Goal: Transaction & Acquisition: Purchase product/service

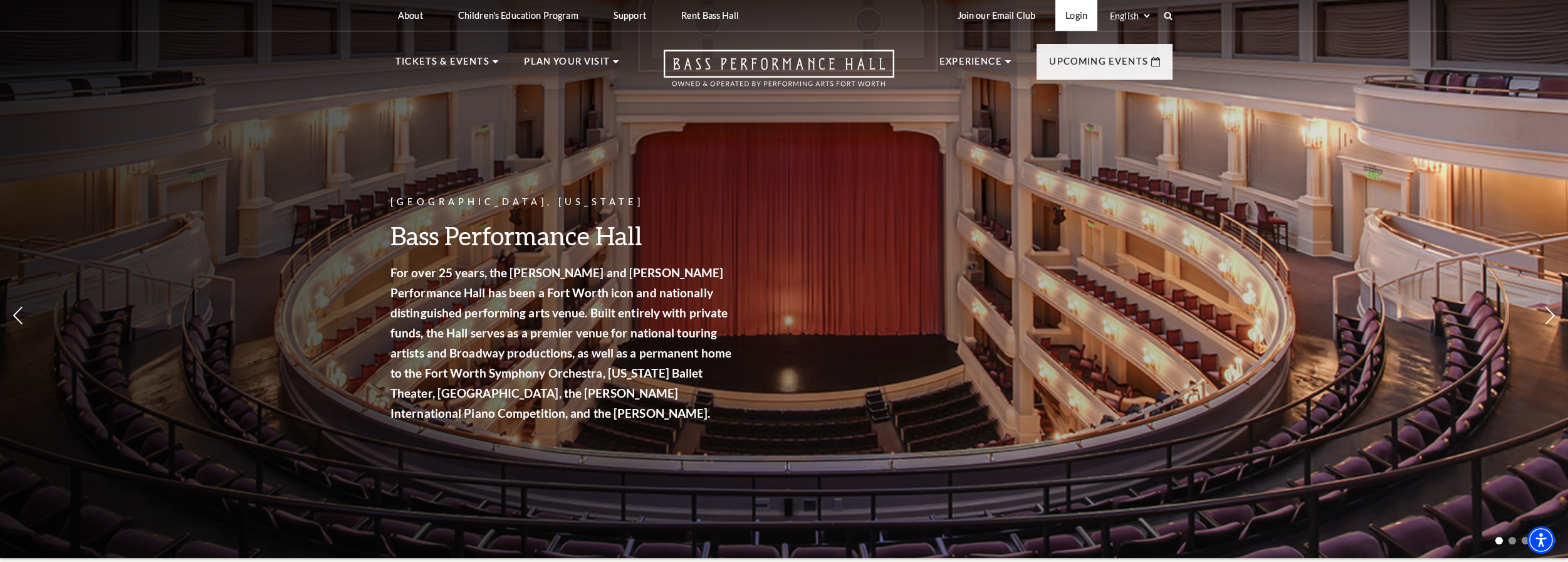
click at [1080, 11] on link "Login" at bounding box center [1076, 15] width 42 height 30
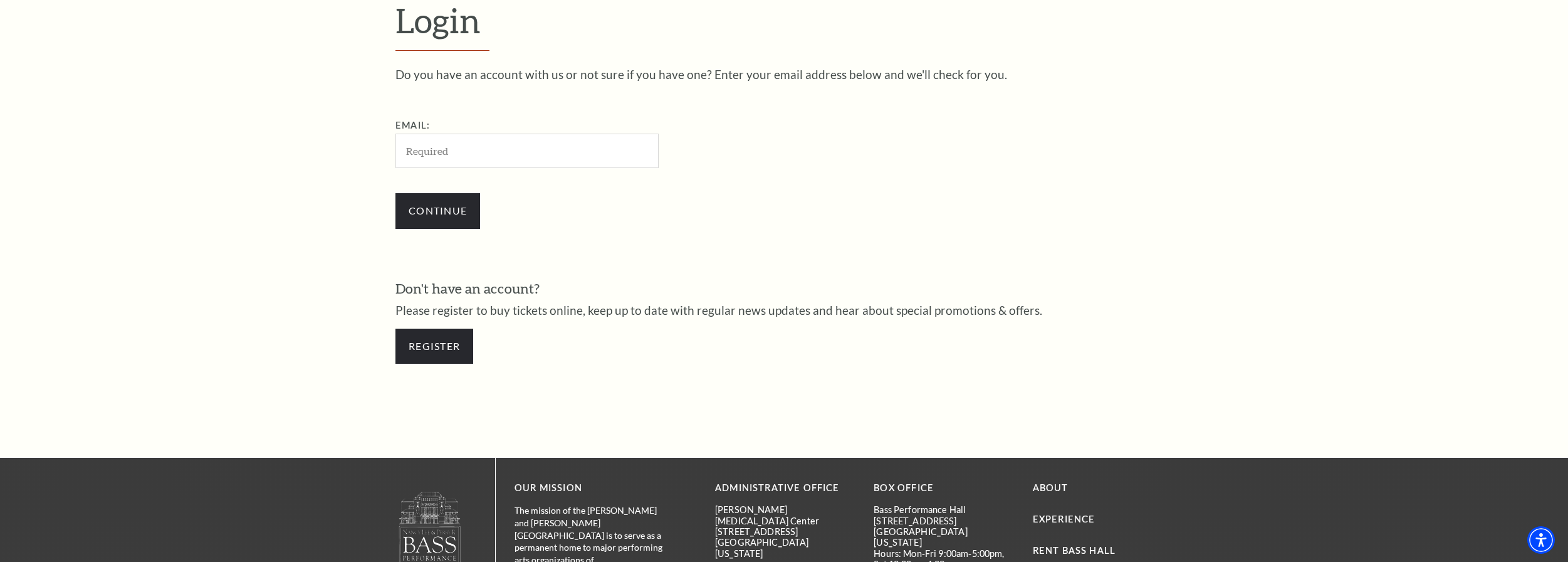
scroll to position [493, 0]
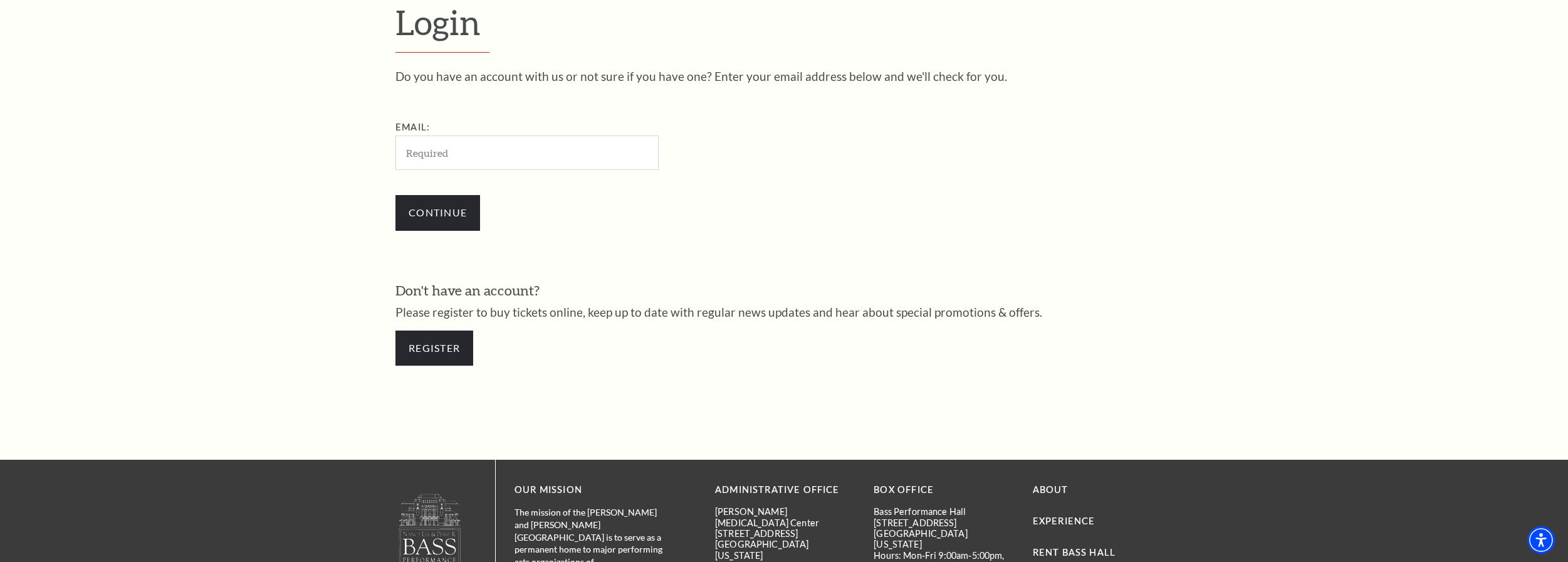
click at [479, 149] on input "Email:" at bounding box center [528, 153] width 263 height 34
type input "[EMAIL_ADDRESS][DOMAIN_NAME]"
click at [441, 213] on input "Continue" at bounding box center [438, 212] width 85 height 35
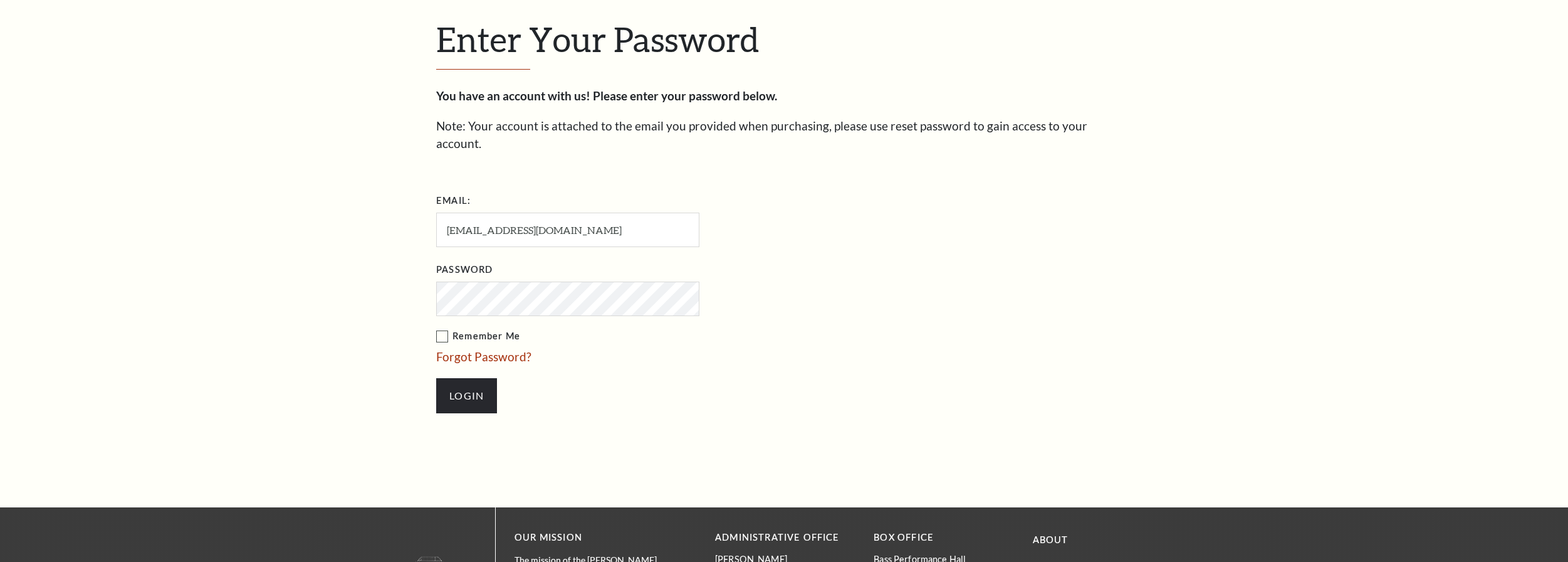
scroll to position [507, 0]
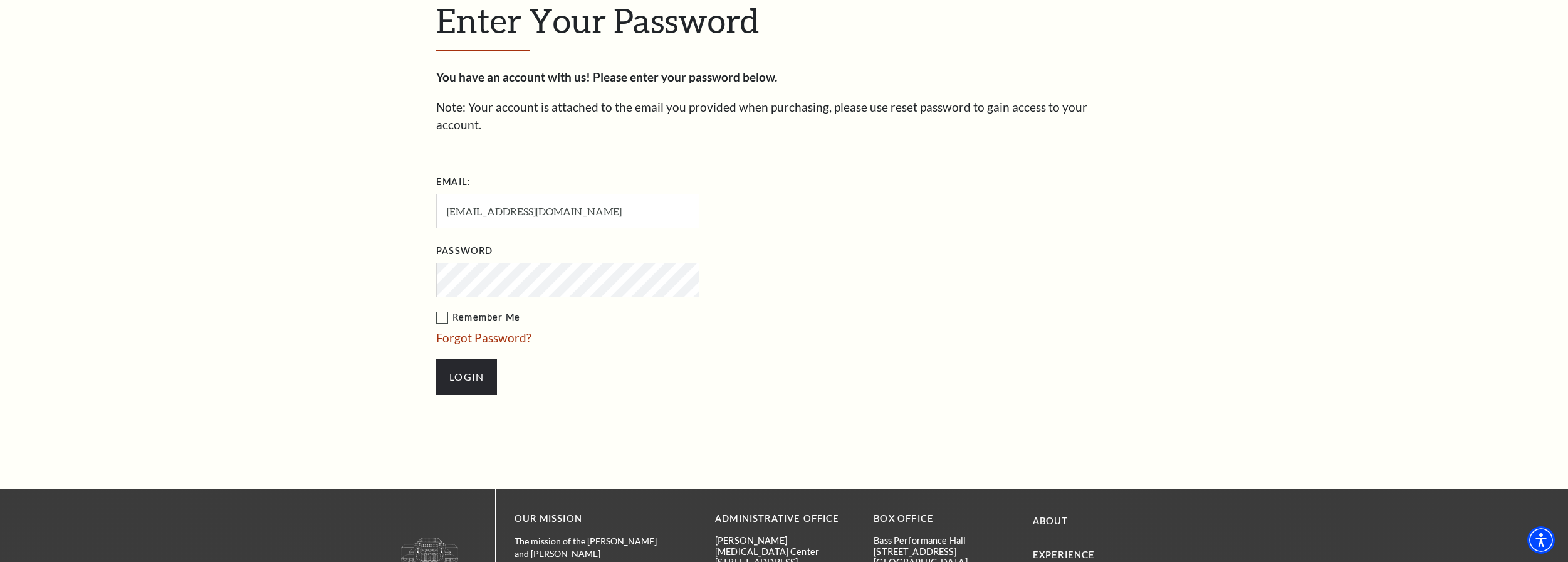
click at [440, 309] on label "Remember Me" at bounding box center [630, 317] width 389 height 16
click at [0, 0] on input "Remember Me" at bounding box center [0, 0] width 0 height 0
click at [480, 359] on input "Login" at bounding box center [467, 376] width 61 height 35
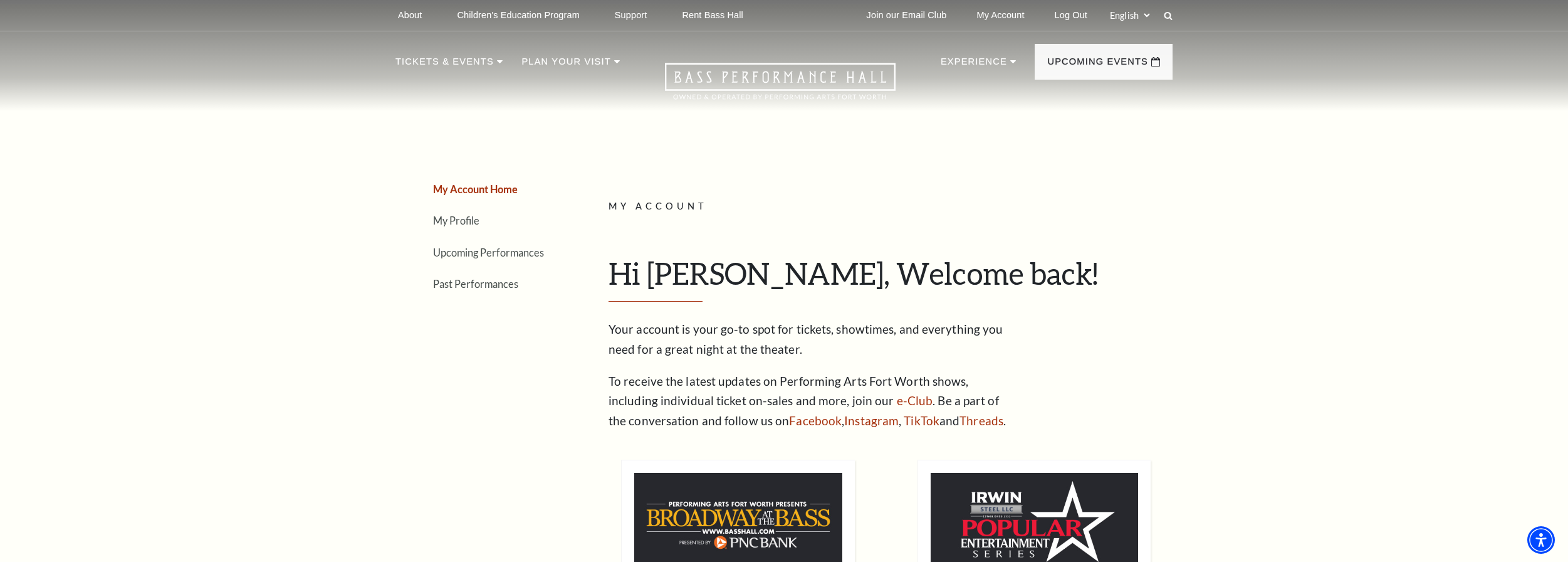
click at [474, 250] on link "Upcoming Performances" at bounding box center [489, 252] width 111 height 12
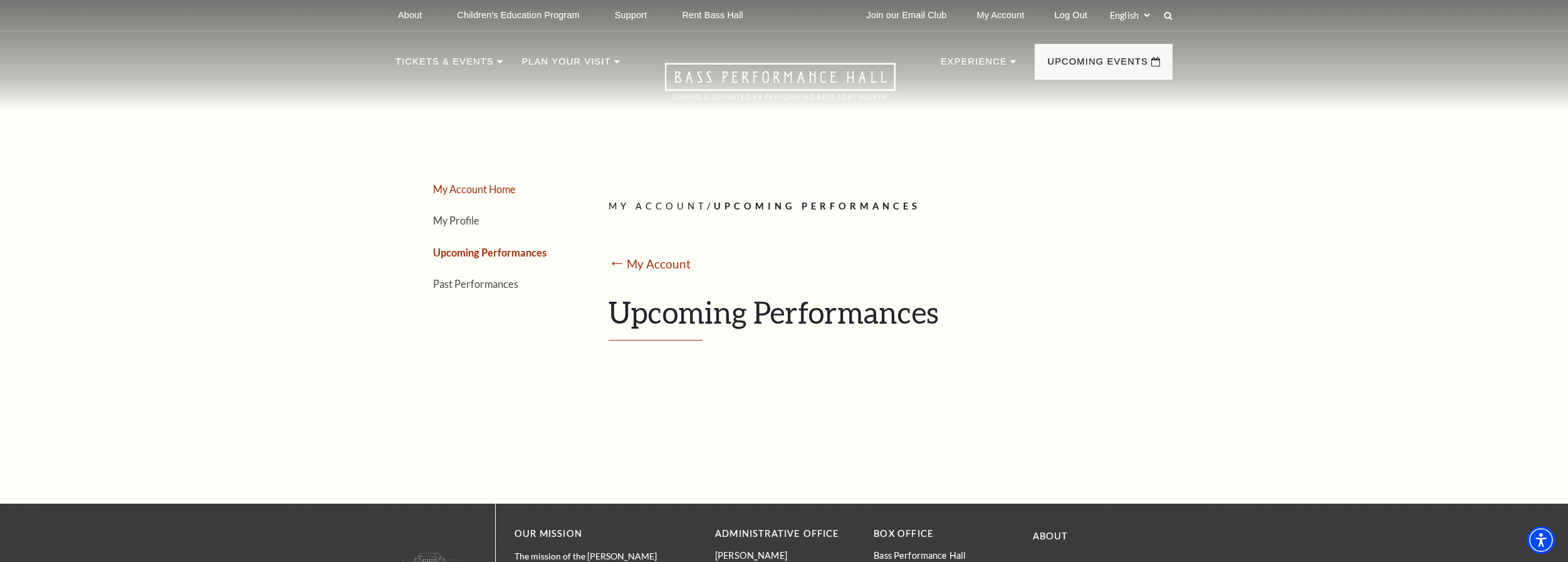
click at [474, 184] on link "My Account Home" at bounding box center [475, 189] width 83 height 12
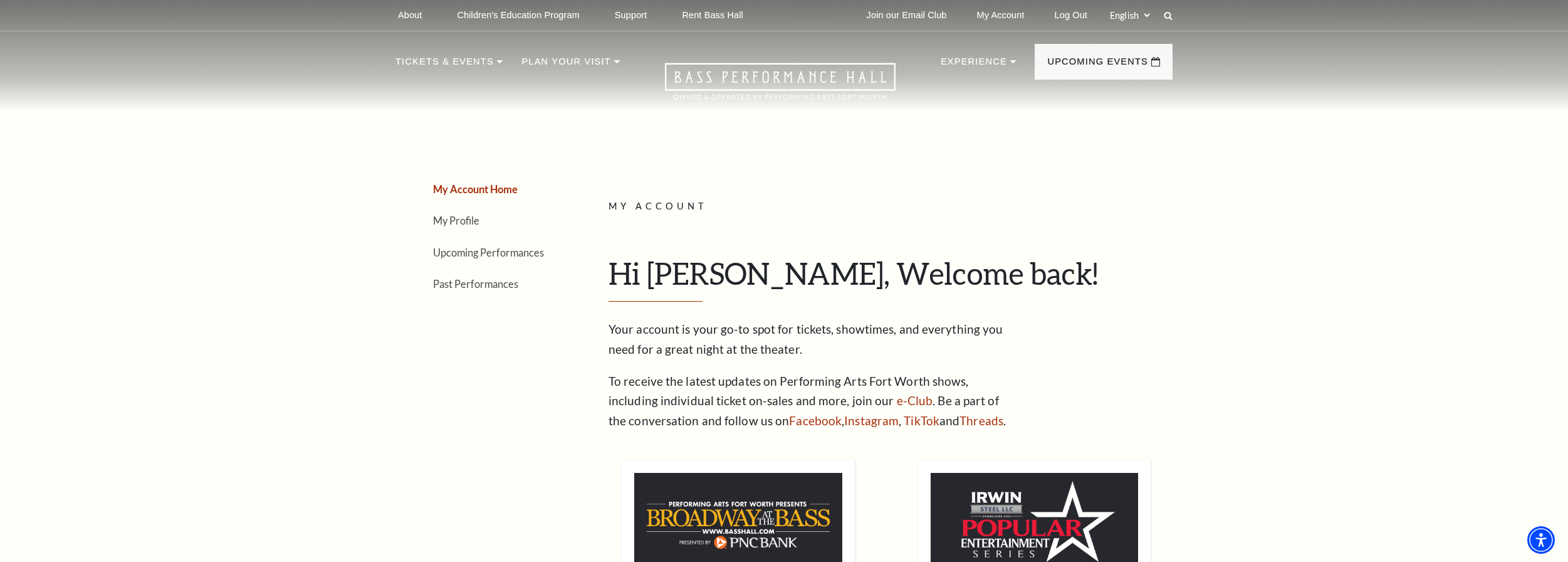
click at [1001, 261] on h1 "Hi Troy, Welcome back!" at bounding box center [886, 278] width 555 height 47
click at [991, 18] on link "My Account" at bounding box center [1001, 15] width 68 height 30
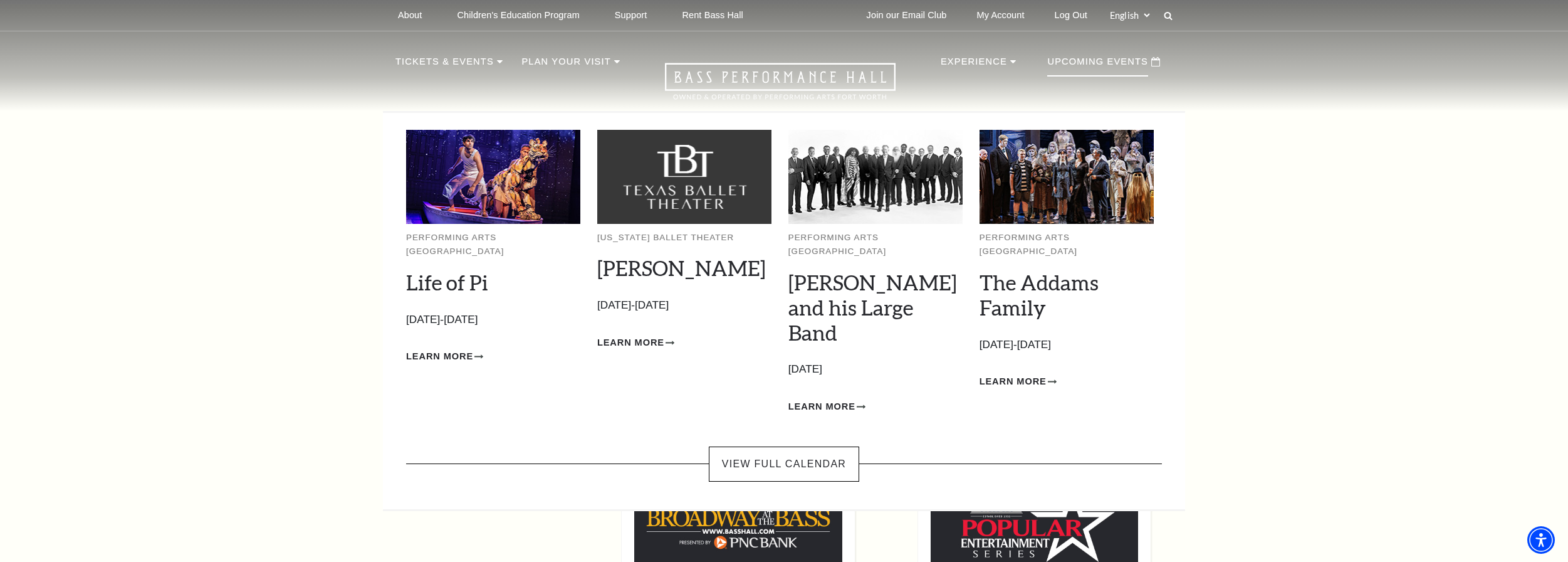
click at [1154, 55] on div "Upcoming Events" at bounding box center [1104, 62] width 138 height 36
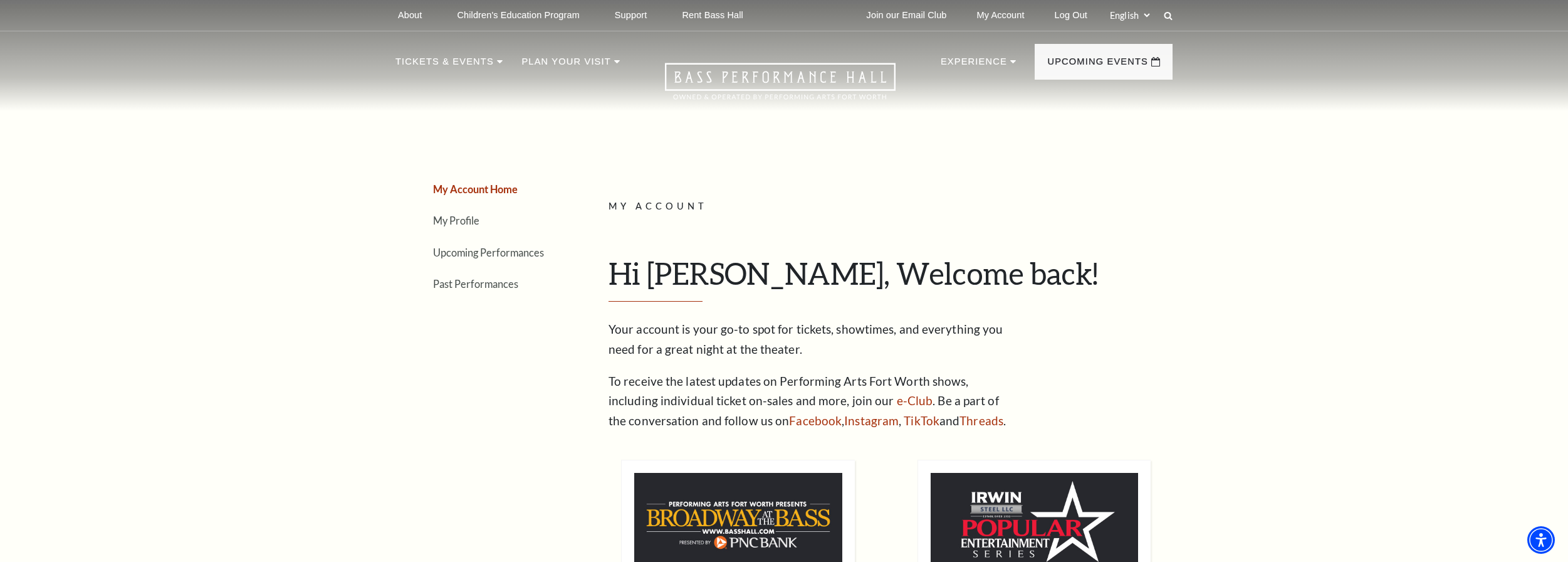
click at [479, 182] on li "My Account Home" at bounding box center [497, 189] width 129 height 18
click at [479, 186] on link "My Account Home" at bounding box center [475, 189] width 85 height 12
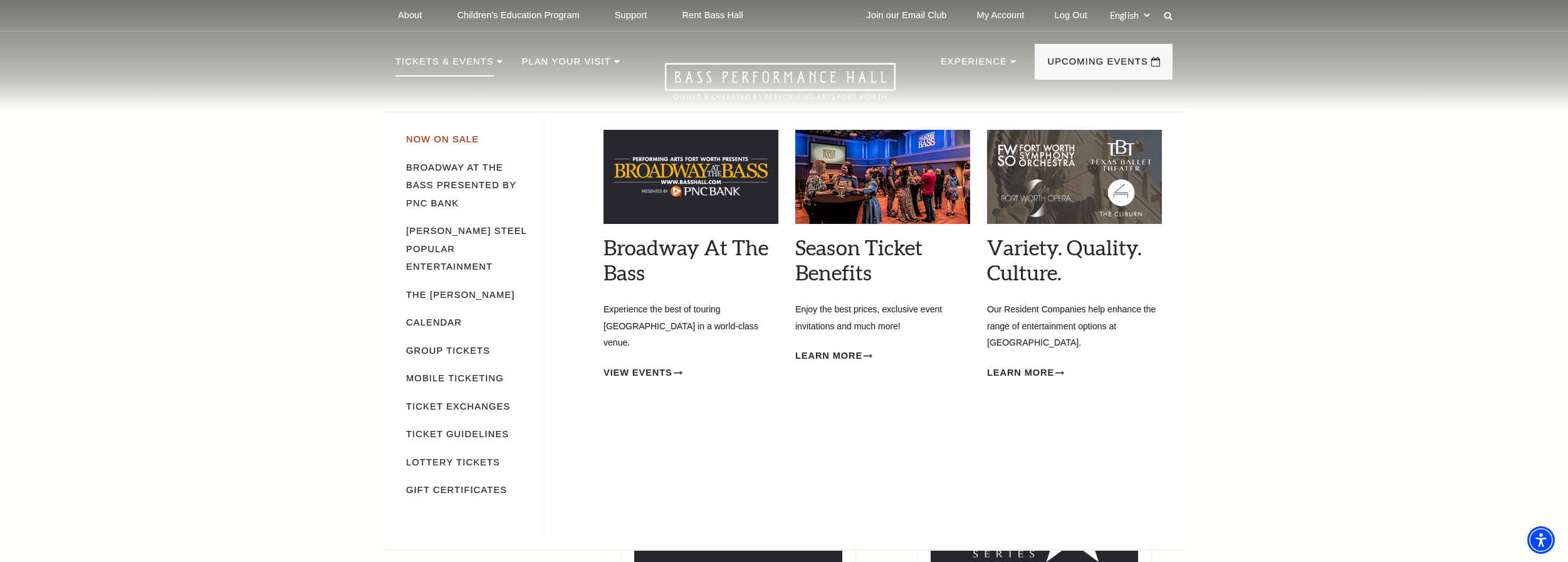
click at [452, 135] on link "Now On Sale" at bounding box center [442, 139] width 72 height 10
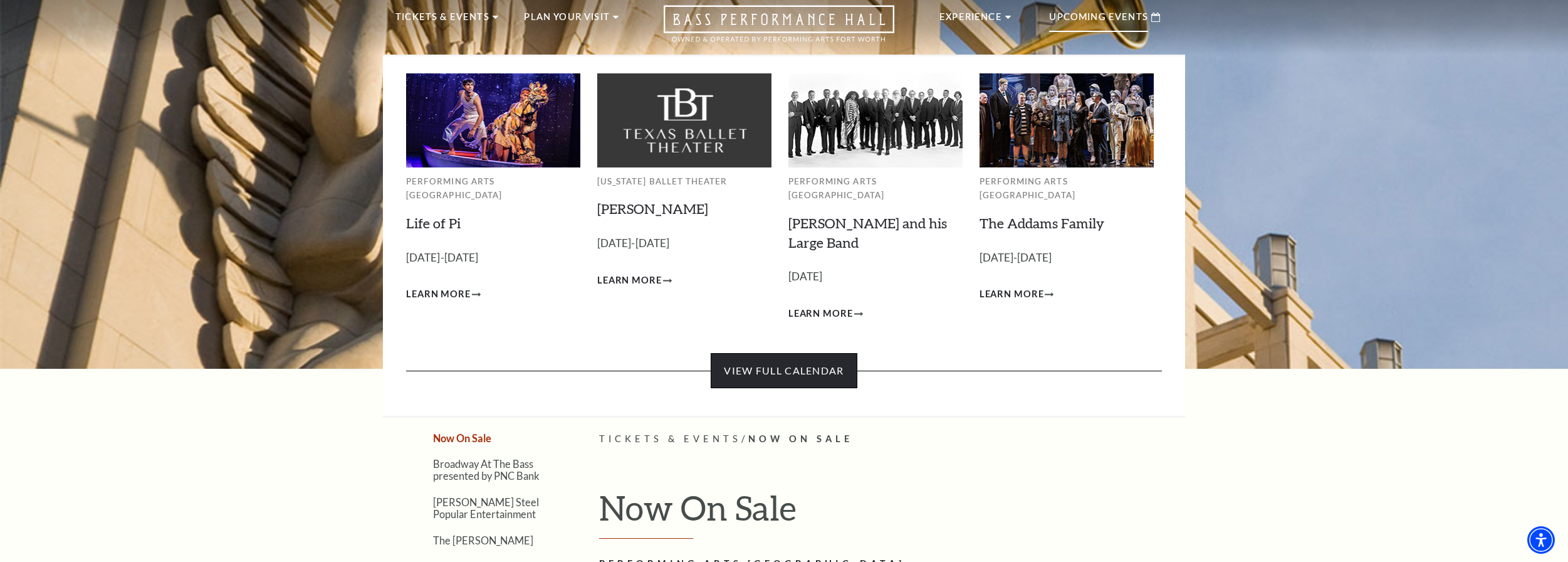
scroll to position [83, 0]
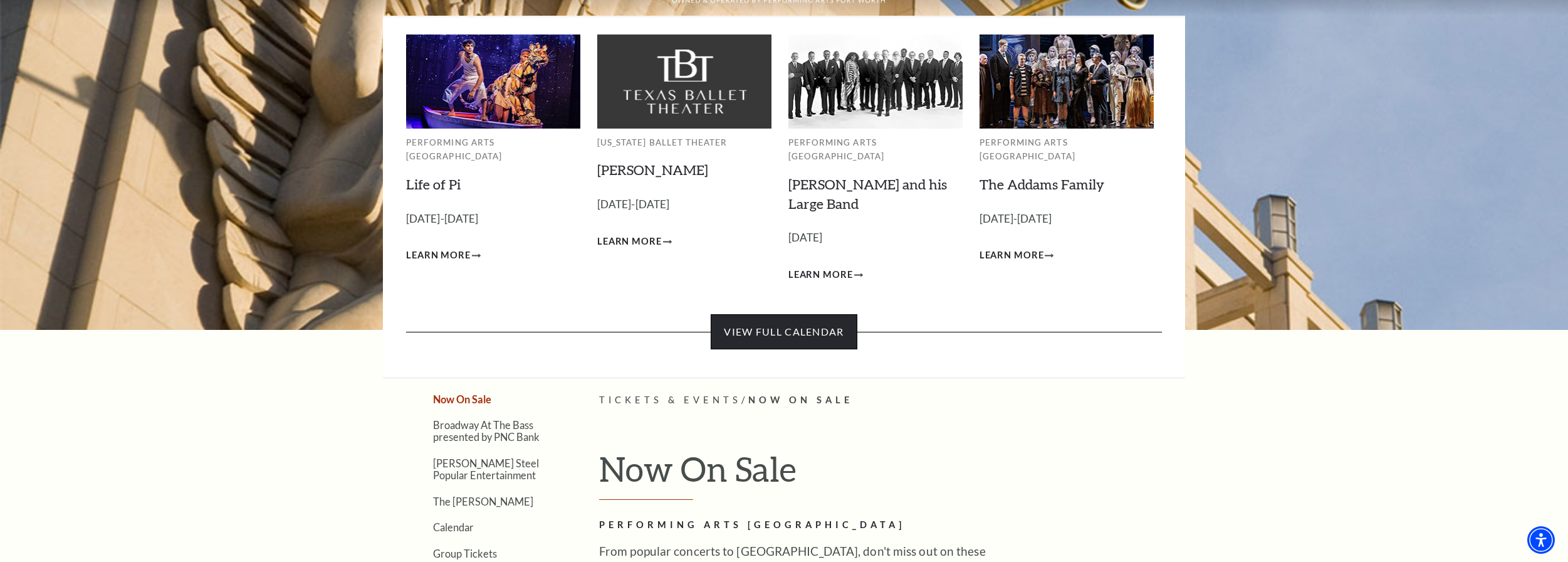
click at [789, 319] on link "View Full Calendar" at bounding box center [783, 331] width 146 height 35
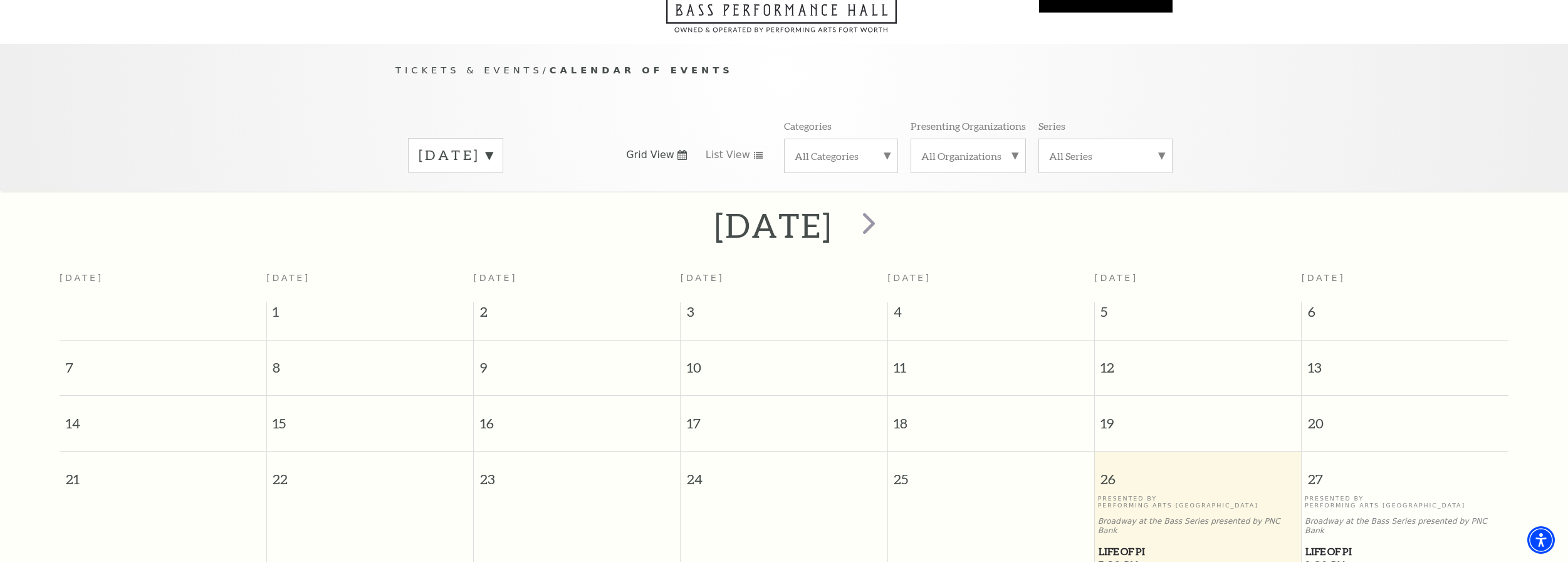
scroll to position [111, 0]
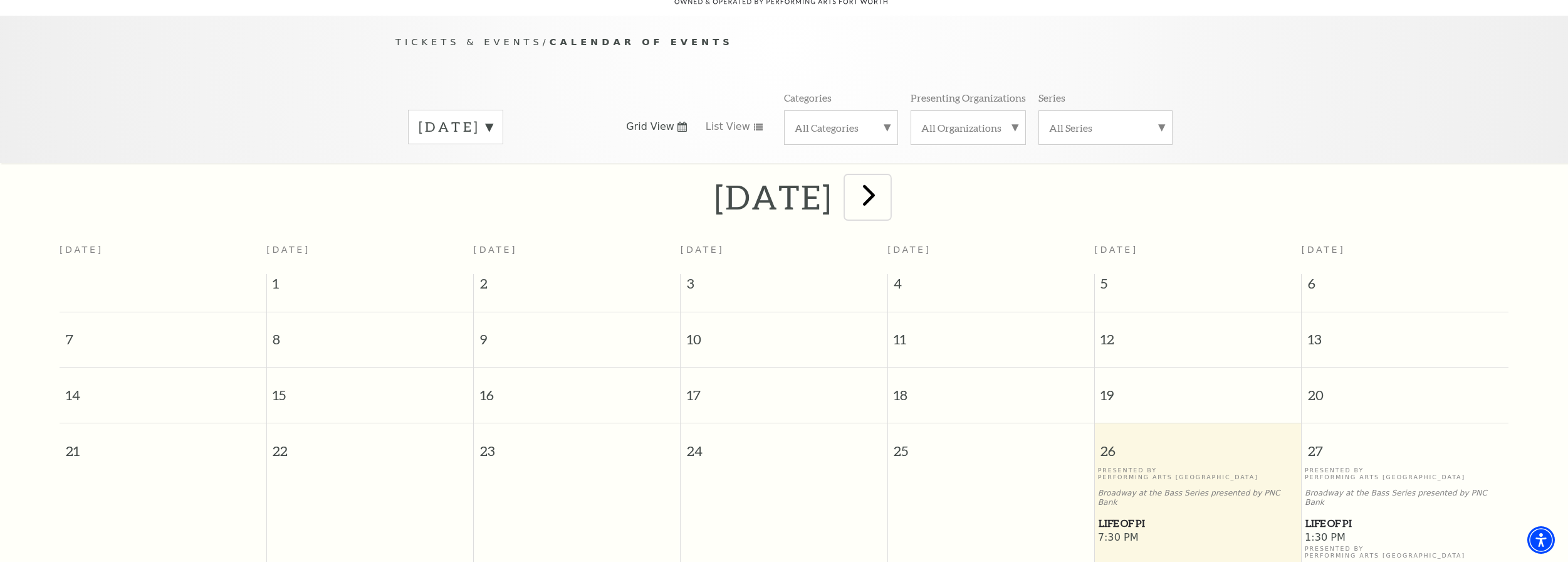
click at [887, 183] on span "next" at bounding box center [869, 195] width 36 height 36
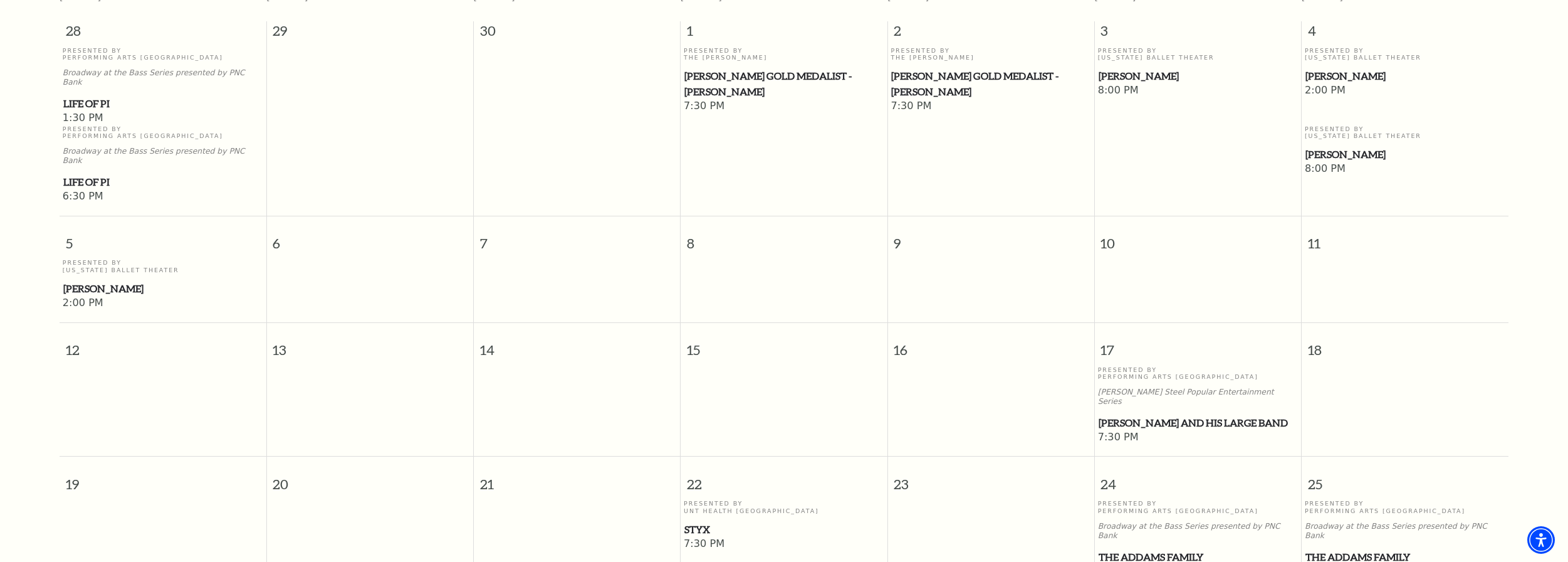
scroll to position [446, 0]
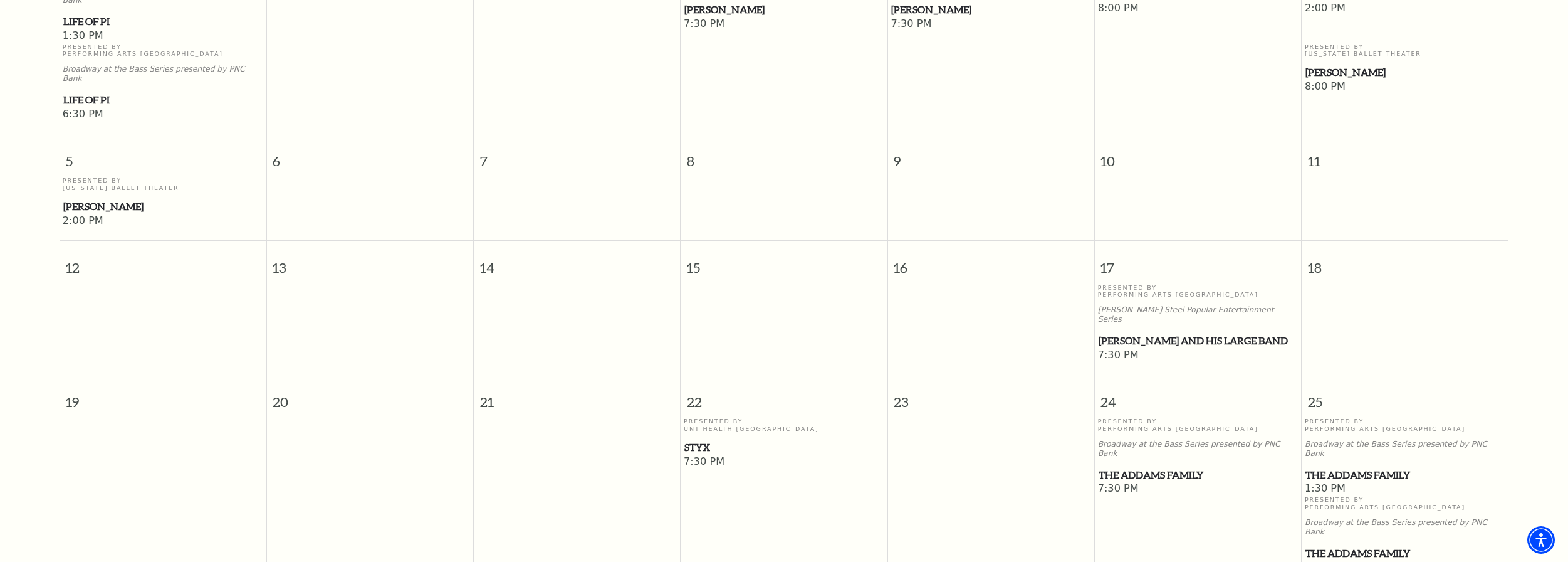
click at [695, 418] on p "Presented By UNT Health Fort Worth" at bounding box center [784, 425] width 200 height 14
click at [697, 440] on span "Styx" at bounding box center [784, 447] width 200 height 16
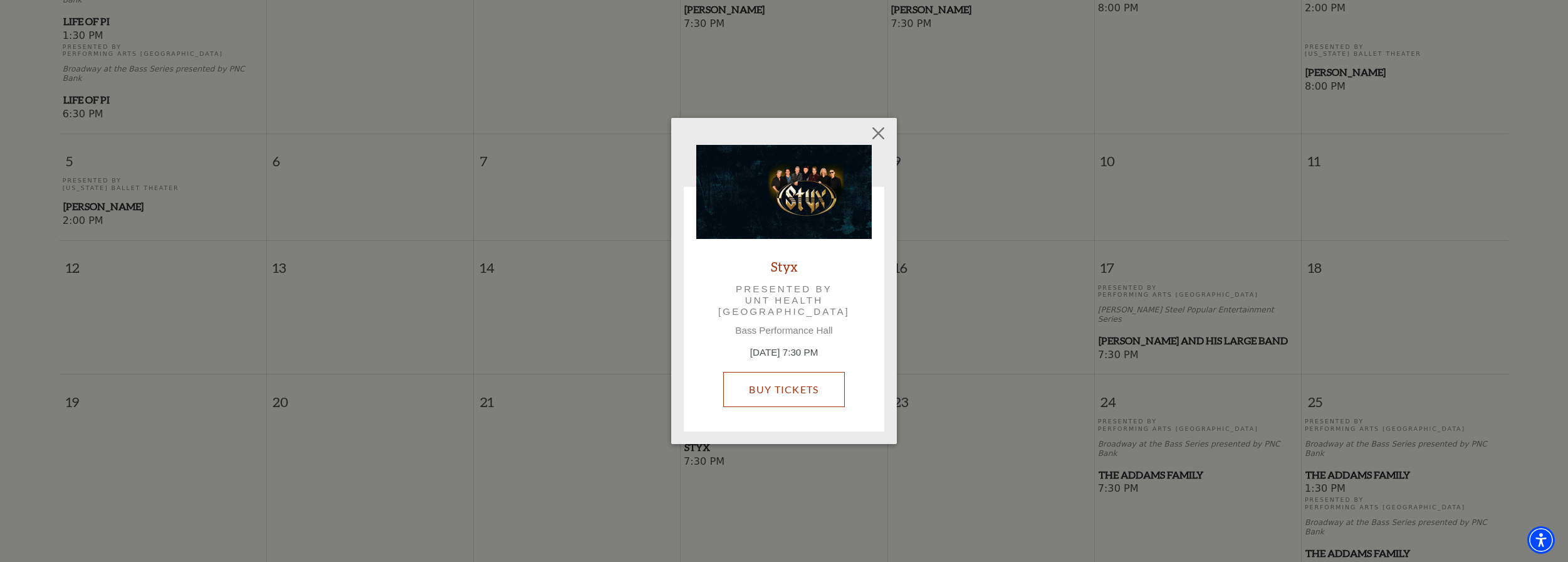
click at [762, 383] on link "Buy Tickets" at bounding box center [783, 389] width 121 height 35
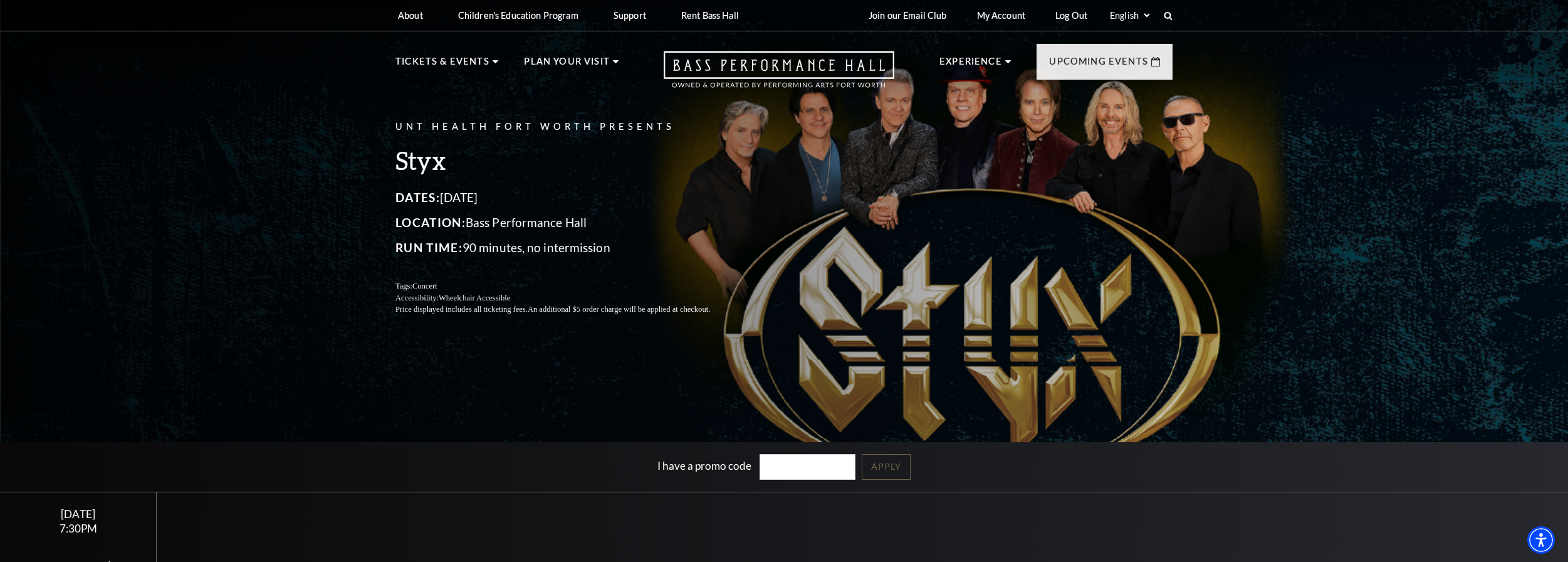
click at [221, 269] on div "UNT Health Fort Worth Presents Styx Dates: October 22, 2025 Location: Bass Perf…" at bounding box center [784, 309] width 1568 height 633
click at [214, 291] on div "UNT Health Fort Worth Presents Styx Dates: October 22, 2025 Location: Bass Perf…" at bounding box center [784, 309] width 1568 height 633
click at [506, 261] on div "UNT Health Fort Worth Presents Styx Dates: October 22, 2025 Location: Bass Perf…" at bounding box center [568, 217] width 344 height 221
click at [348, 306] on div "UNT Health Fort Worth Presents Styx Dates: October 22, 2025 Location: Bass Perf…" at bounding box center [784, 309] width 1568 height 633
click at [284, 202] on div "UNT Health Fort Worth Presents Styx Dates: October 22, 2025 Location: Bass Perf…" at bounding box center [784, 309] width 1568 height 633
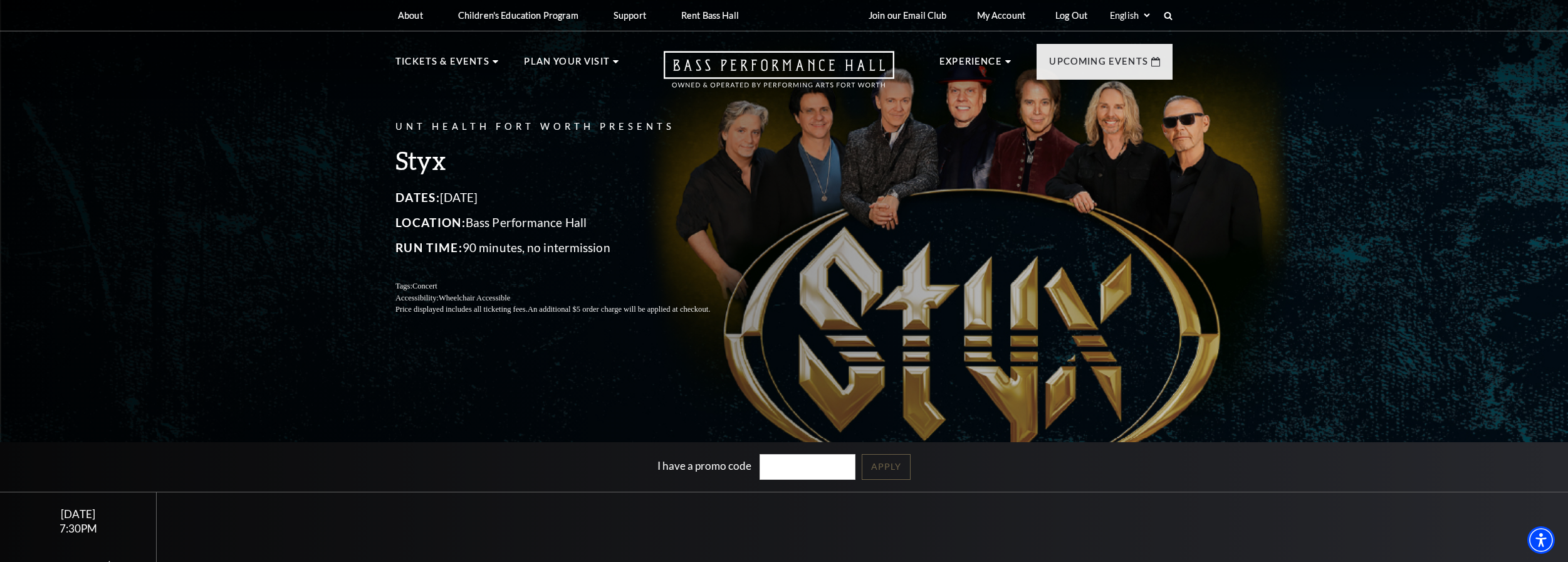
click at [299, 273] on div "UNT Health Fort Worth Presents Styx Dates: October 22, 2025 Location: Bass Perf…" at bounding box center [784, 309] width 1568 height 633
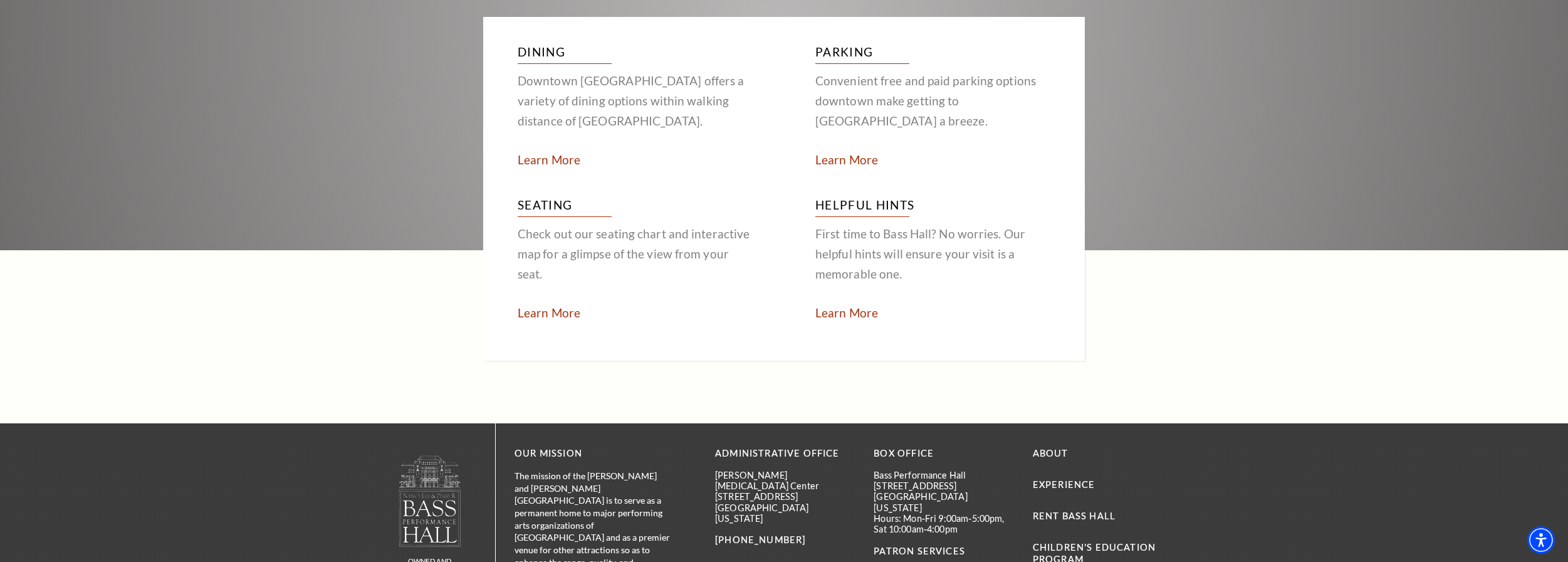
scroll to position [2508, 0]
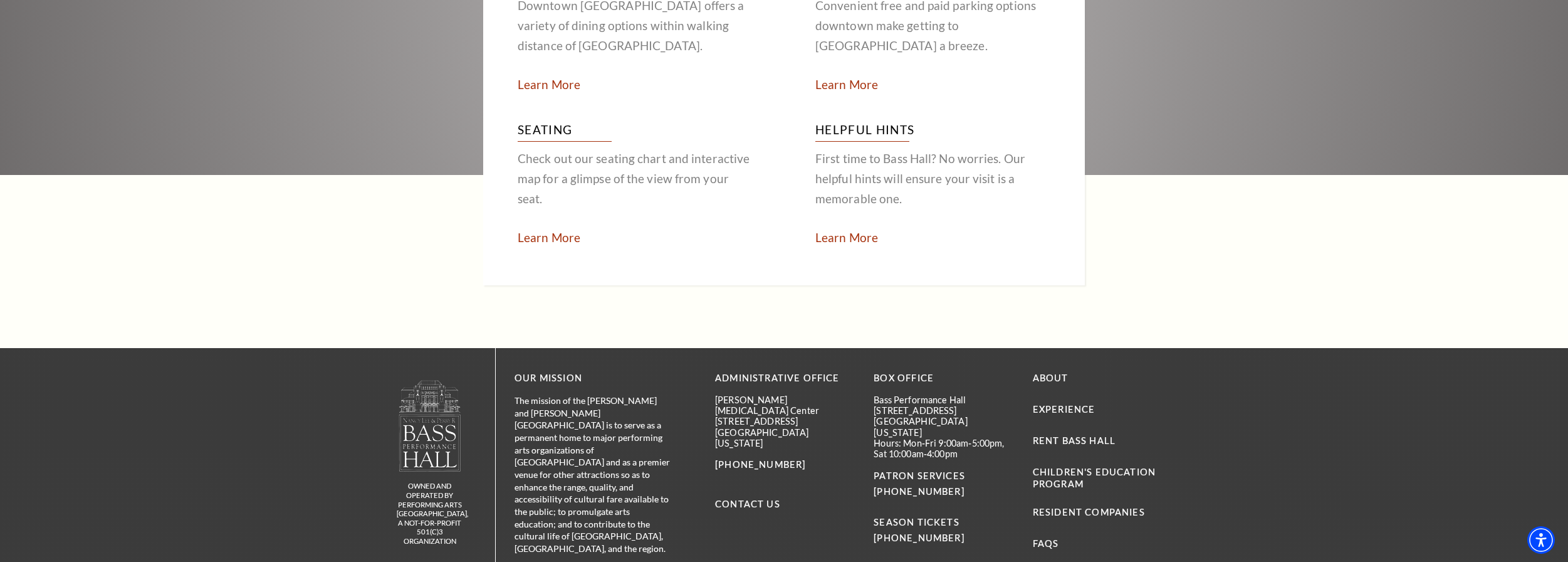
click at [545, 120] on h3 "Seating" at bounding box center [635, 131] width 235 height 22
drag, startPoint x: 549, startPoint y: 114, endPoint x: 549, endPoint y: 127, distance: 13.0
click at [549, 120] on h3 "Seating" at bounding box center [635, 131] width 235 height 22
click at [549, 152] on p "Check out our seating chart and interactive map for a glimpse of the view from …" at bounding box center [635, 178] width 235 height 60
click at [543, 230] on link "Learn More" at bounding box center [549, 237] width 62 height 14
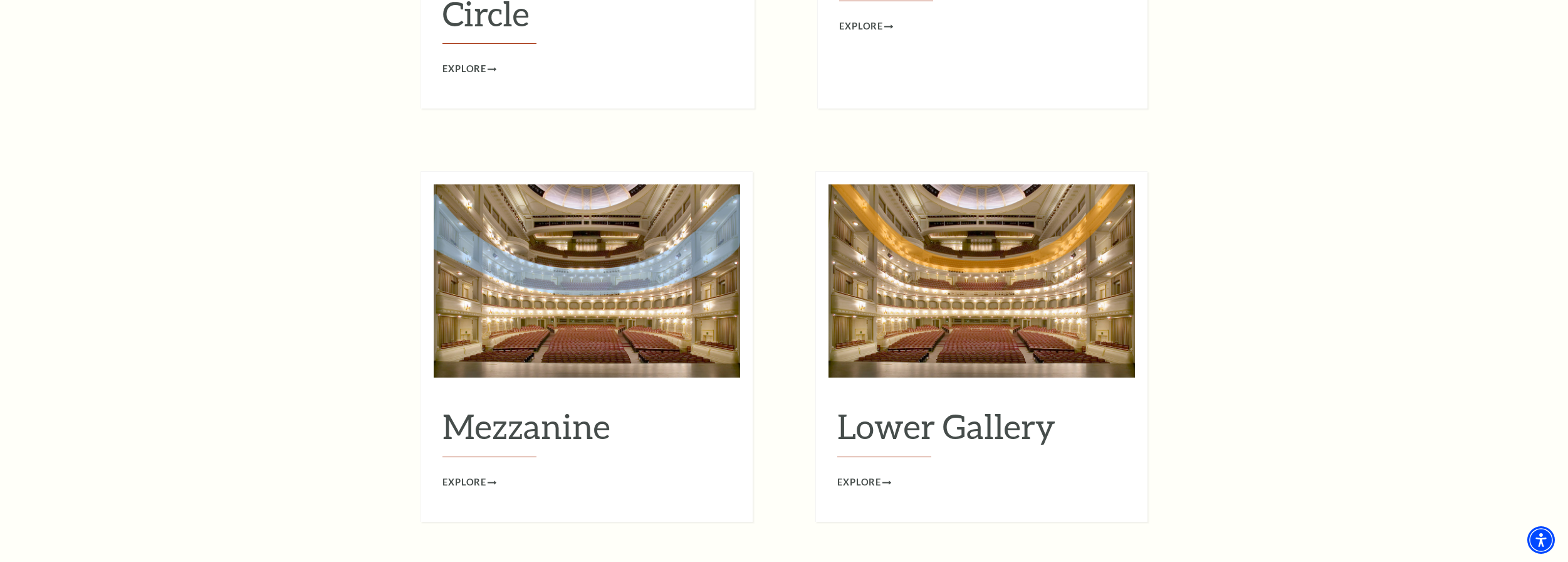
scroll to position [1672, 0]
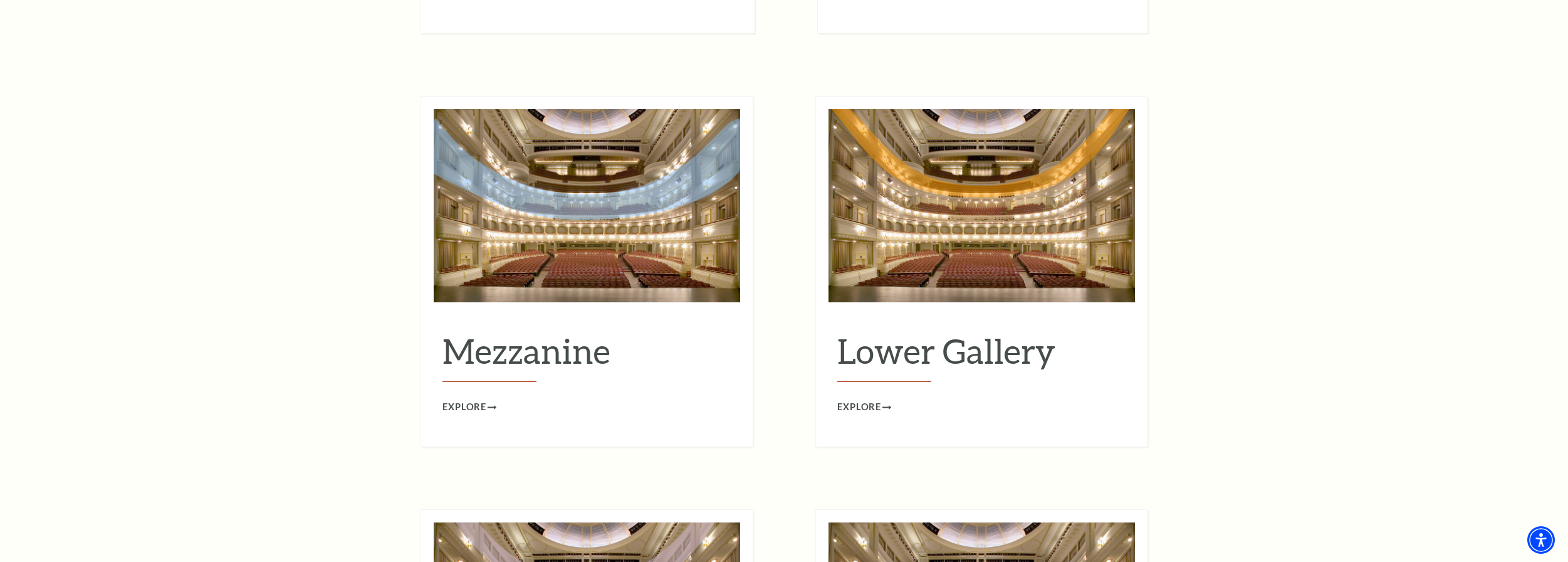
click at [995, 257] on img at bounding box center [981, 206] width 306 height 193
click at [863, 399] on span "Explore" at bounding box center [860, 407] width 44 height 16
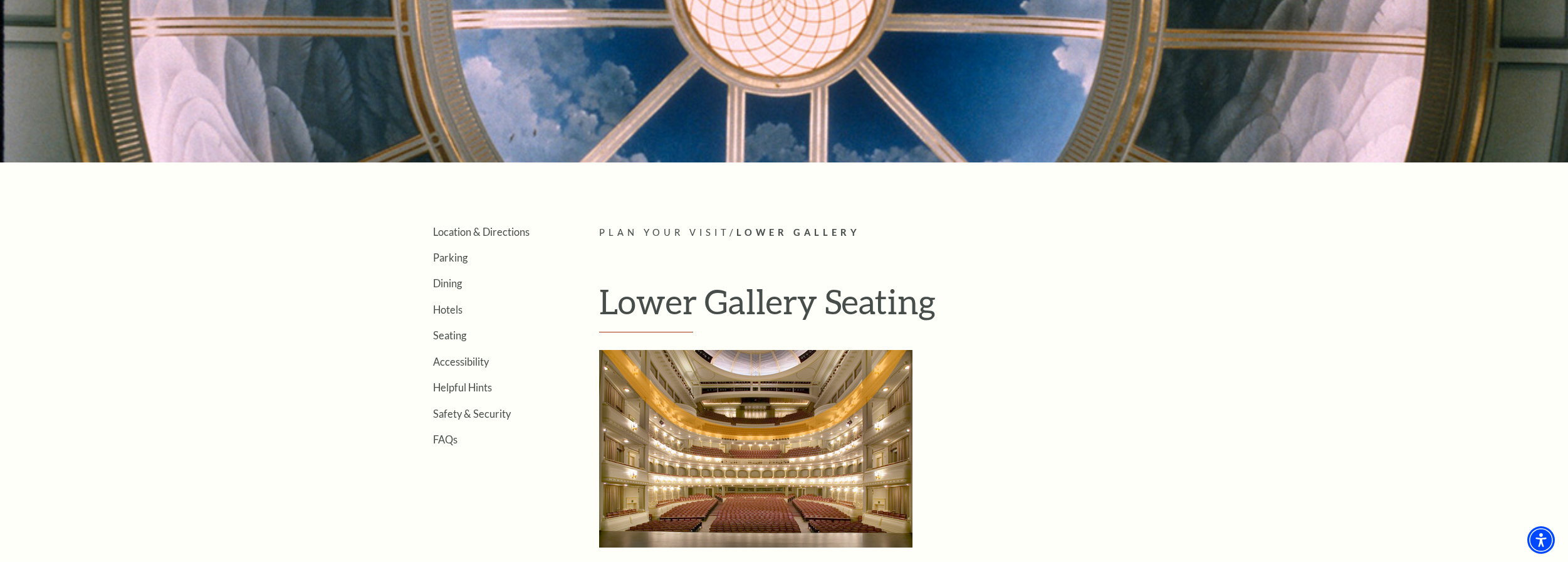
scroll to position [418, 0]
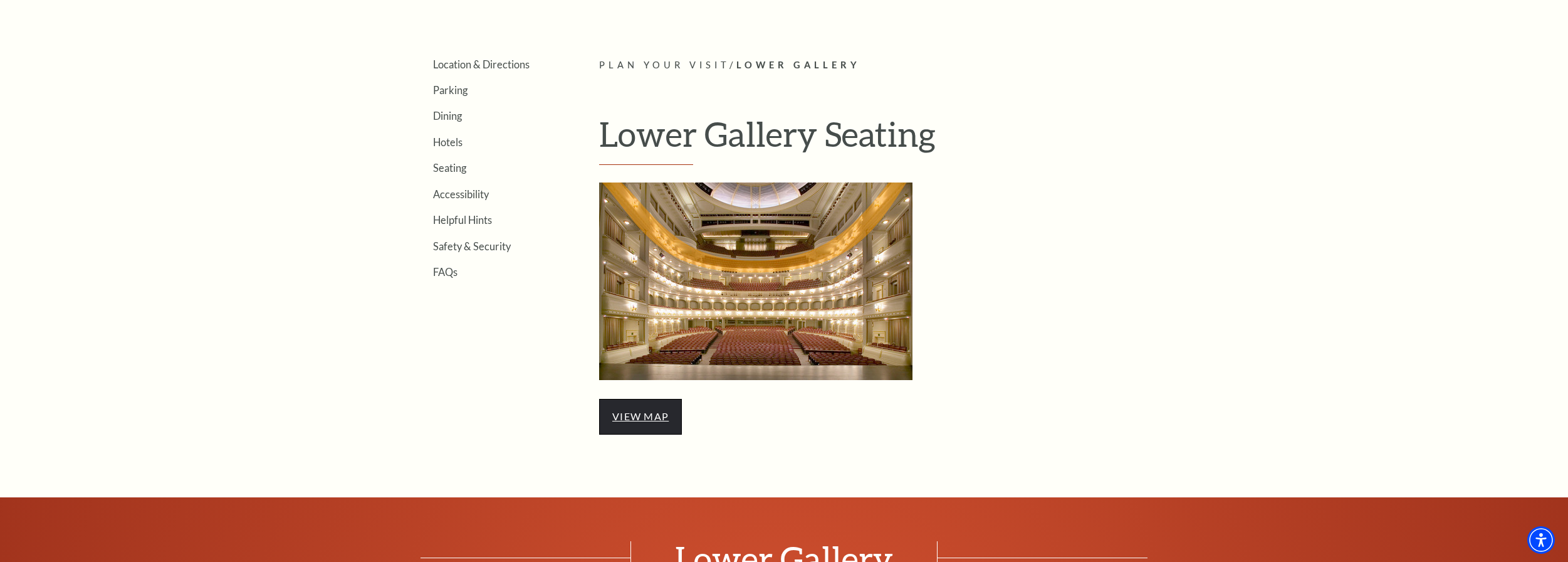
click at [621, 420] on link "view map" at bounding box center [641, 415] width 56 height 12
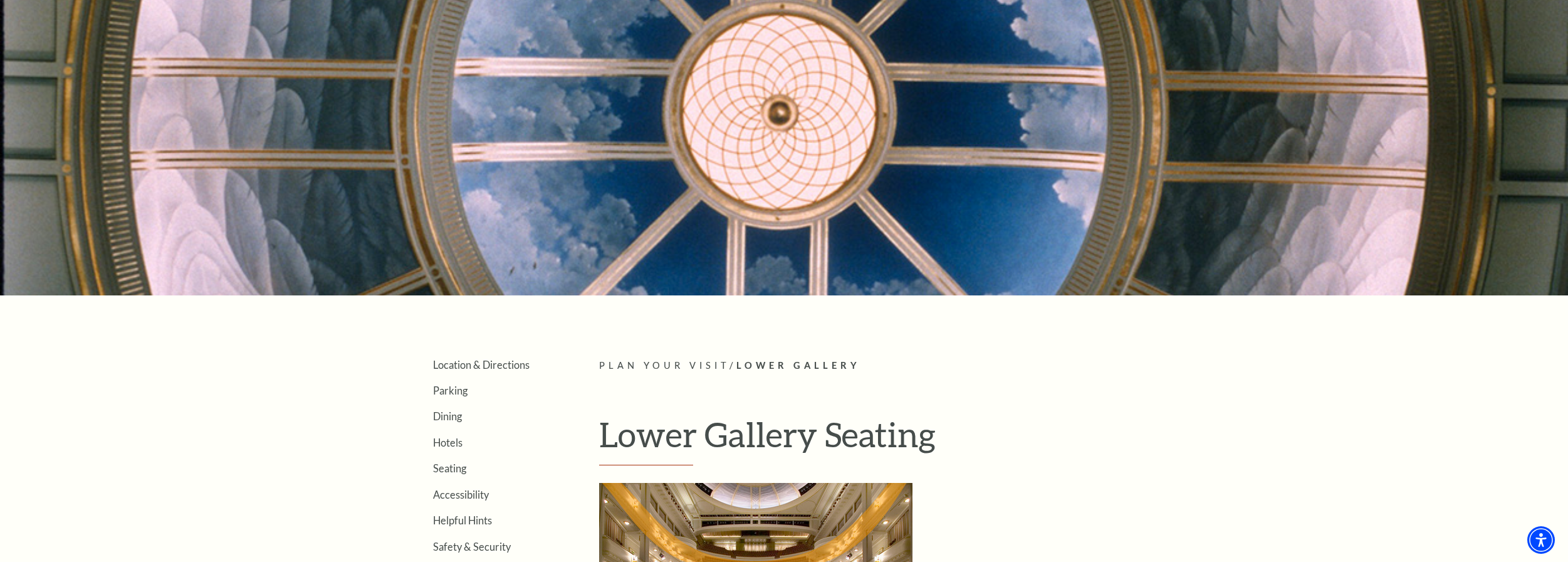
scroll to position [0, 0]
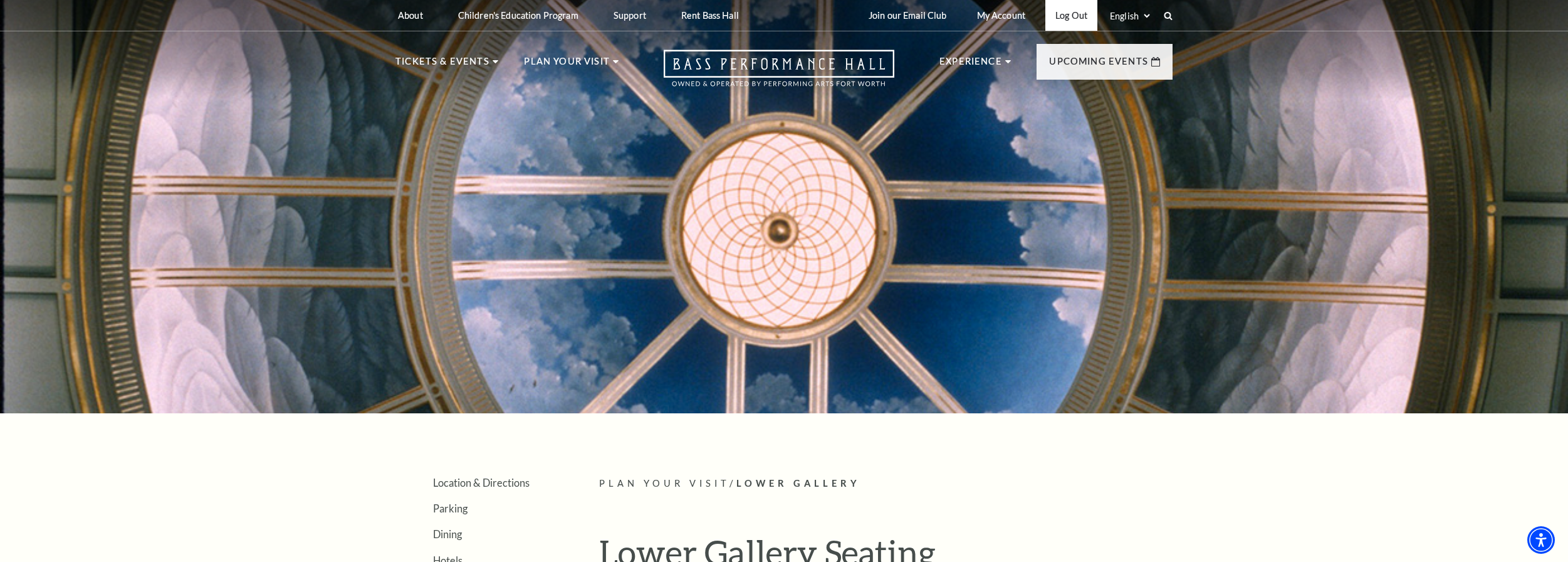
click at [1087, 15] on link "Log Out" at bounding box center [1072, 15] width 52 height 30
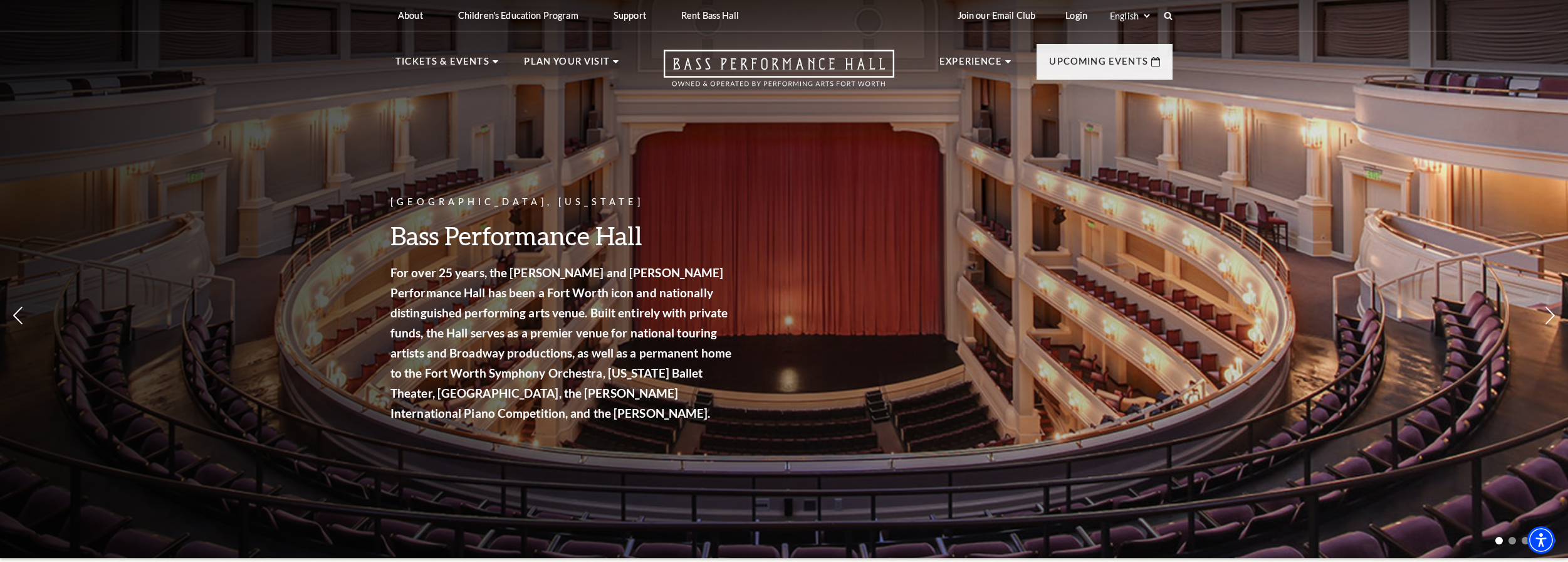
click at [1083, 19] on link "Login" at bounding box center [1076, 15] width 42 height 30
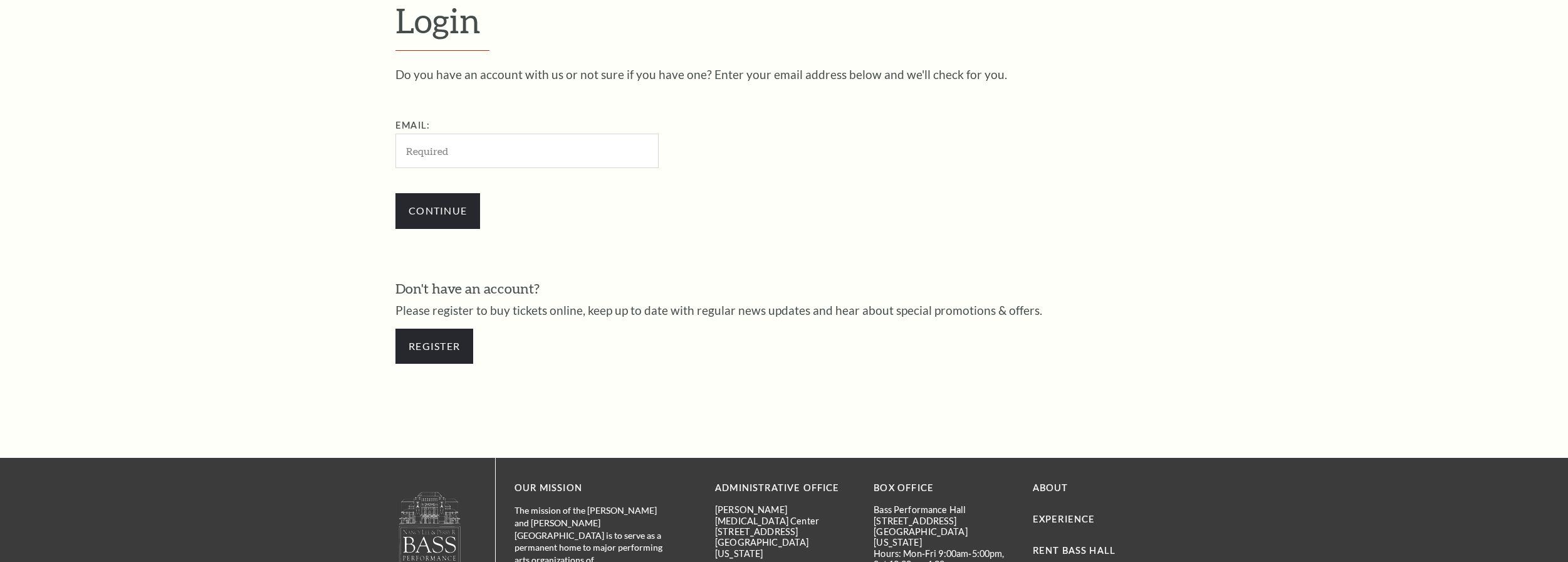
scroll to position [493, 0]
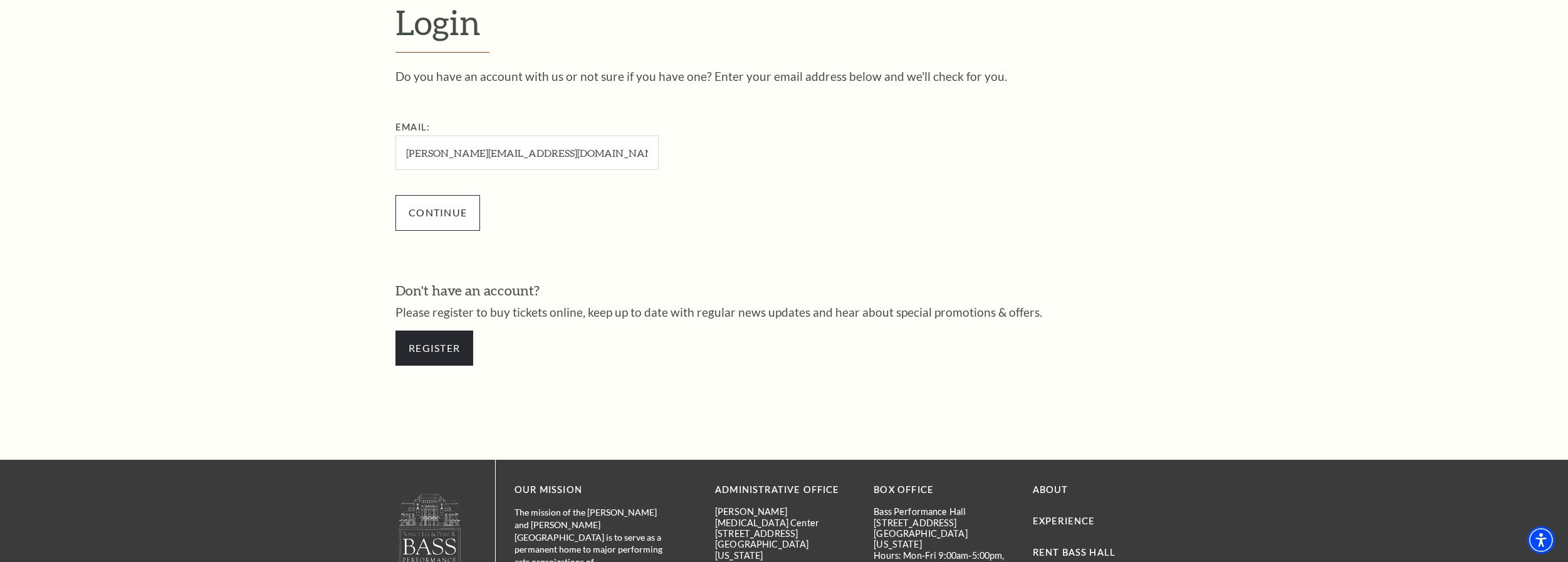
type input "[PERSON_NAME][EMAIL_ADDRESS][DOMAIN_NAME]"
click at [431, 223] on input "Continue" at bounding box center [438, 212] width 85 height 35
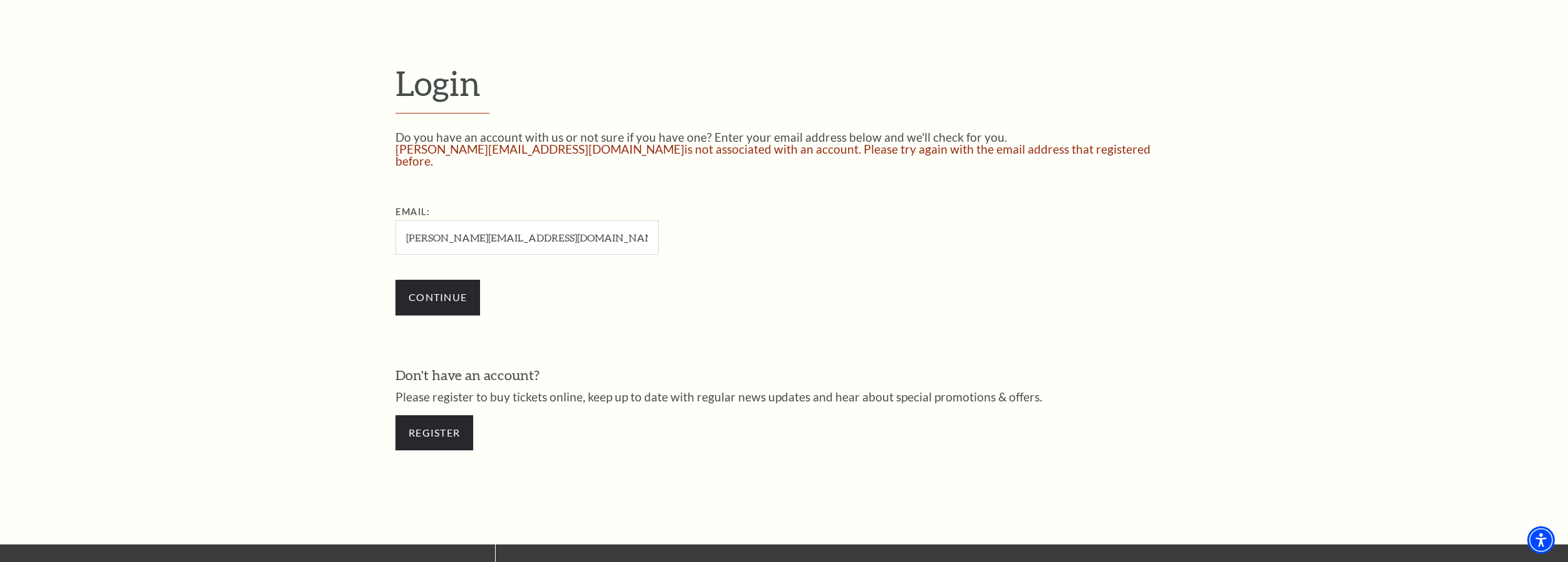
scroll to position [460, 0]
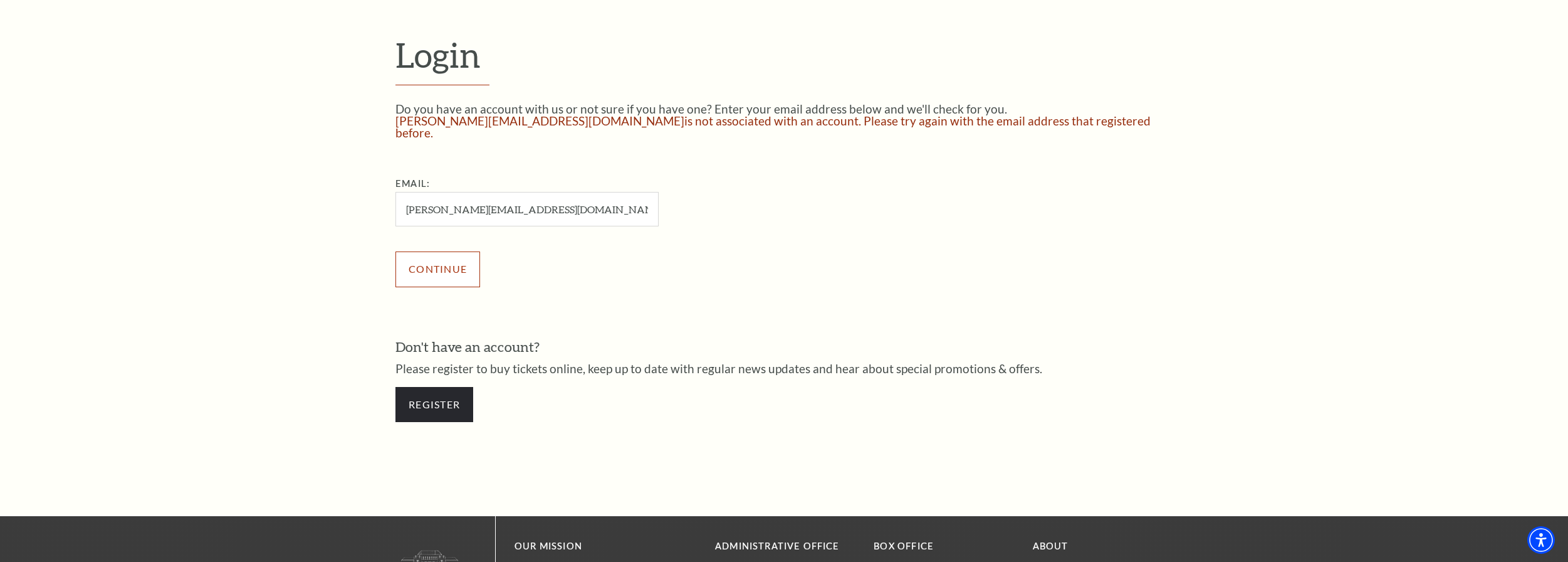
click at [443, 262] on input "Continue" at bounding box center [438, 269] width 85 height 35
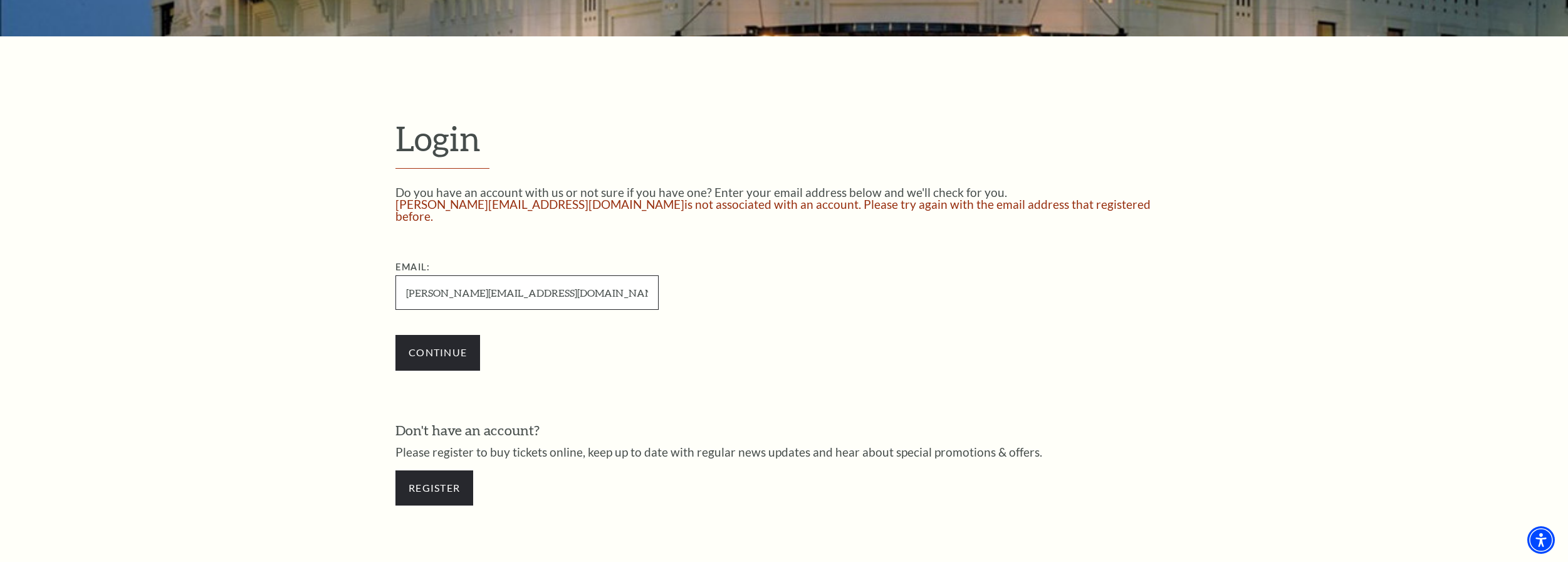
drag, startPoint x: 501, startPoint y: 280, endPoint x: 226, endPoint y: 306, distance: 276.2
click at [258, 302] on form "Login Do you have an account with us or not sure if you have one? Enter your em…" at bounding box center [784, 318] width 1568 height 564
type input "troy@texasclassicinsurance.com"
click at [450, 345] on input "Continue" at bounding box center [438, 352] width 85 height 35
drag, startPoint x: 590, startPoint y: 274, endPoint x: 166, endPoint y: 277, distance: 424.0
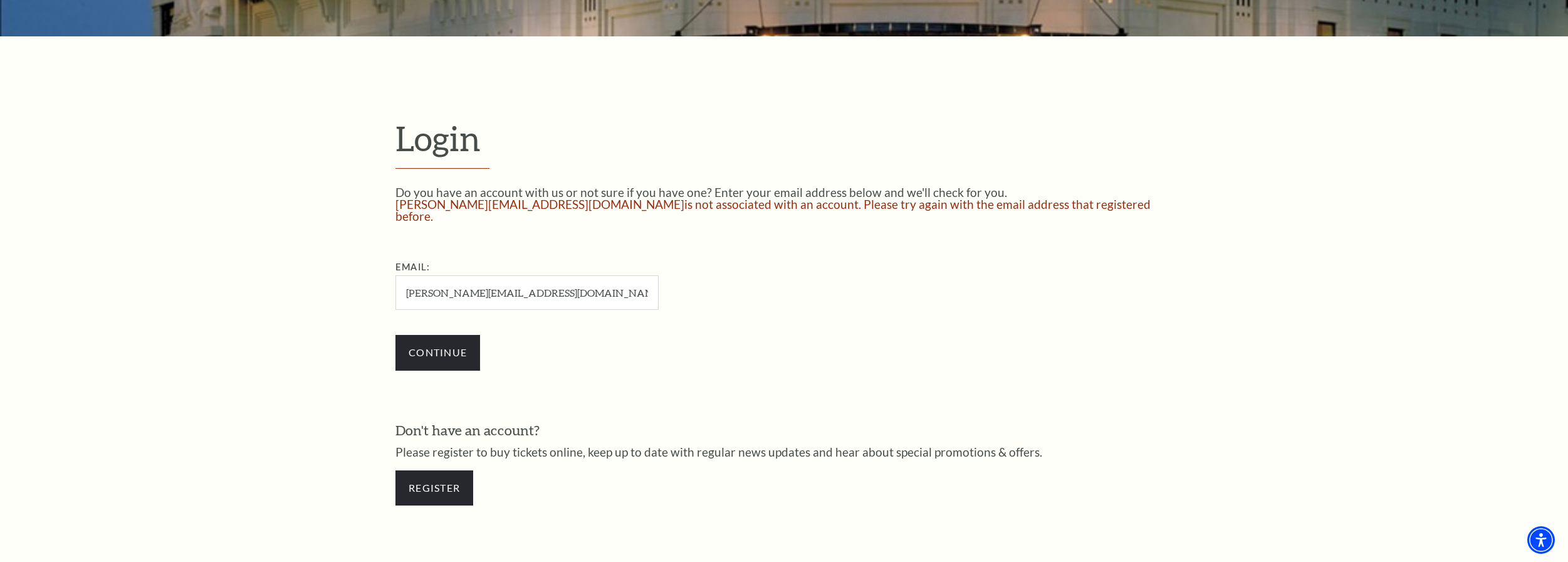
click at [166, 277] on form "Login Do you have an account with us or not sure if you have one? Enter your em…" at bounding box center [784, 318] width 1568 height 564
type input "[EMAIL_ADDRESS][DOMAIN_NAME]"
click at [446, 338] on input "Continue" at bounding box center [438, 352] width 85 height 35
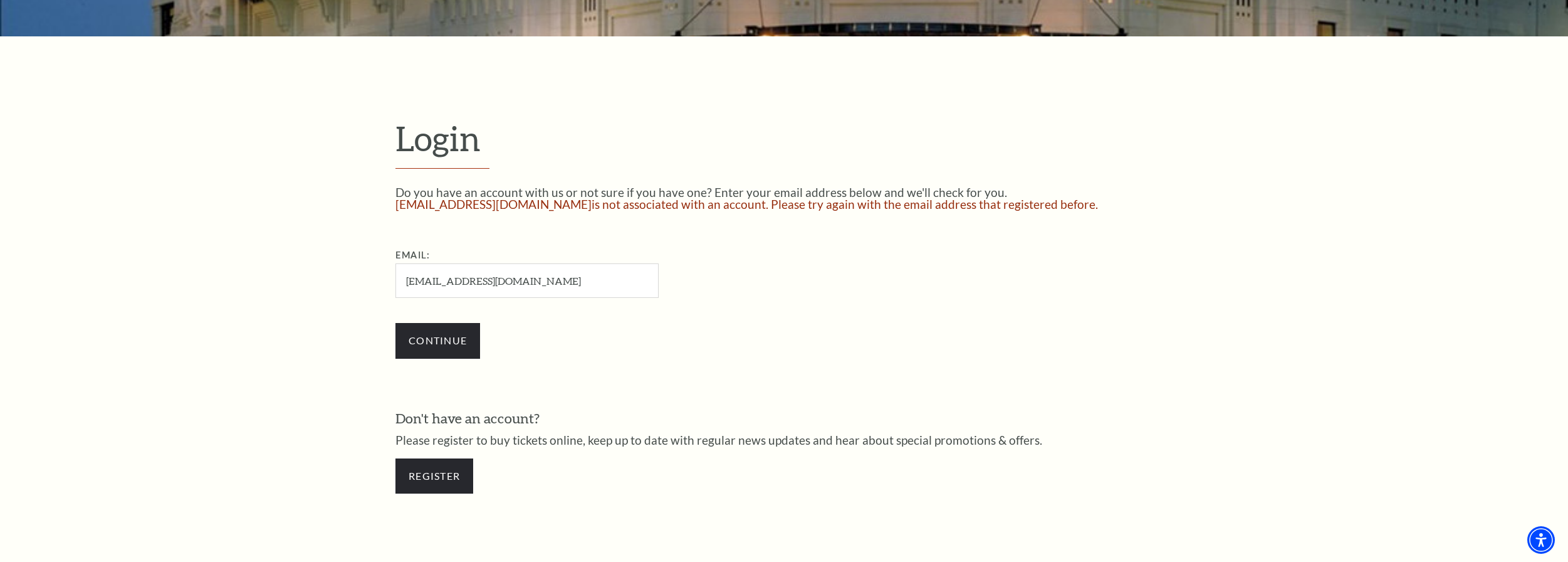
click at [874, 274] on div "Do you have an account with us or not sure if you have one? Enter your email ad…" at bounding box center [784, 278] width 777 height 184
click at [205, 222] on form "Login Do you have an account with us or not sure if you have one? Enter your em…" at bounding box center [784, 313] width 1568 height 552
drag, startPoint x: 440, startPoint y: 295, endPoint x: 234, endPoint y: 306, distance: 206.3
click at [281, 304] on form "Login Do you have an account with us or not sure if you have one? Enter your em…" at bounding box center [784, 313] width 1568 height 552
click at [256, 311] on form "Login Do you have an account with us or not sure if you have one? Enter your em…" at bounding box center [784, 313] width 1568 height 552
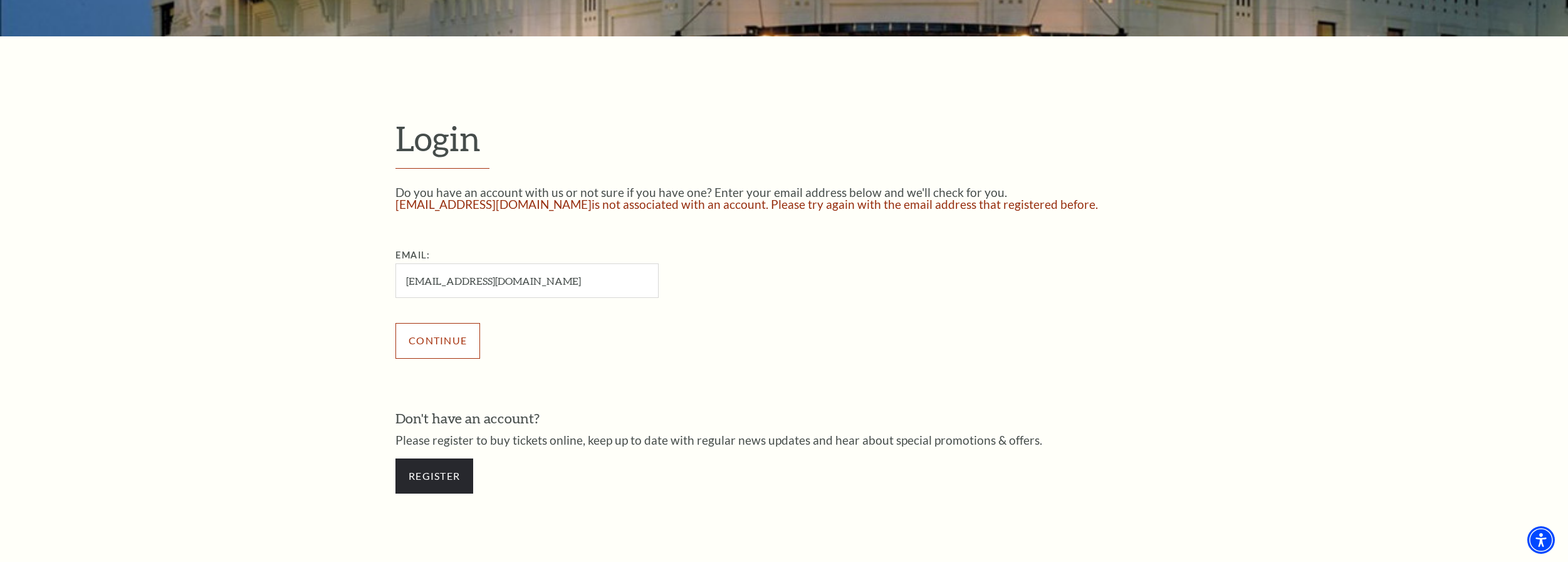
click at [442, 341] on input "Continue" at bounding box center [438, 340] width 85 height 35
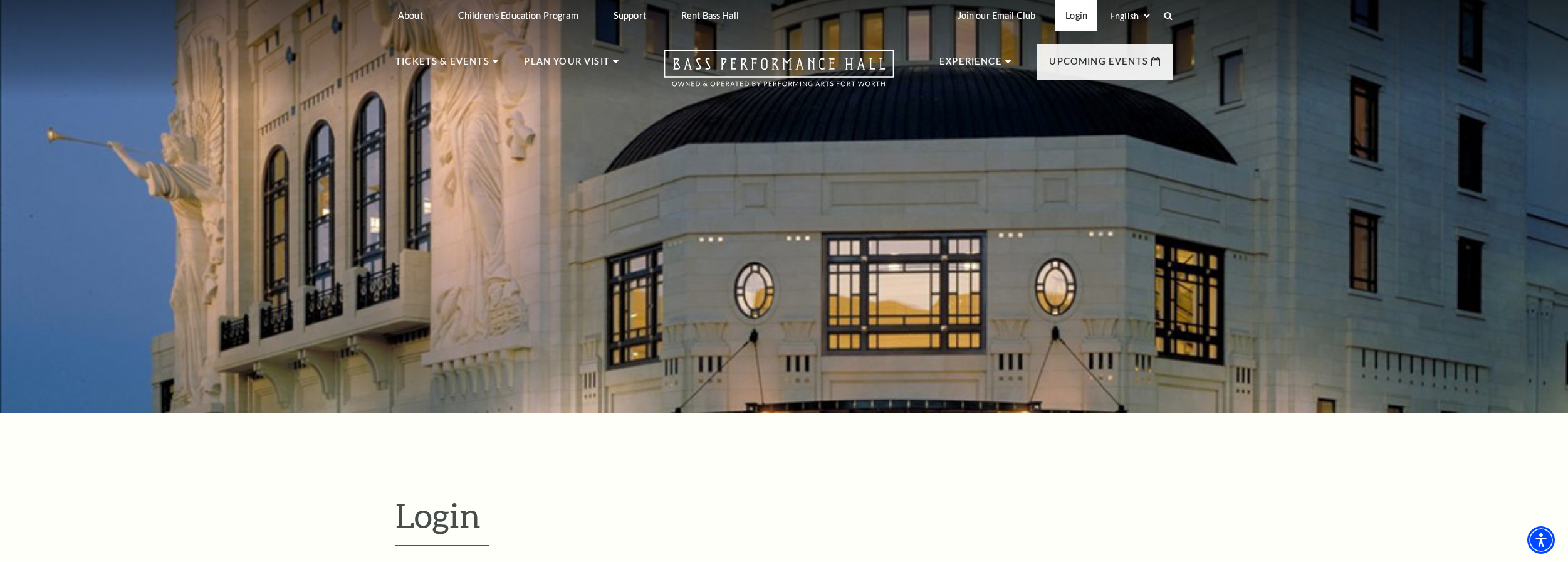
click at [1082, 19] on link "Login" at bounding box center [1076, 15] width 42 height 30
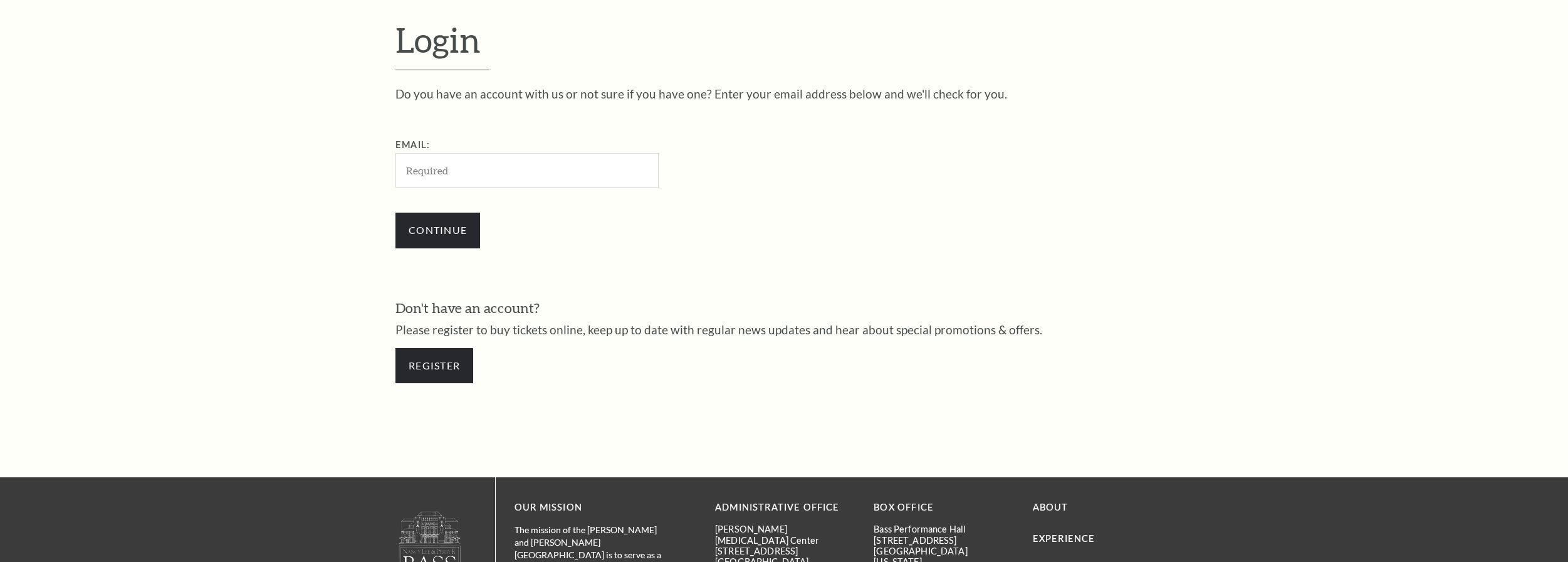
scroll to position [495, 0]
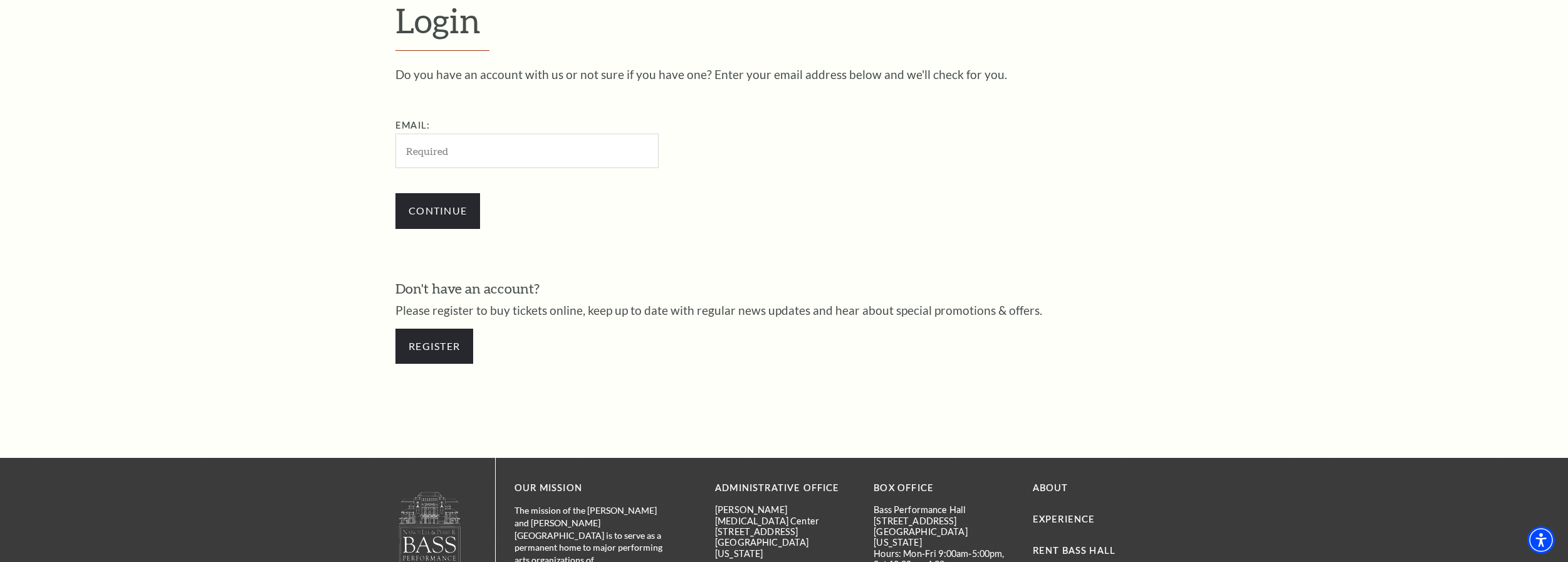
click at [521, 151] on input "Email:" at bounding box center [528, 150] width 263 height 34
type input "johntroyleslie@gmail.com"
click at [444, 206] on input "Continue" at bounding box center [438, 210] width 85 height 35
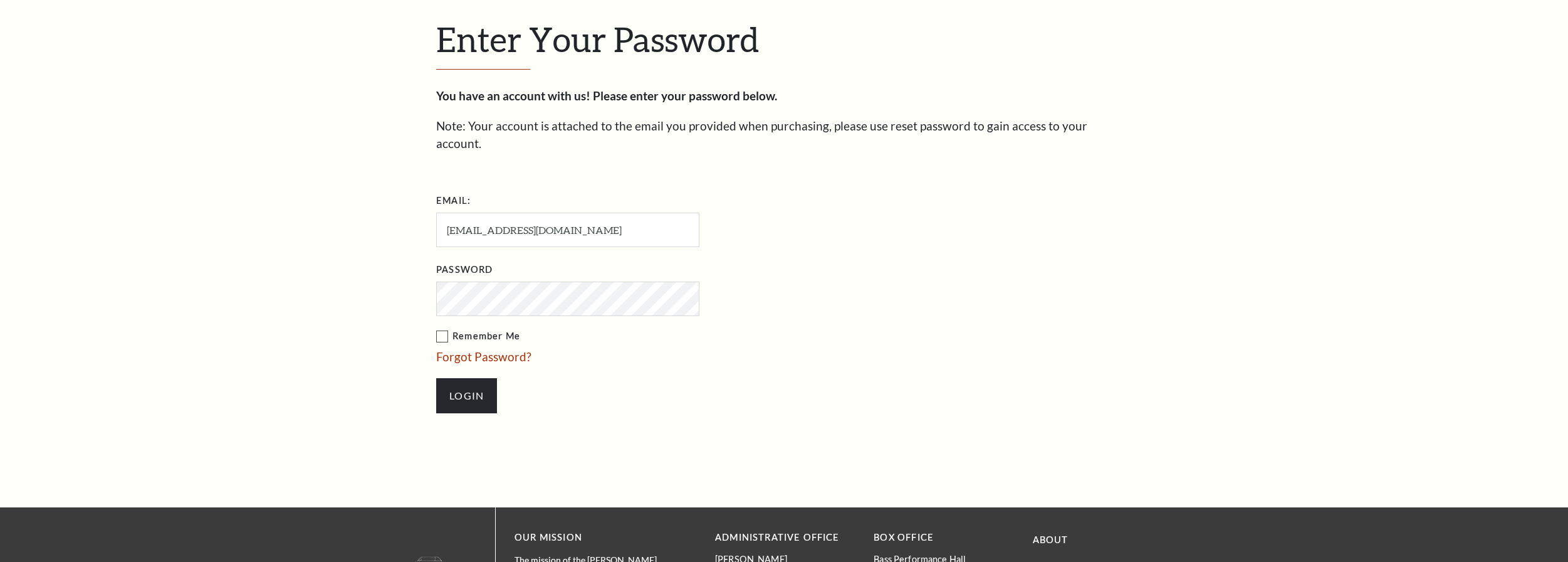
scroll to position [507, 0]
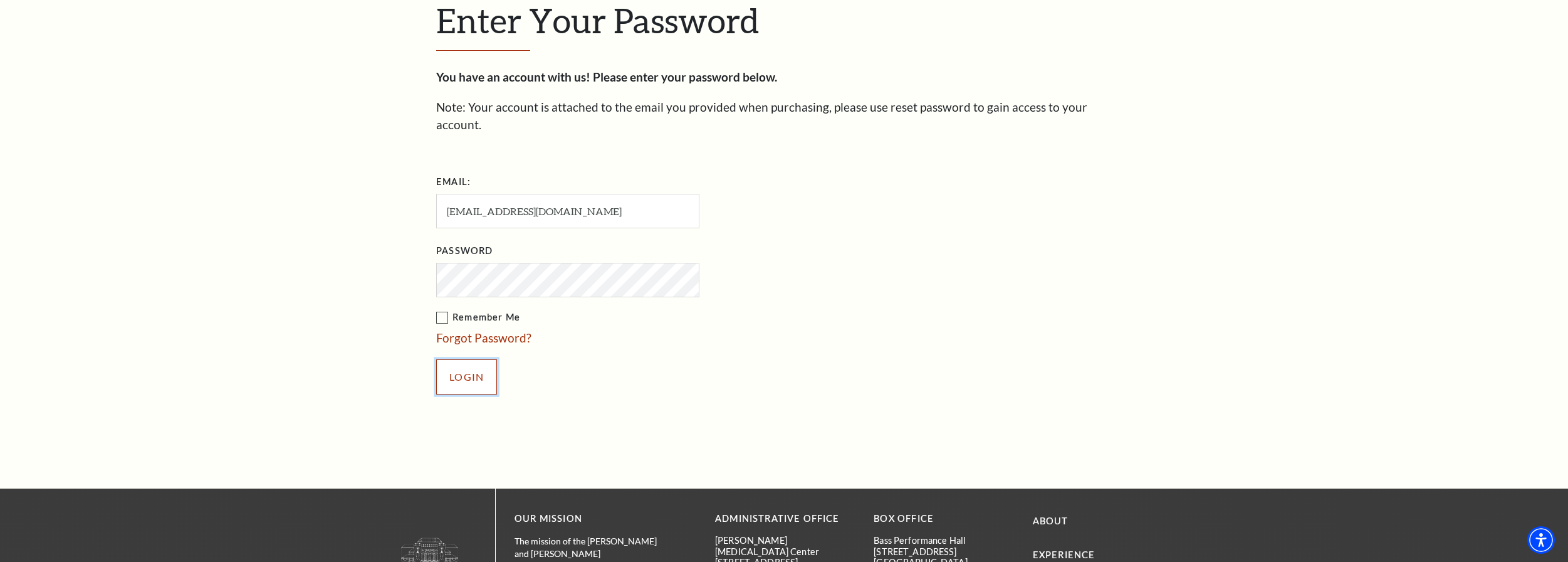
click at [450, 364] on input "Login" at bounding box center [467, 376] width 61 height 35
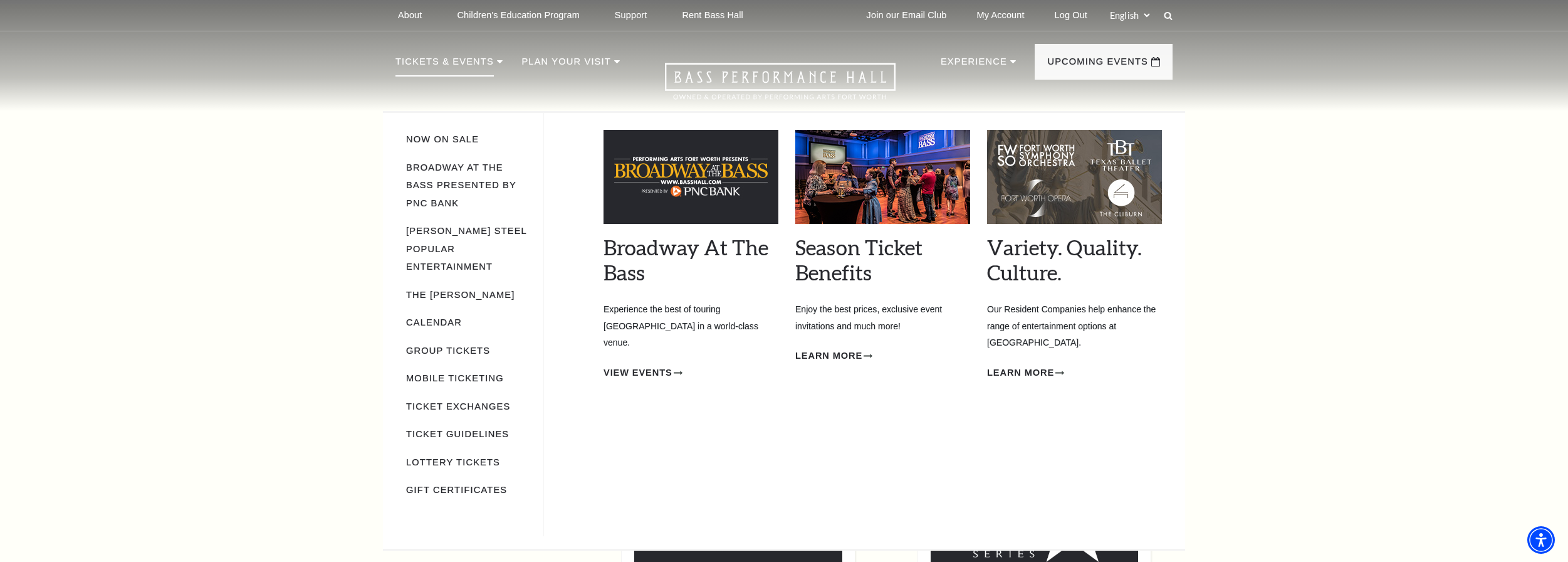
click at [448, 58] on p "Tickets & Events" at bounding box center [445, 65] width 98 height 23
click at [466, 373] on link "Mobile Ticketing" at bounding box center [454, 378] width 97 height 10
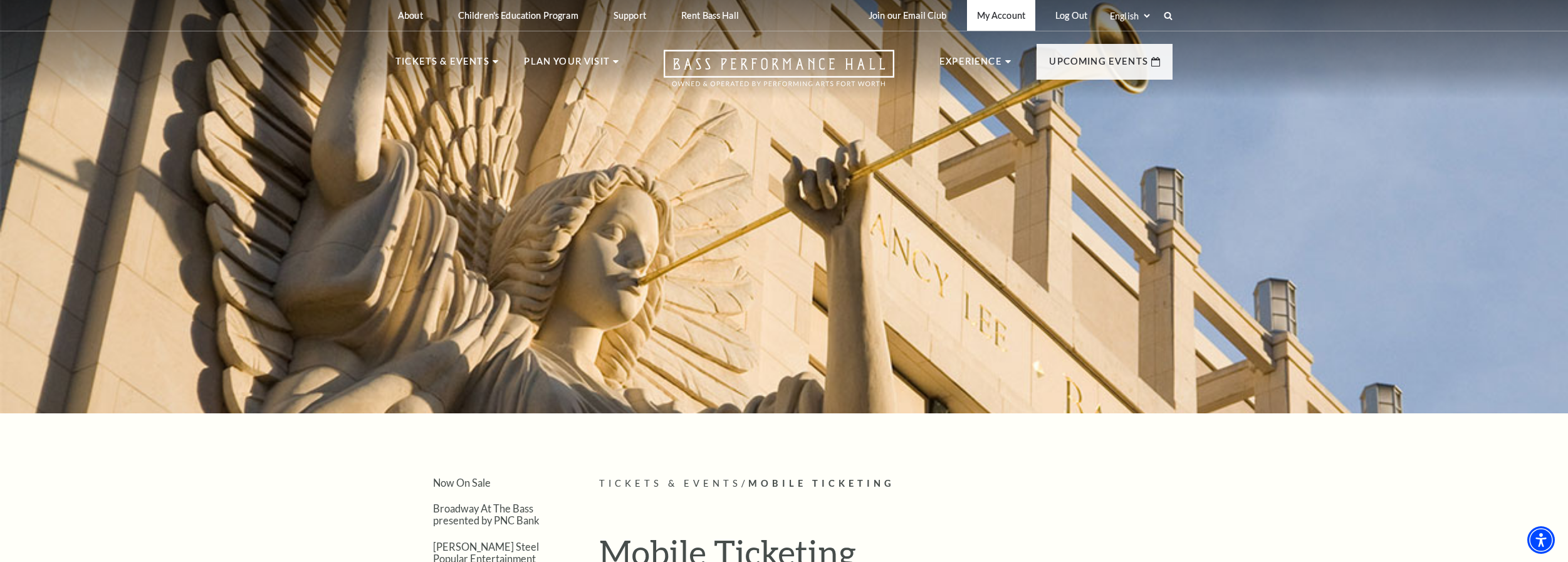
click at [1005, 12] on link "My Account" at bounding box center [1001, 15] width 69 height 30
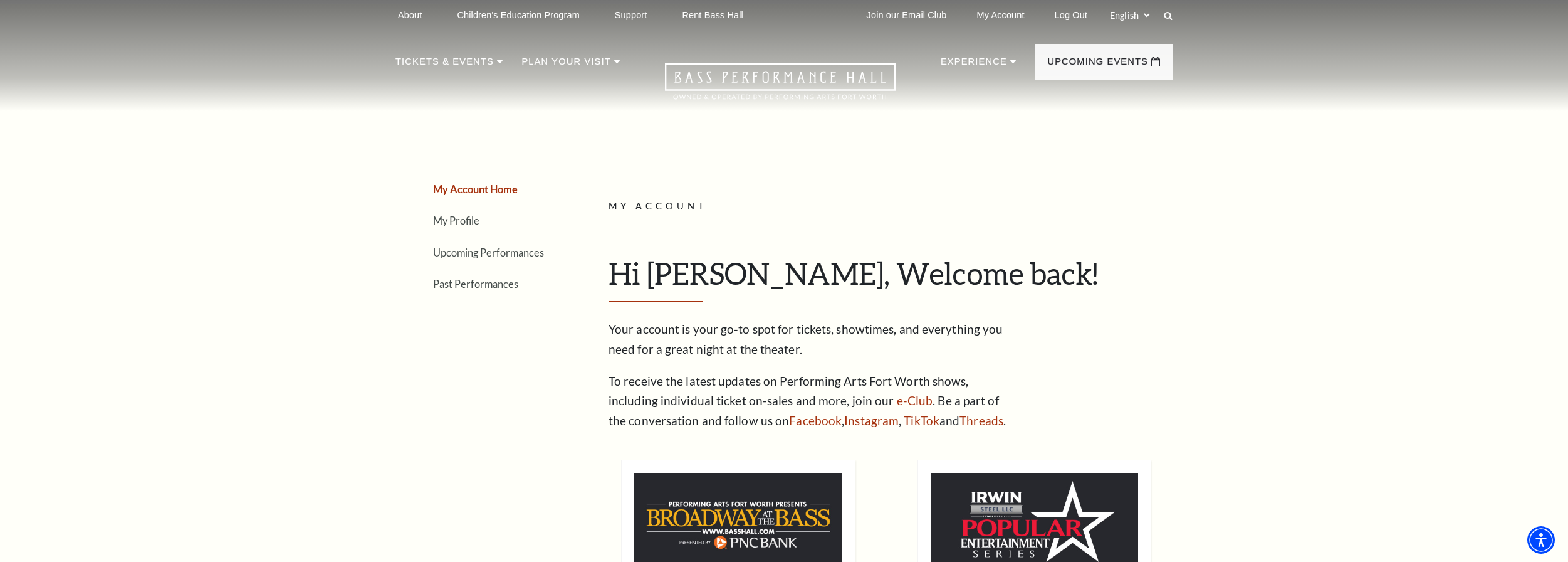
click at [457, 218] on link "My Profile" at bounding box center [457, 220] width 47 height 12
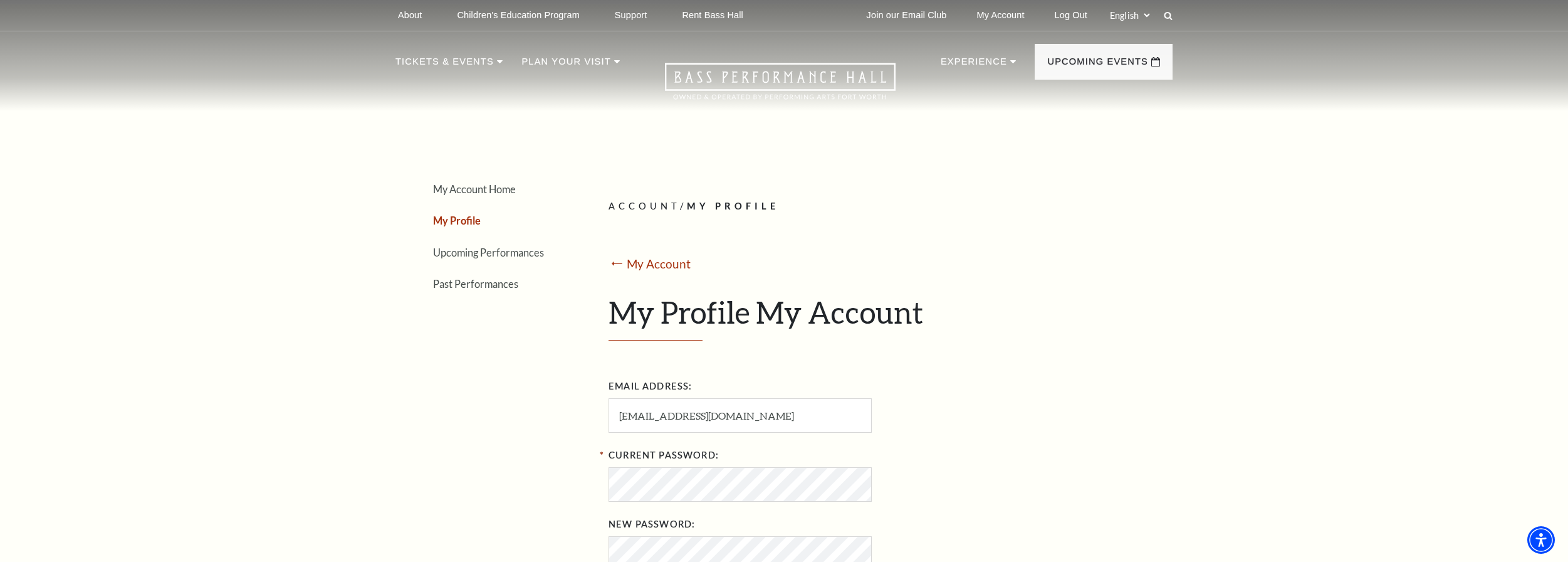
drag, startPoint x: 402, startPoint y: 322, endPoint x: 327, endPoint y: 206, distance: 138.1
click at [1018, 223] on div "ACCOUNT / MY PROFILE ⭠ My Account My Profile My Account" at bounding box center [886, 270] width 555 height 143
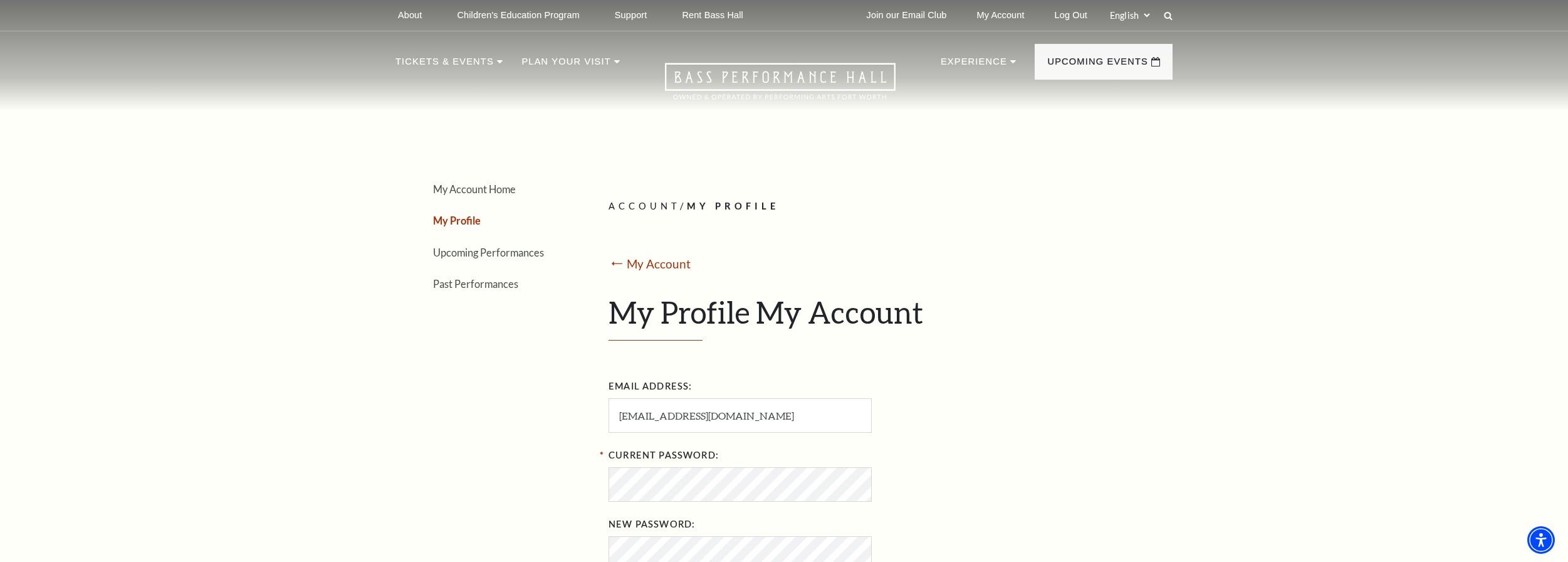
drag, startPoint x: 328, startPoint y: 262, endPoint x: 873, endPoint y: 215, distance: 547.0
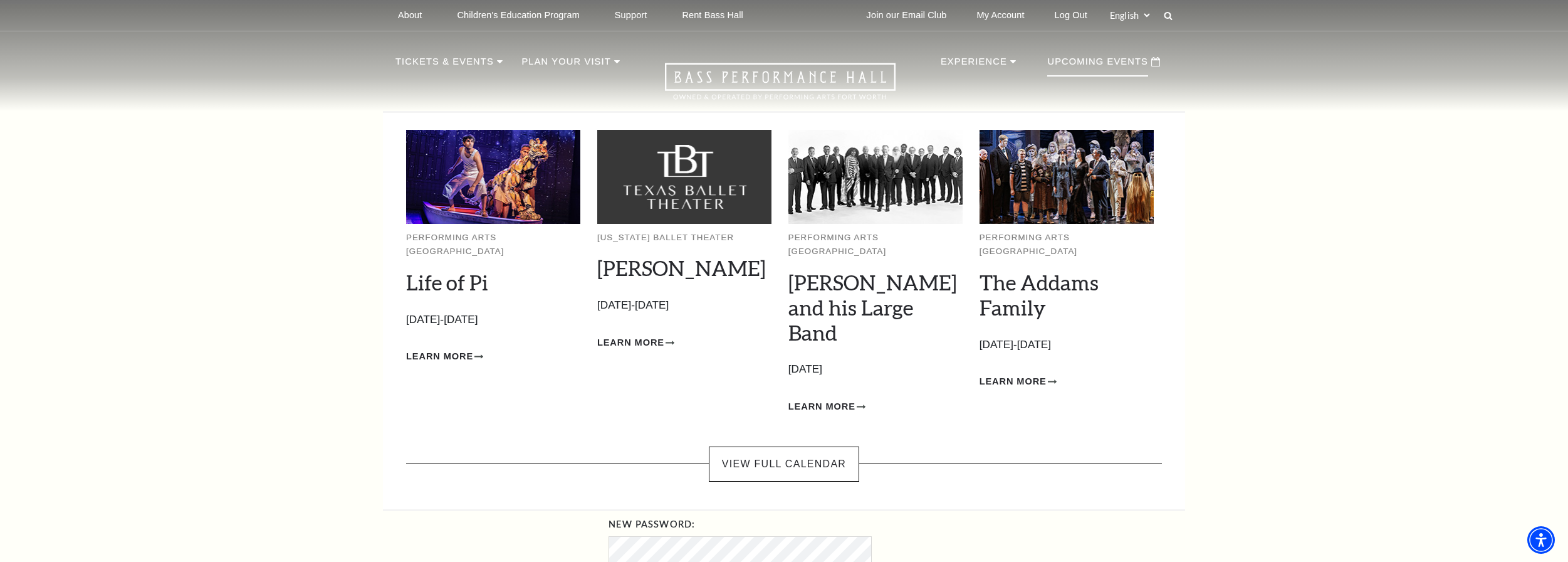
click at [1144, 58] on p "Upcoming Events" at bounding box center [1097, 65] width 101 height 23
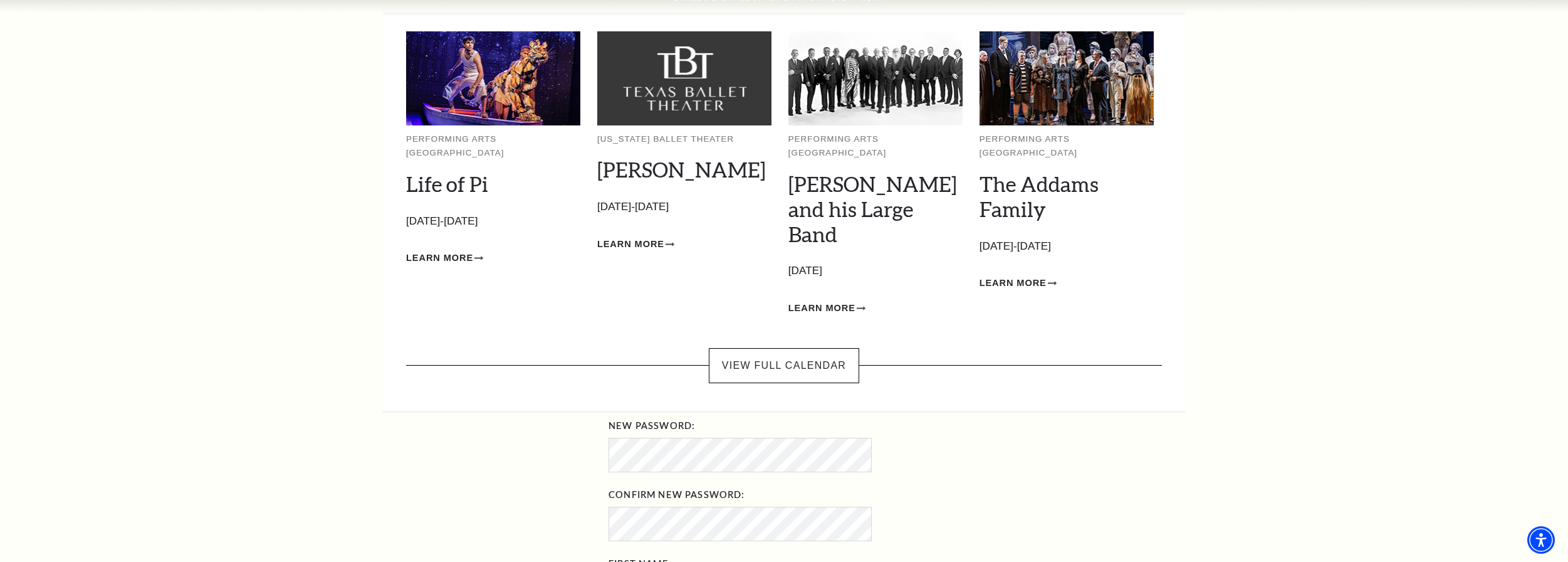
scroll to position [168, 0]
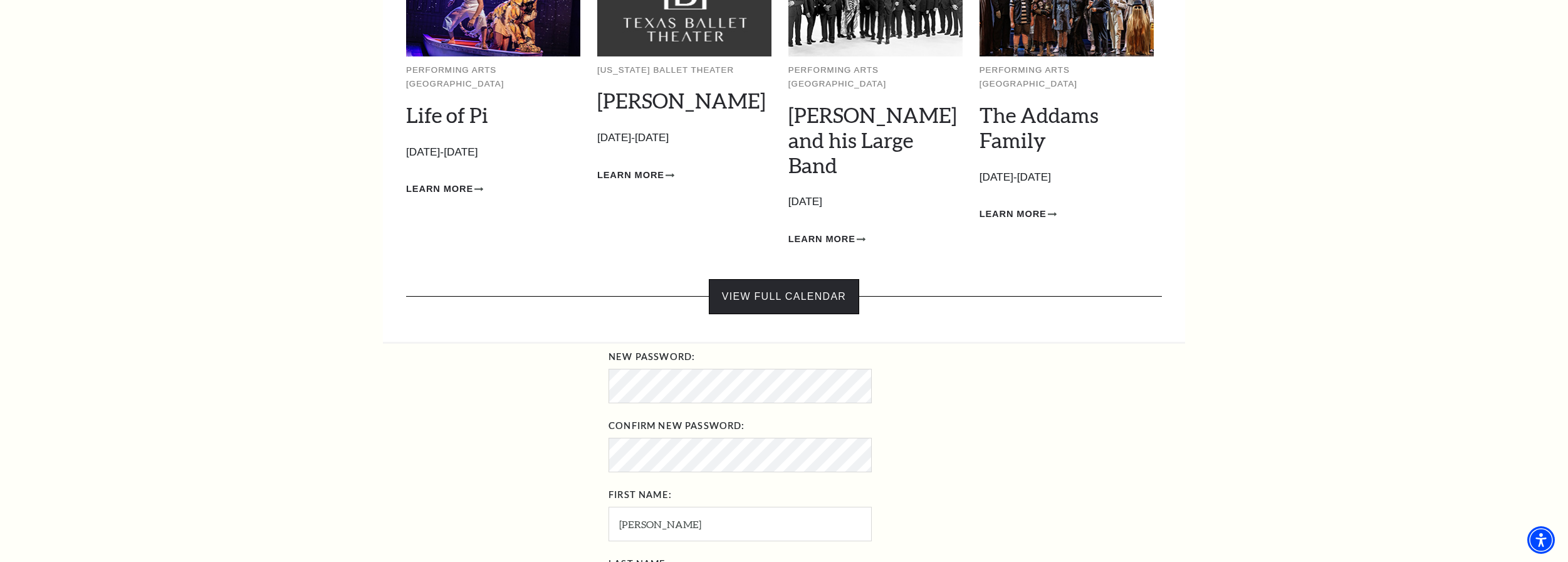
click at [761, 279] on link "View Full Calendar" at bounding box center [784, 296] width 150 height 35
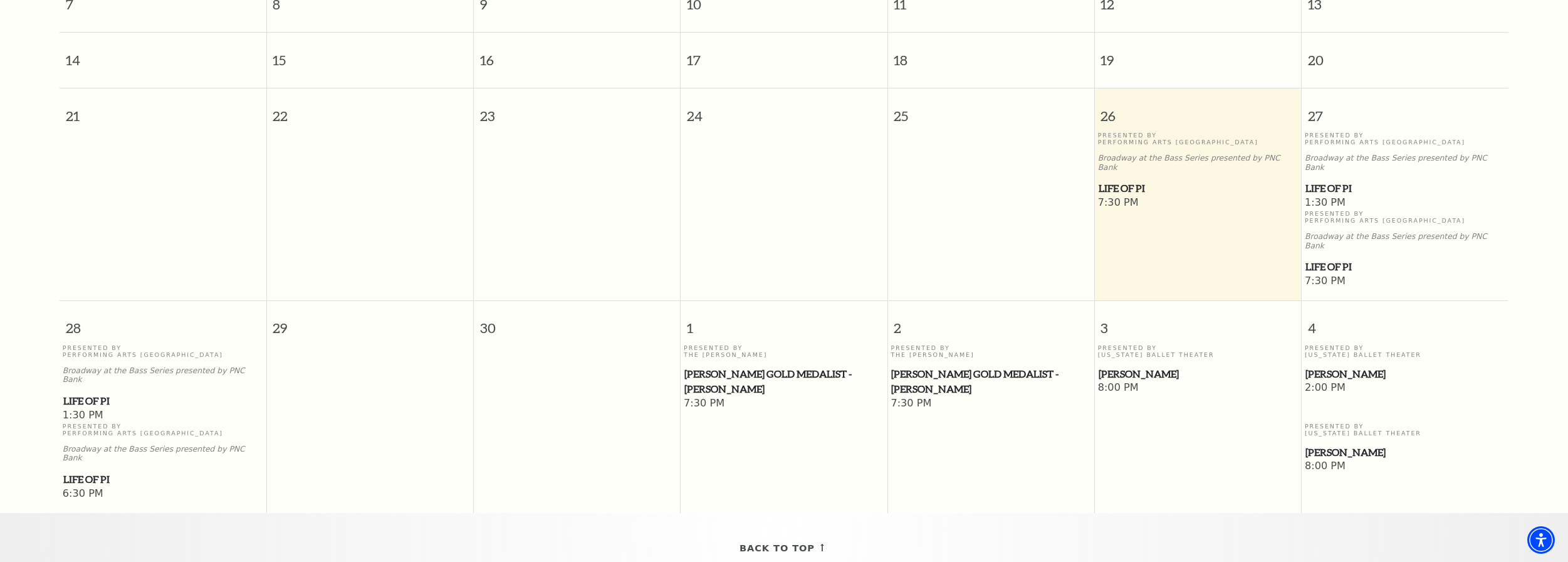
scroll to position [27, 0]
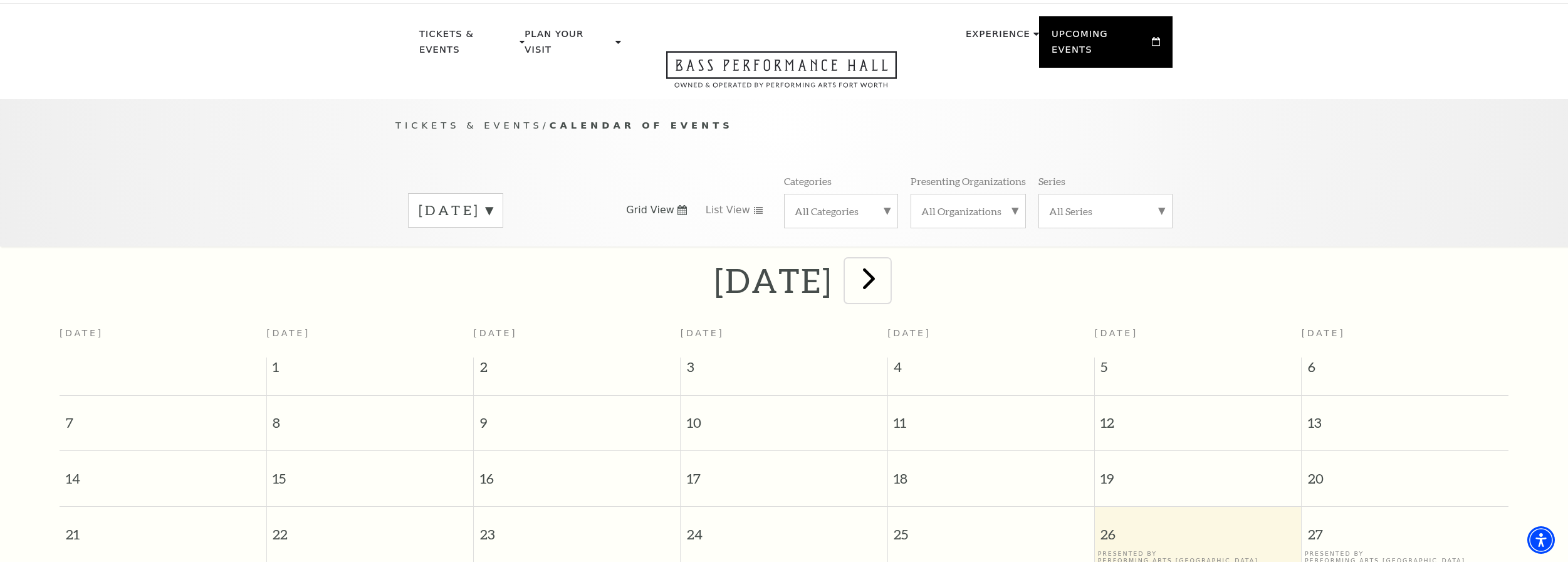
click at [887, 264] on span "next" at bounding box center [869, 278] width 36 height 36
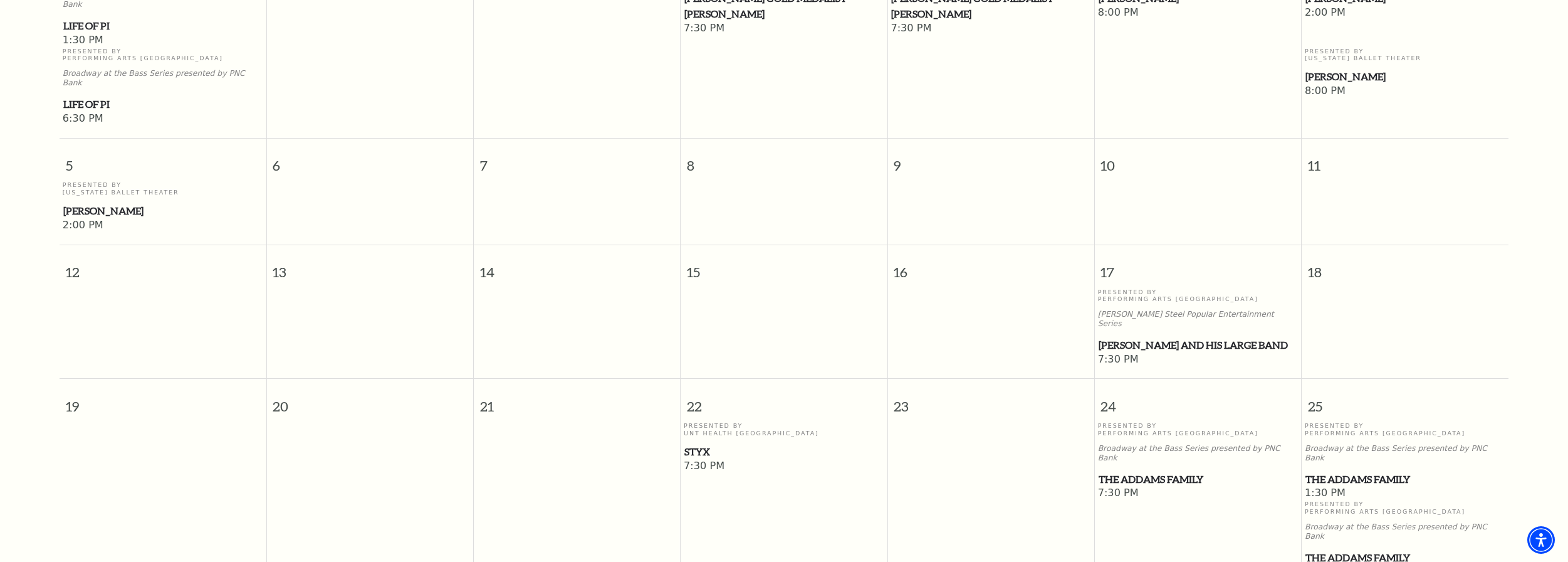
scroll to position [446, 0]
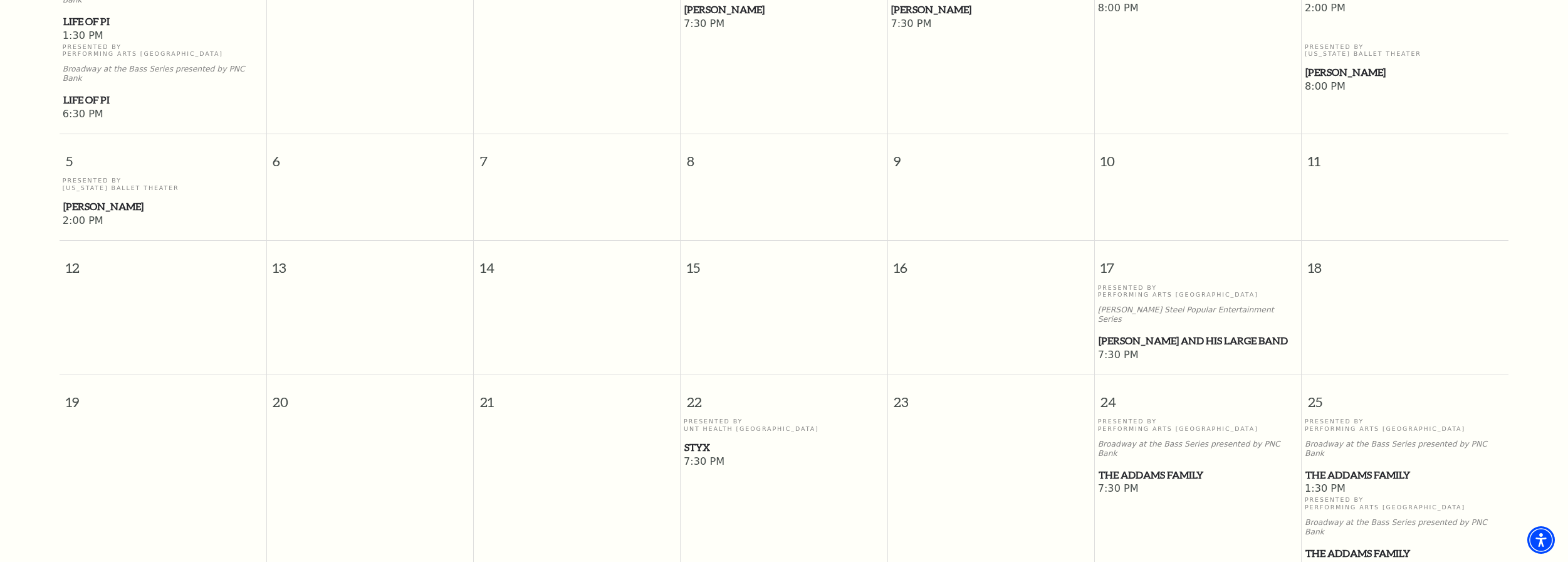
click at [706, 455] on span "7:30 PM" at bounding box center [784, 462] width 200 height 14
click at [694, 440] on span "Styx" at bounding box center [784, 447] width 200 height 16
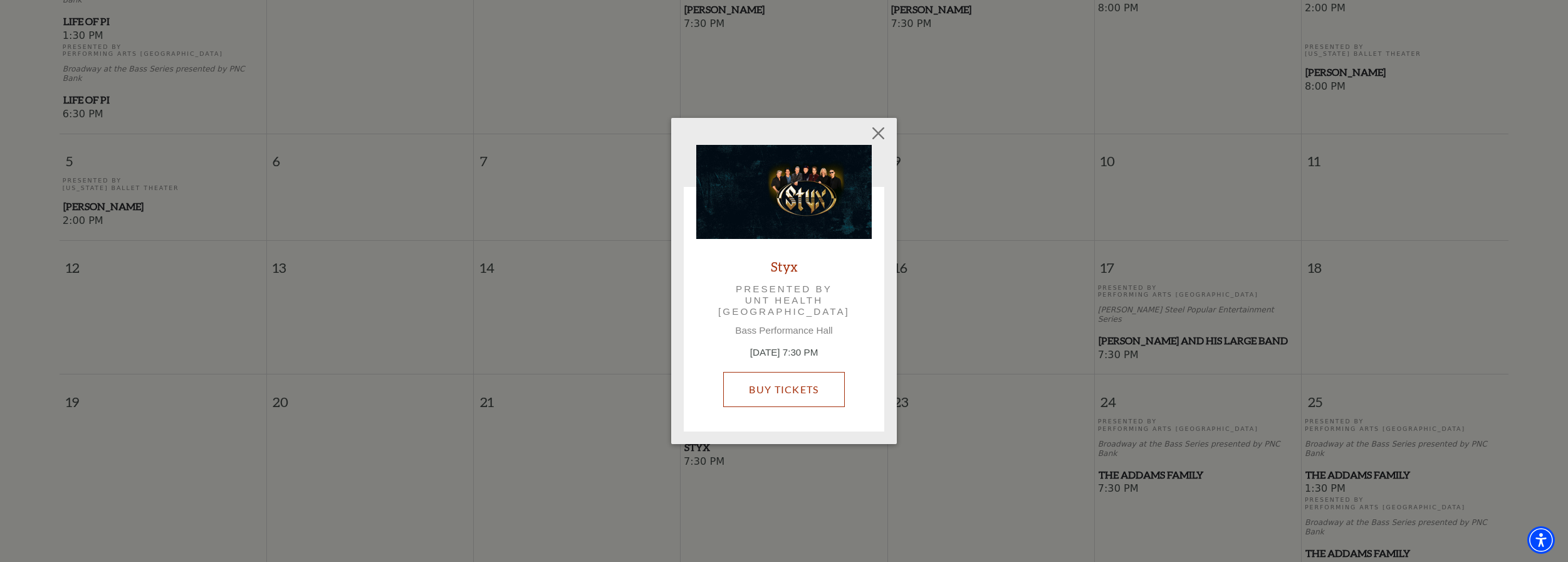
click at [758, 390] on link "Buy Tickets" at bounding box center [783, 389] width 121 height 35
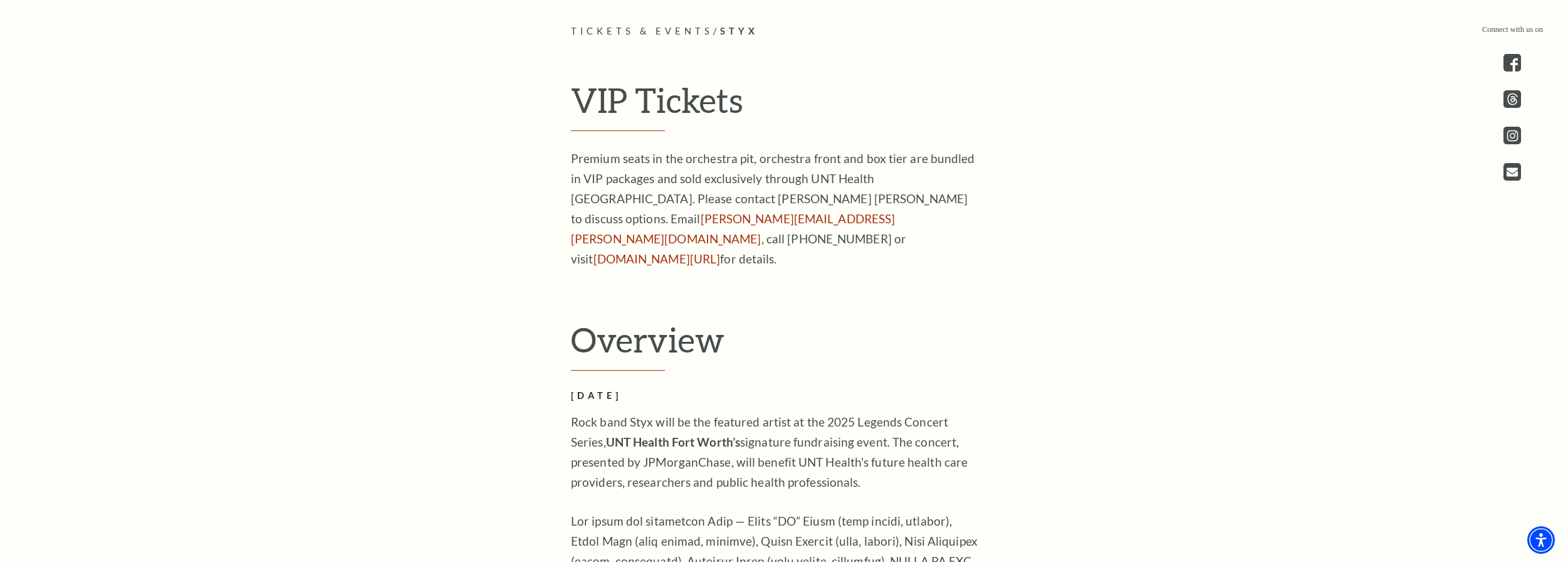
scroll to position [247, 0]
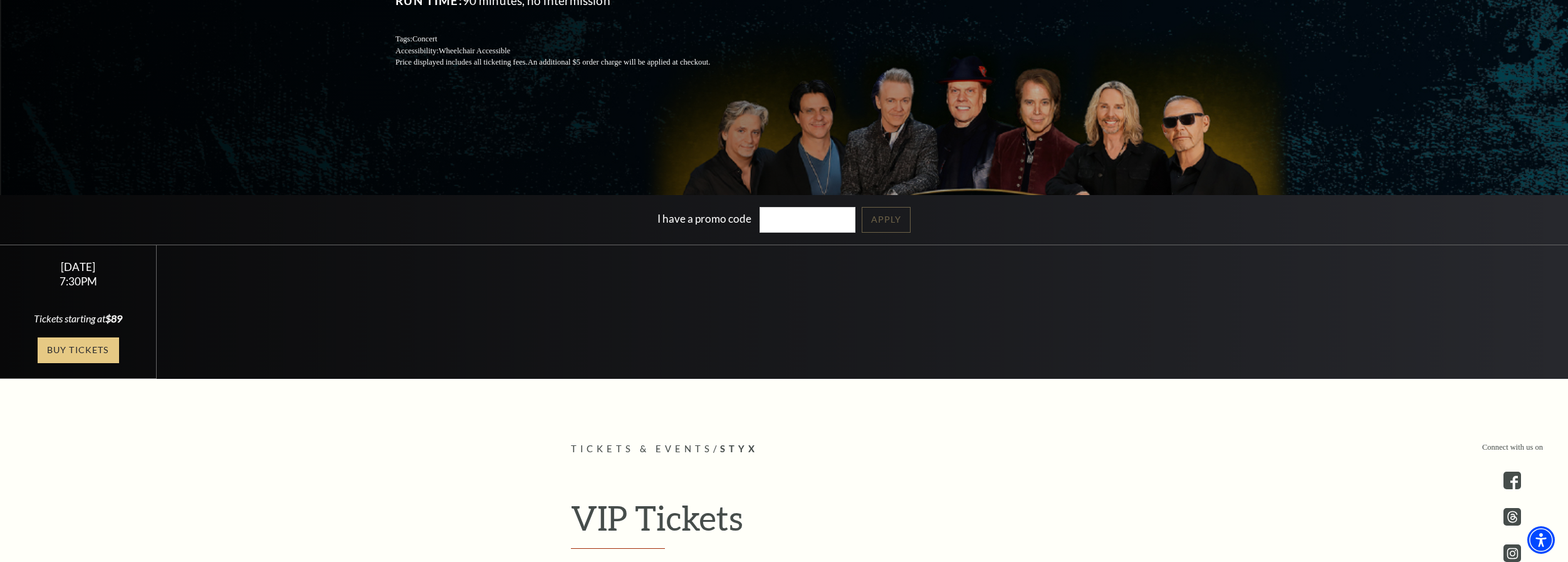
click at [67, 350] on link "Buy Tickets" at bounding box center [78, 350] width 82 height 26
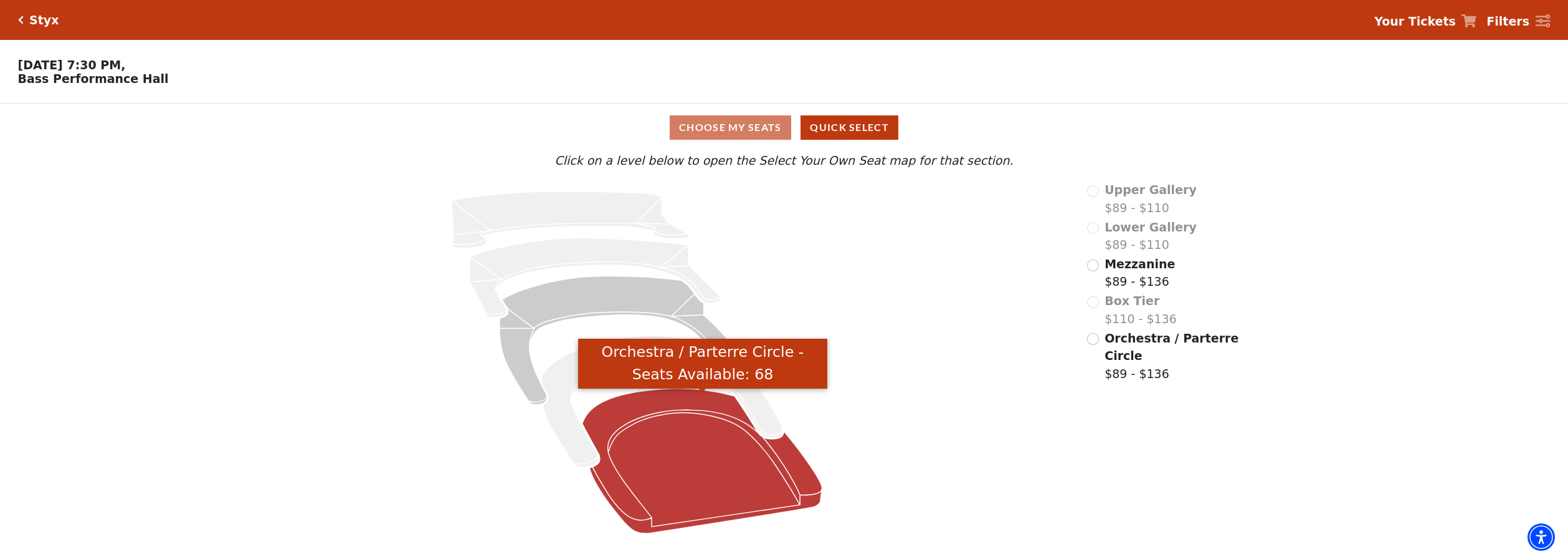
click at [682, 449] on icon "Orchestra / Parterre Circle - Seats Available: 68" at bounding box center [703, 461] width 240 height 145
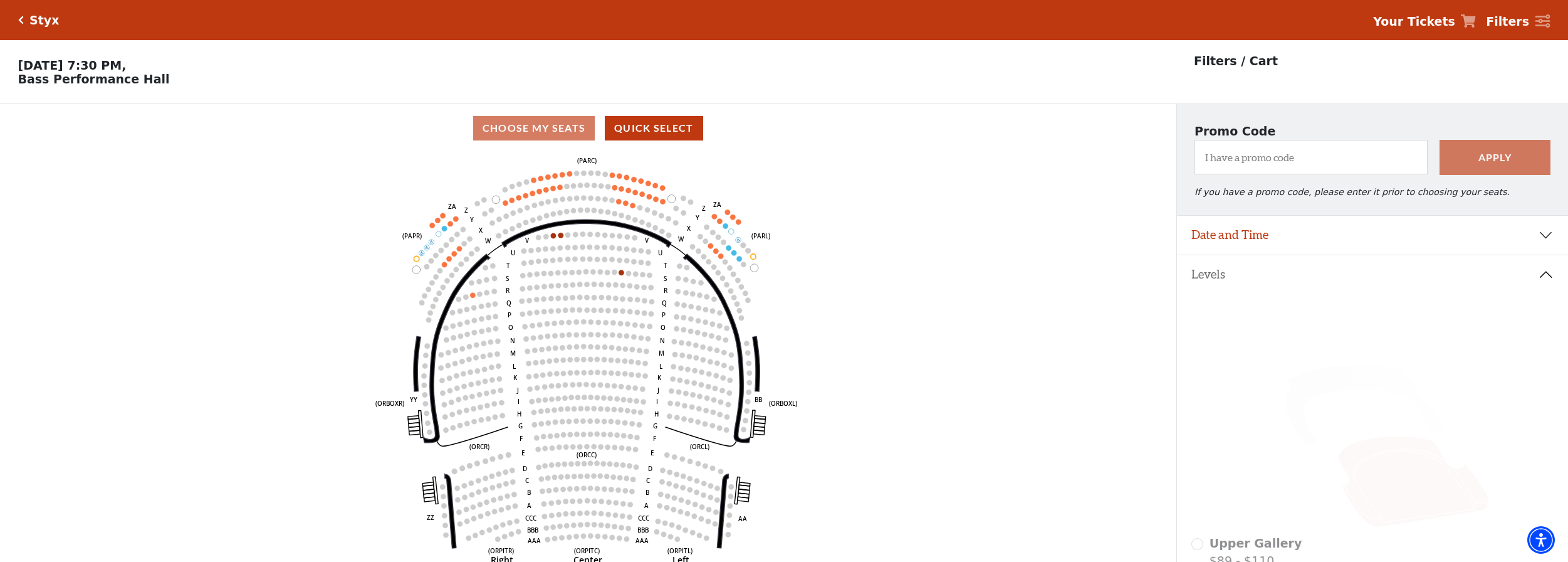
click at [23, 16] on icon "Click here to go back to filters" at bounding box center [20, 19] width 5 height 9
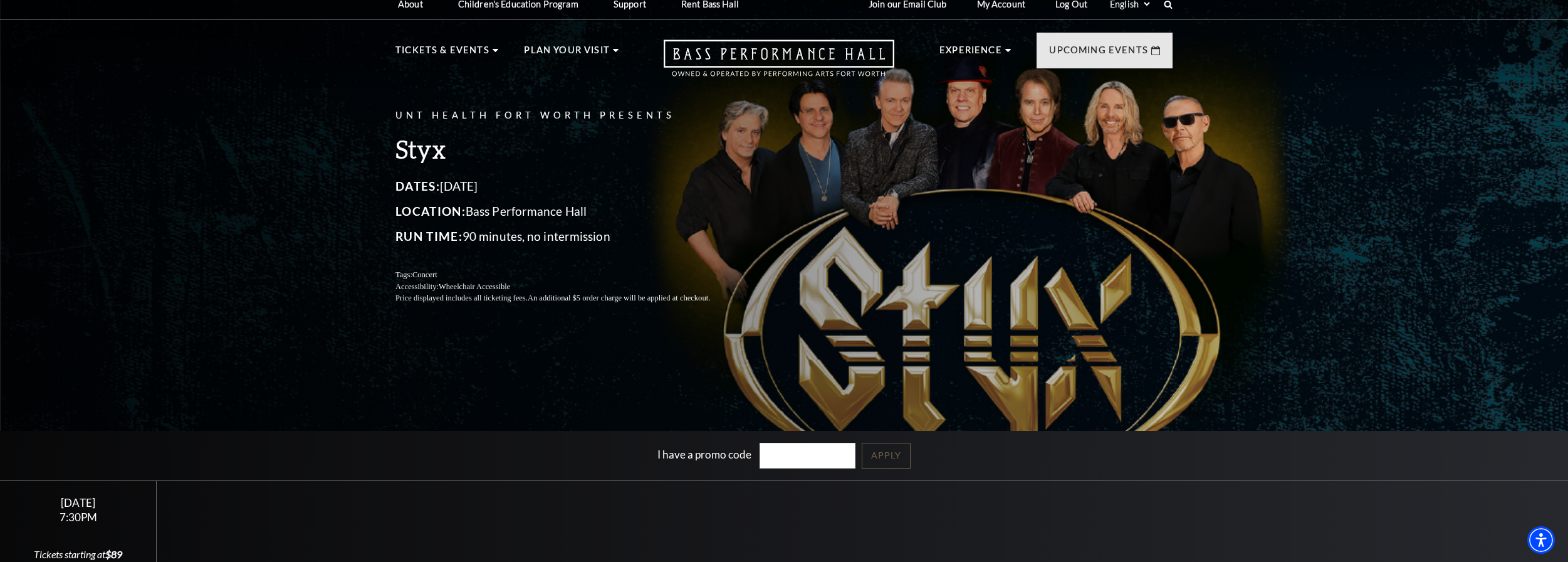
scroll to position [83, 0]
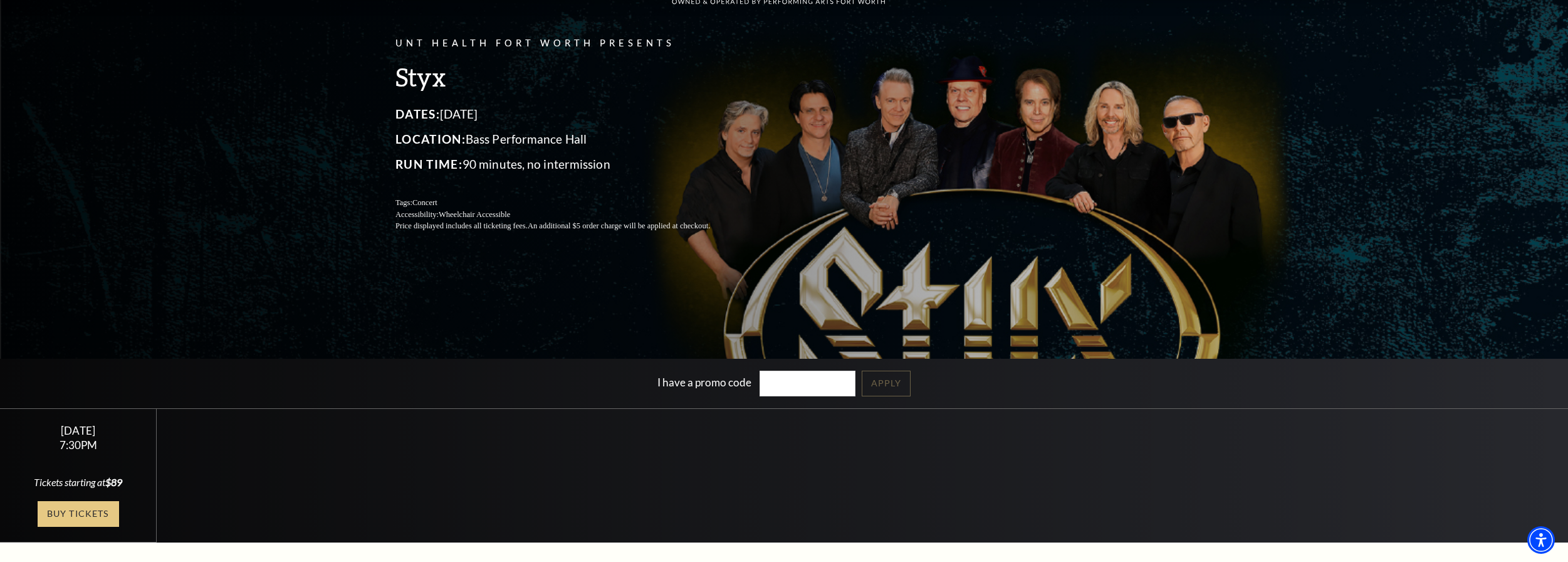
click at [72, 518] on link "Buy Tickets" at bounding box center [78, 514] width 82 height 26
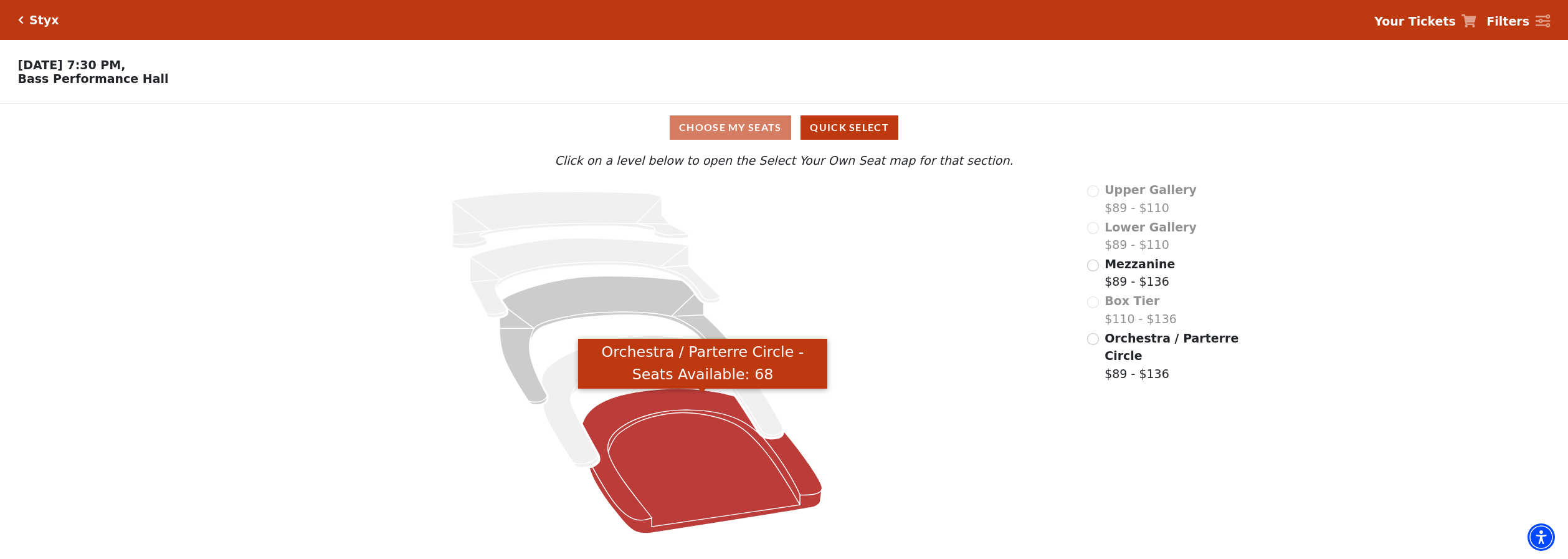
click at [677, 466] on icon "Orchestra / Parterre Circle - Seats Available: 68" at bounding box center [703, 461] width 240 height 145
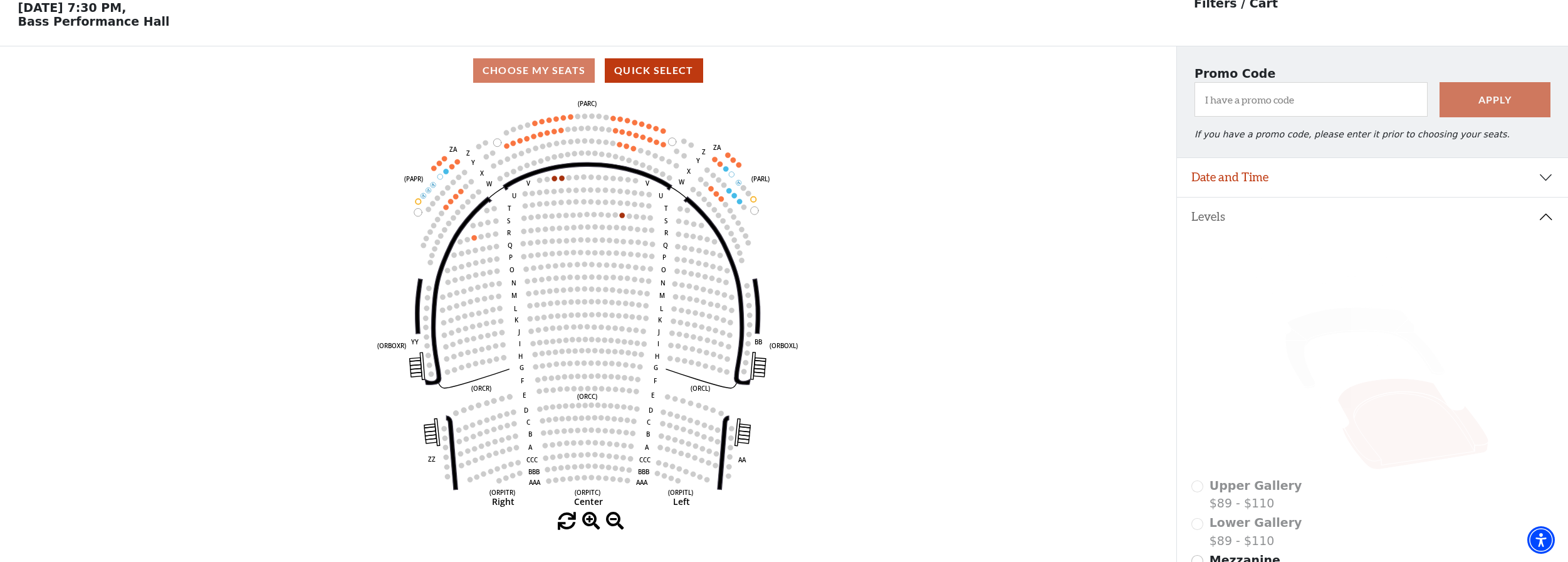
scroll to position [58, 0]
click at [953, 191] on icon "Left (ORPITL) Right (ORPITR) Center (ORPITC) ZZ AA YY BB ZA ZA (ORCL) (ORCR) (O…" at bounding box center [588, 303] width 1058 height 418
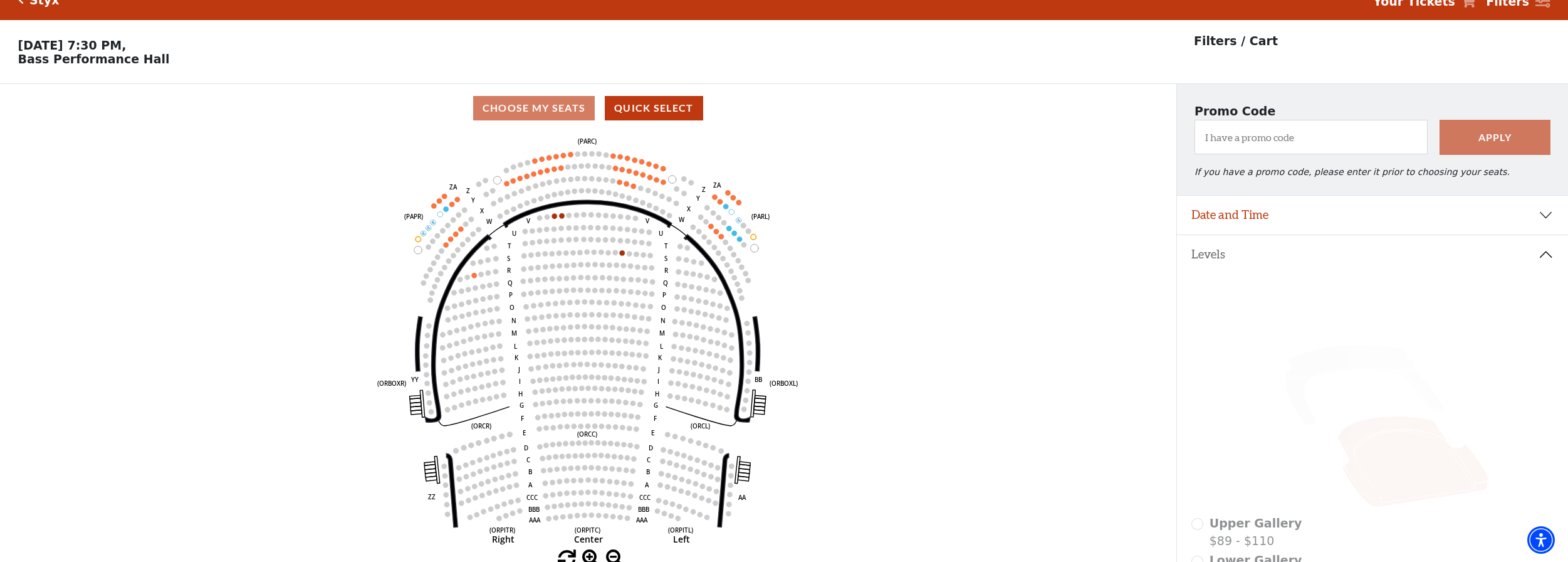
scroll to position [0, 0]
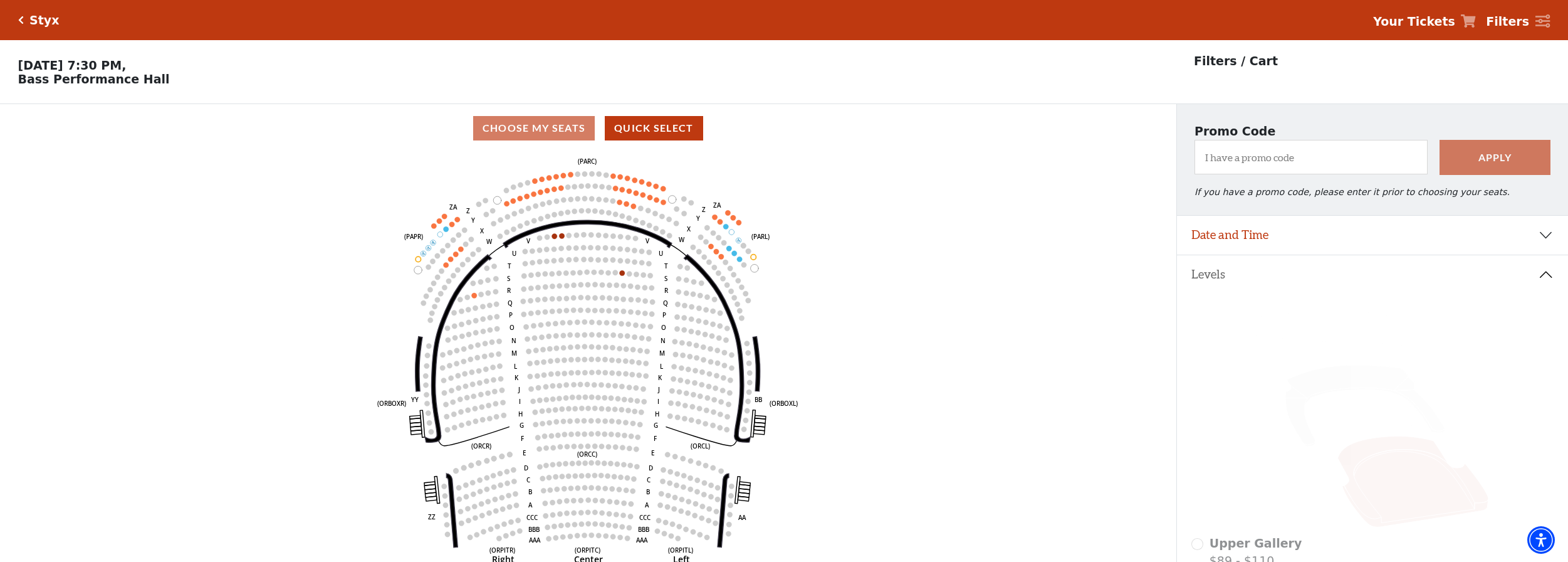
click at [242, 260] on icon "Left (ORPITL) Right (ORPITR) Center (ORPITC) ZZ AA YY BB ZA ZA (ORCL) (ORCR) (O…" at bounding box center [588, 361] width 1058 height 418
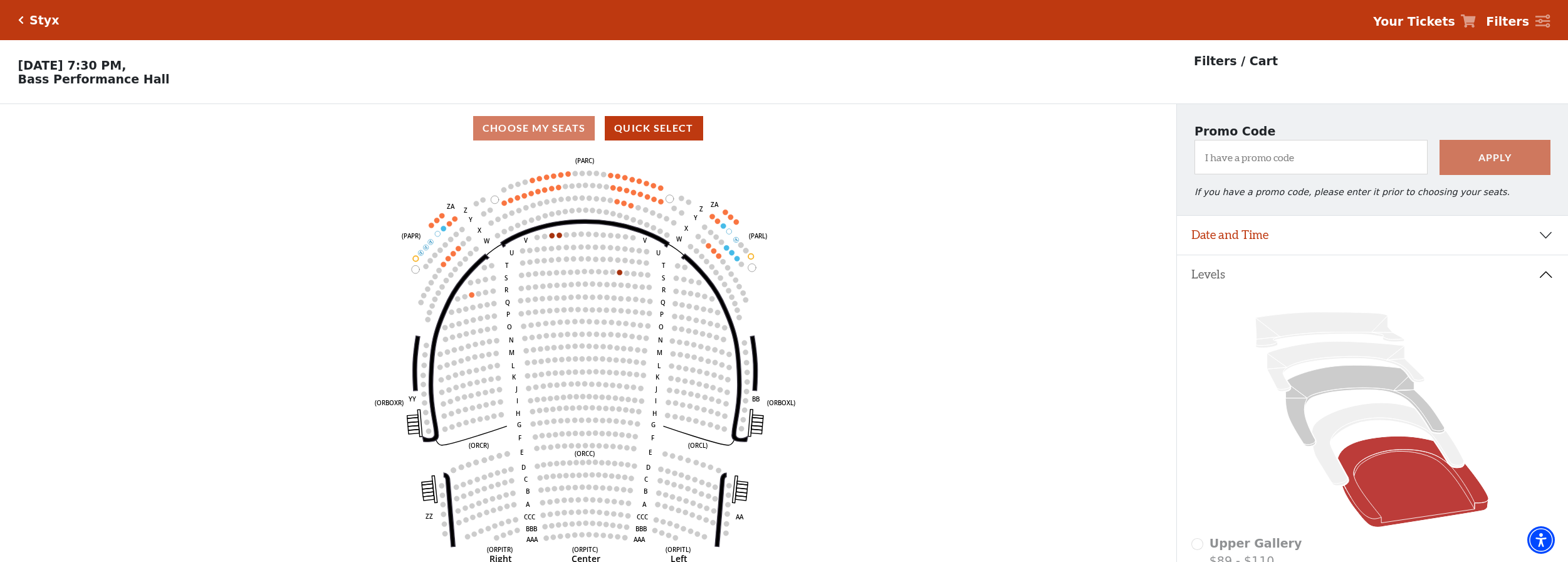
click at [235, 201] on icon "Left (ORPITL) Right (ORPITR) Center (ORPITC) ZZ AA YY BB ZA ZA (ORCL) (ORCR) (O…" at bounding box center [588, 361] width 1058 height 418
click at [65, 171] on icon "Left (ORPITL) Right (ORPITR) Center (ORPITC) ZZ AA YY BB ZA ZA (ORCL) (ORCR) (O…" at bounding box center [588, 361] width 1058 height 418
drag, startPoint x: 169, startPoint y: 218, endPoint x: 796, endPoint y: 212, distance: 627.0
click at [196, 217] on icon "Left (ORPITL) Right (ORPITR) Center (ORPITC) ZZ AA YY BB ZA ZA (ORCL) (ORCR) (O…" at bounding box center [588, 361] width 1058 height 418
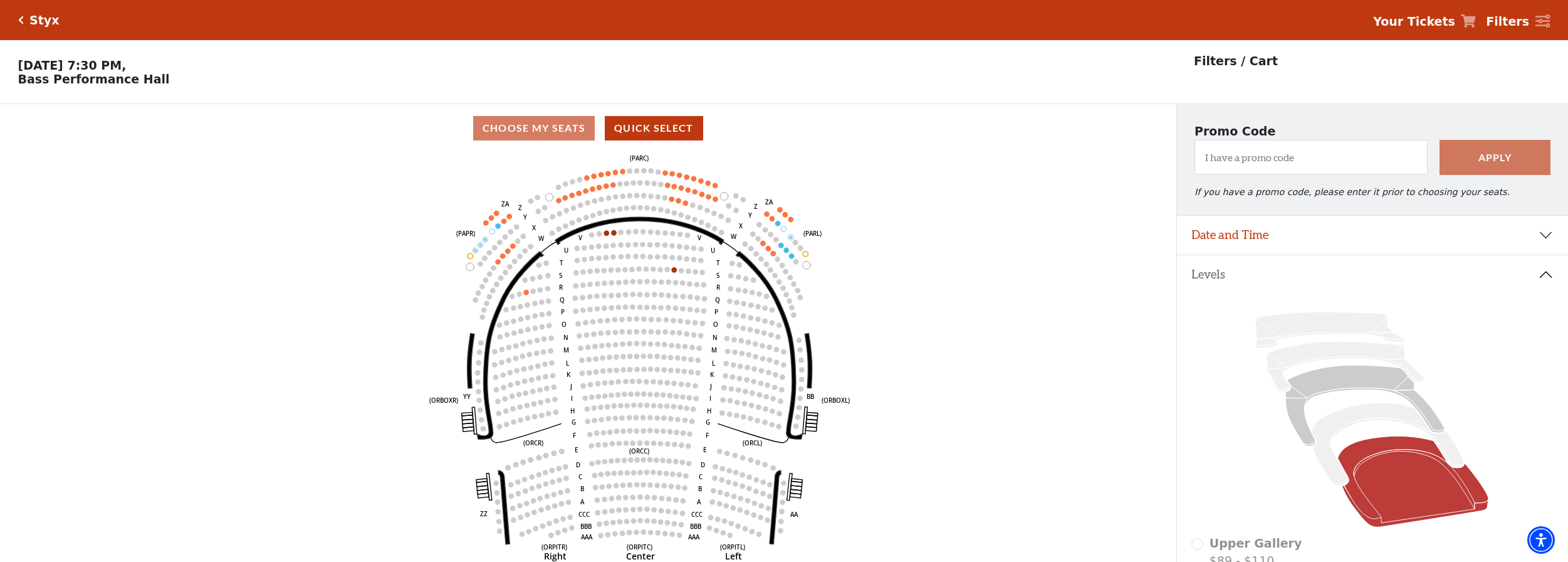
drag, startPoint x: 889, startPoint y: 207, endPoint x: 900, endPoint y: 206, distance: 11.0
click at [899, 206] on icon "Left (ORPITL) Right (ORPITR) Center (ORPITC) ZZ AA YY BB ZA ZA (ORCL) (ORCR) (O…" at bounding box center [588, 361] width 1058 height 418
click at [203, 239] on icon "Left (ORPITL) Right (ORPITR) Center (ORPITC) ZZ AA YY BB ZA ZA (ORCL) (ORCR) (O…" at bounding box center [588, 361] width 1058 height 418
drag, startPoint x: 1041, startPoint y: 183, endPoint x: 1114, endPoint y: 179, distance: 73.1
click at [1043, 183] on icon "Left (ORPITL) Right (ORPITR) Center (ORPITC) ZZ AA YY BB ZA ZA (ORCL) (ORCR) (O…" at bounding box center [588, 361] width 1058 height 418
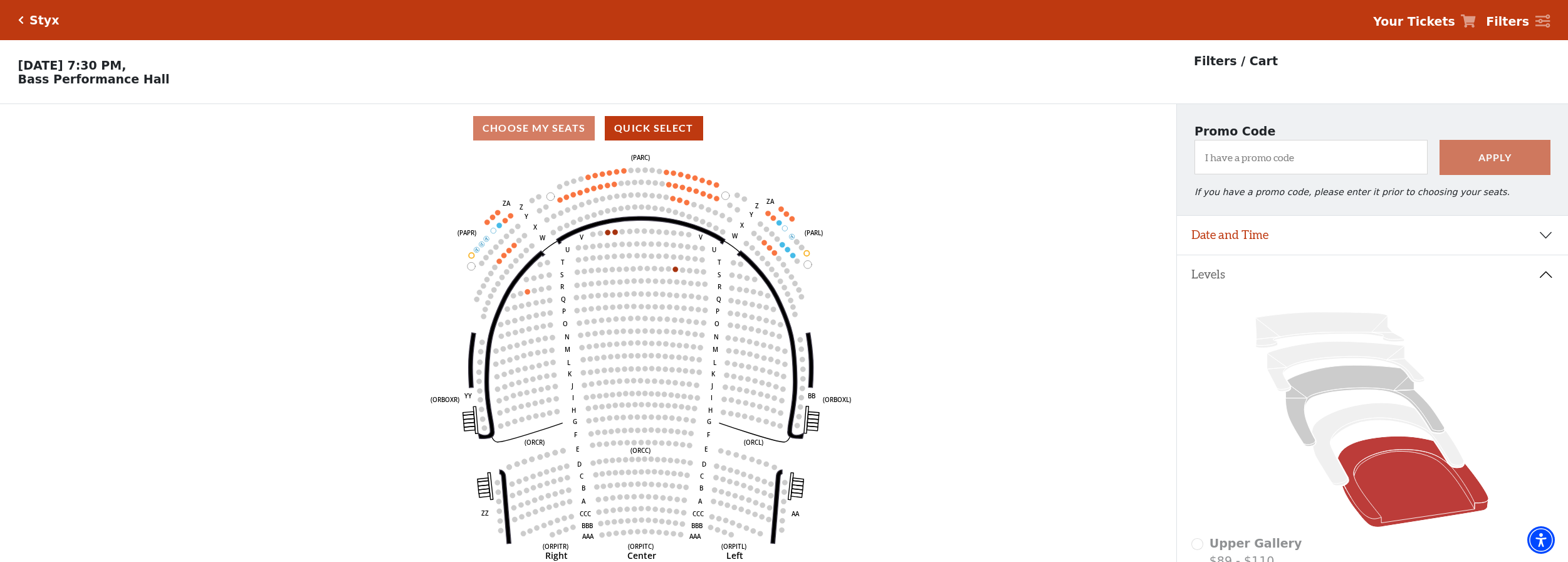
click at [1443, 16] on strong "Your Tickets" at bounding box center [1414, 21] width 82 height 14
click at [1443, 21] on strong "Your Tickets" at bounding box center [1414, 21] width 82 height 14
click at [1005, 104] on div "Choose Your Own Seats Wednesday, October 22 at 7:30 PM, Bass Performance Hall" at bounding box center [588, 71] width 1177 height 63
click at [1476, 21] on icon at bounding box center [1468, 20] width 15 height 13
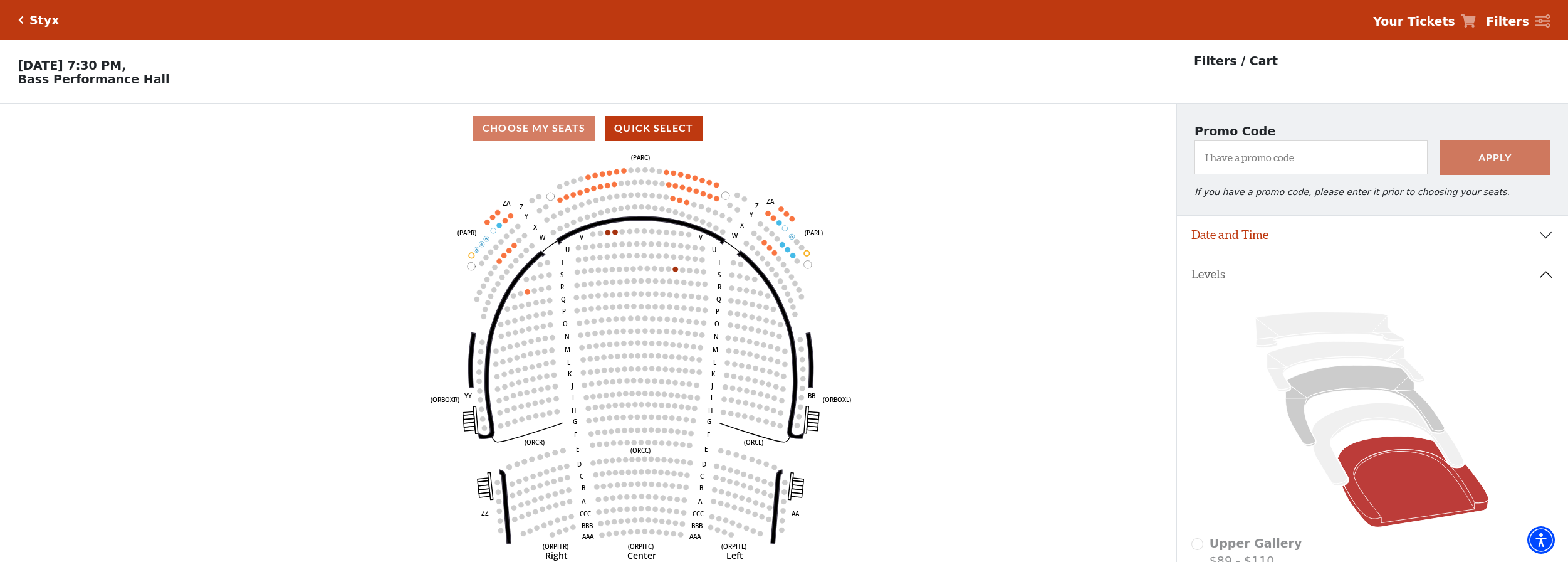
click at [1476, 21] on icon at bounding box center [1468, 20] width 15 height 13
click at [1389, 19] on div "Your Tickets Filters" at bounding box center [1457, 19] width 187 height 21
click at [871, 249] on icon "Left (ORPITL) Right (ORPITR) Center (ORPITC) ZZ AA YY BB ZA ZA (ORCL) (ORCR) (O…" at bounding box center [588, 361] width 1058 height 418
drag, startPoint x: 284, startPoint y: 254, endPoint x: 27, endPoint y: 76, distance: 312.6
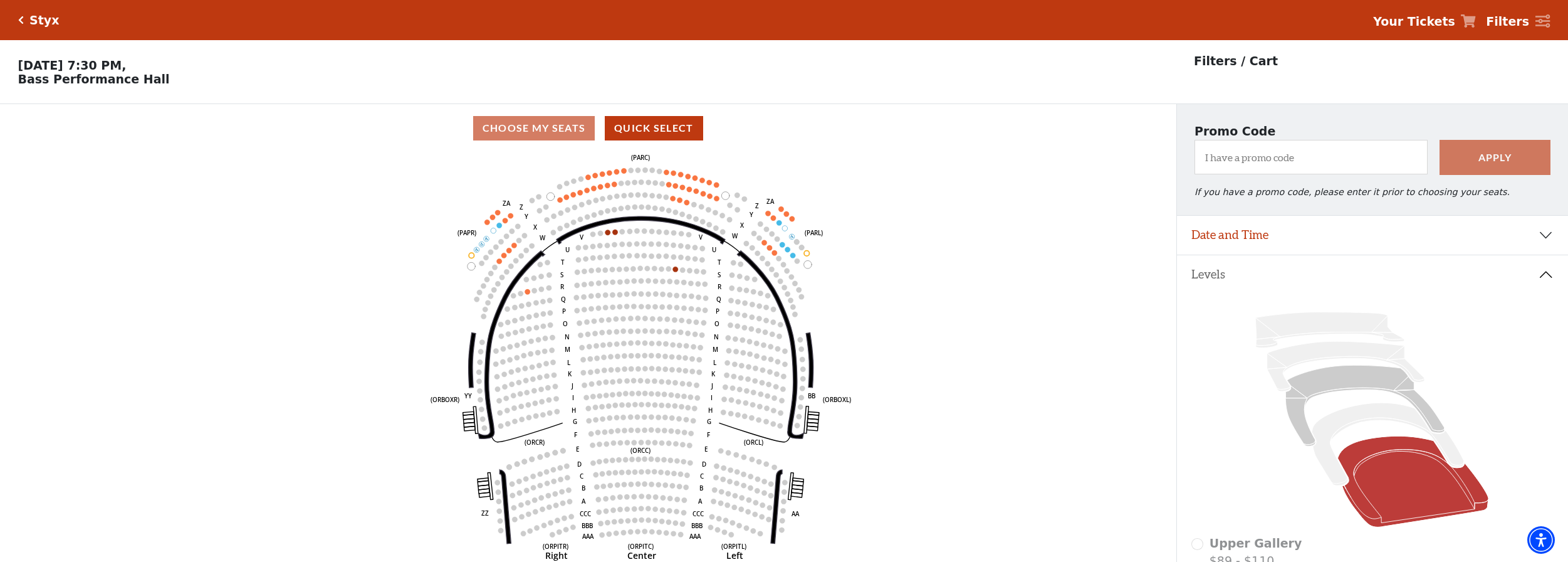
click at [282, 254] on icon "Left (ORPITL) Right (ORPITR) Center (ORPITC) ZZ AA YY BB ZA ZA (ORCL) (ORCR) (O…" at bounding box center [588, 361] width 1058 height 418
click at [18, 18] on icon "Click here to go back to filters" at bounding box center [20, 19] width 5 height 9
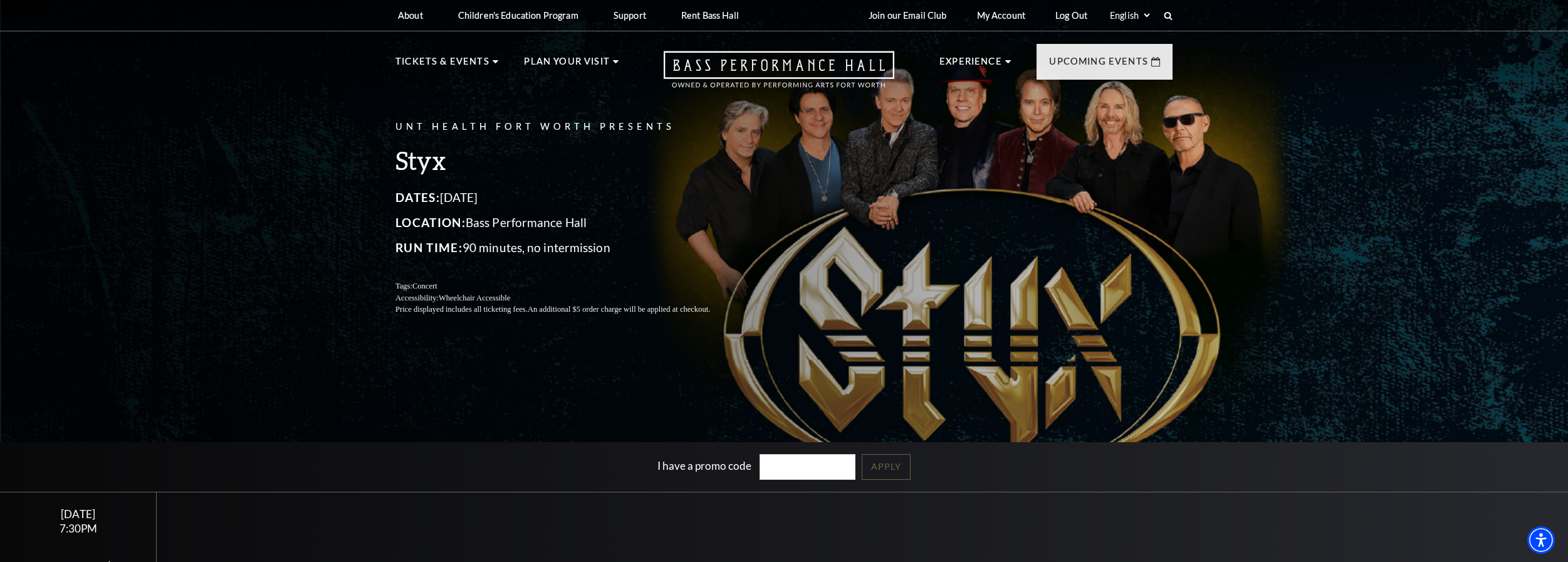
click at [283, 235] on div "UNT Health Fort Worth Presents Styx Dates: [DATE] Location: [GEOGRAPHIC_DATA] R…" at bounding box center [784, 309] width 1568 height 633
click at [1008, 17] on link "My Account" at bounding box center [1001, 15] width 69 height 30
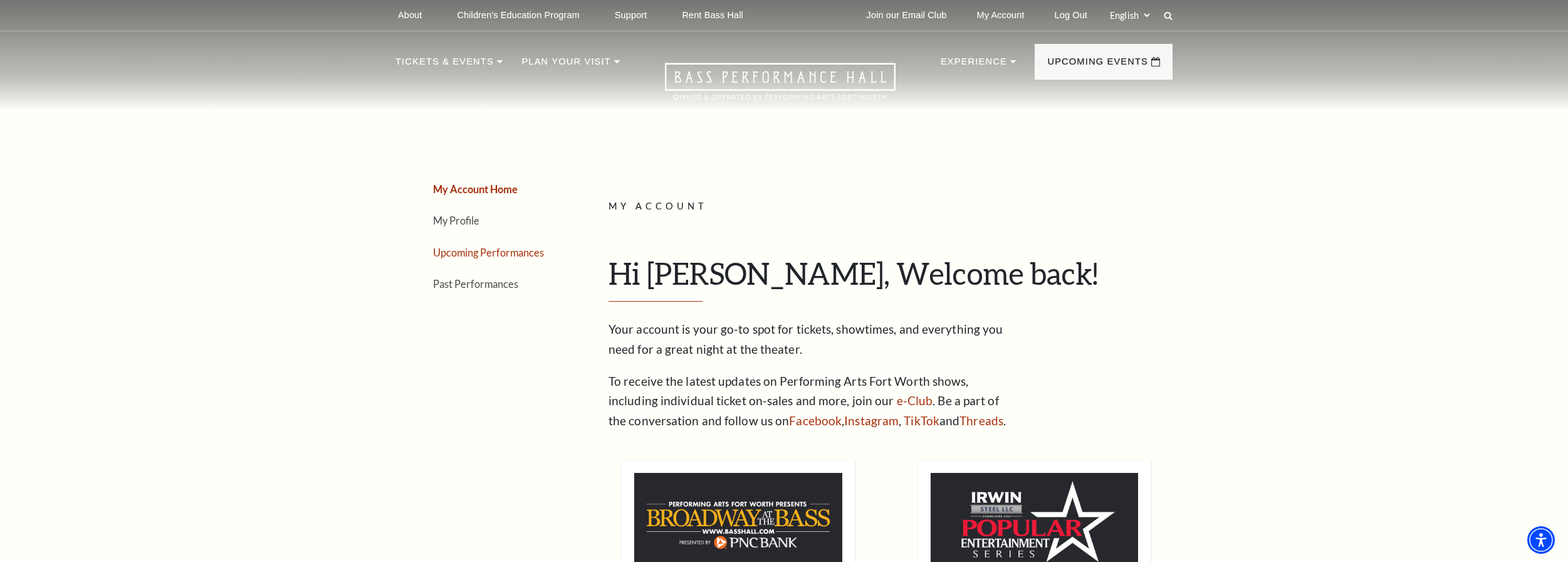
click at [447, 255] on link "Upcoming Performances" at bounding box center [489, 252] width 111 height 12
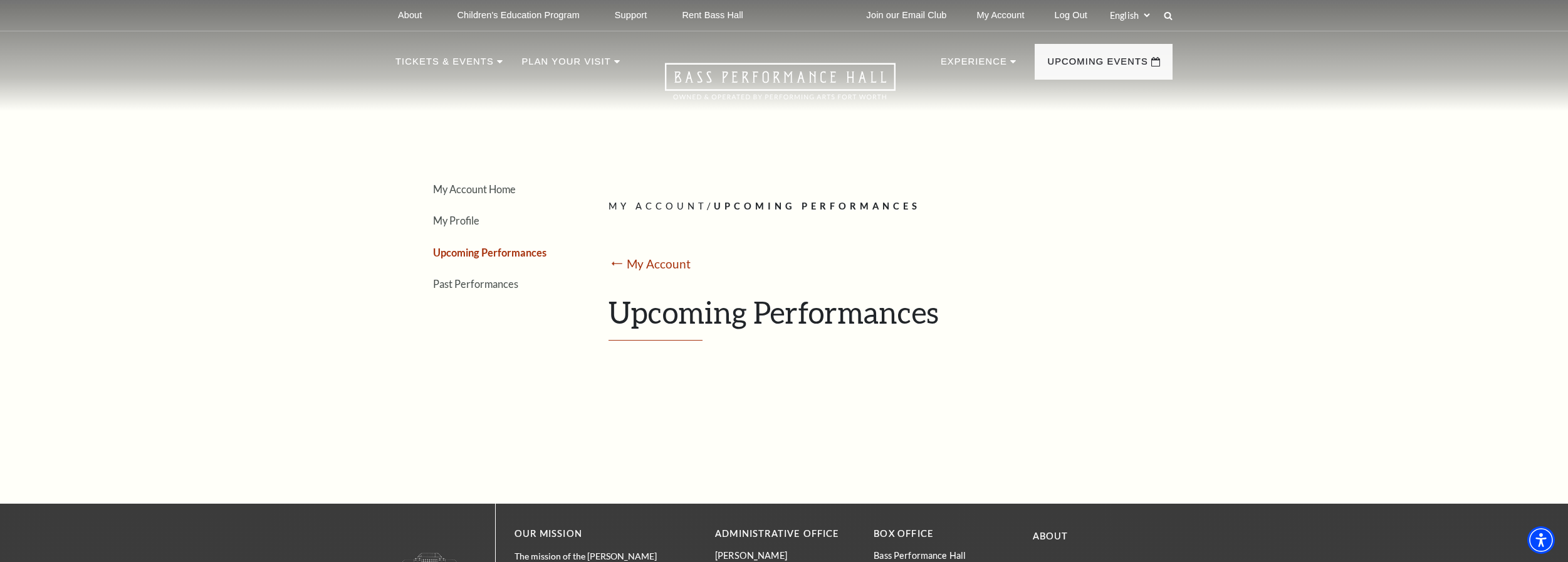
click at [663, 323] on h1 "Upcoming Performances" at bounding box center [886, 317] width 555 height 47
click at [786, 322] on h1 "Upcoming Performances" at bounding box center [886, 317] width 555 height 47
click at [645, 336] on h1 "Upcoming Performances" at bounding box center [886, 317] width 555 height 47
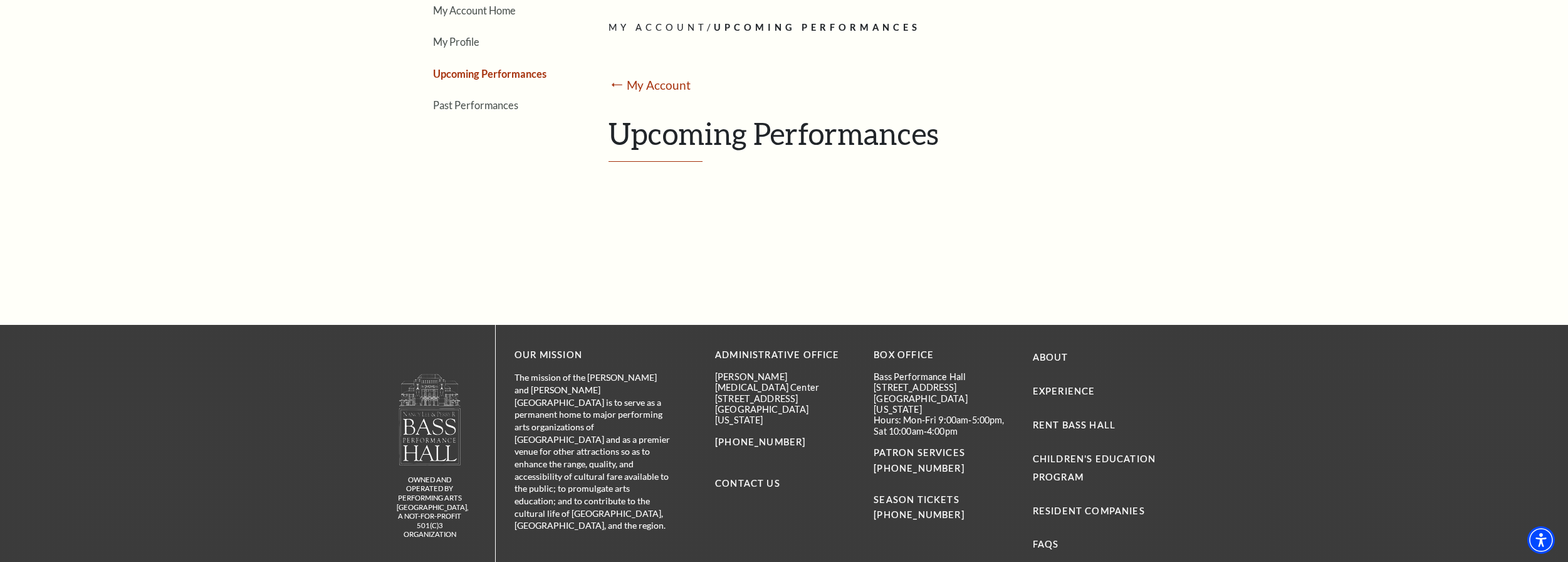
scroll to position [55, 0]
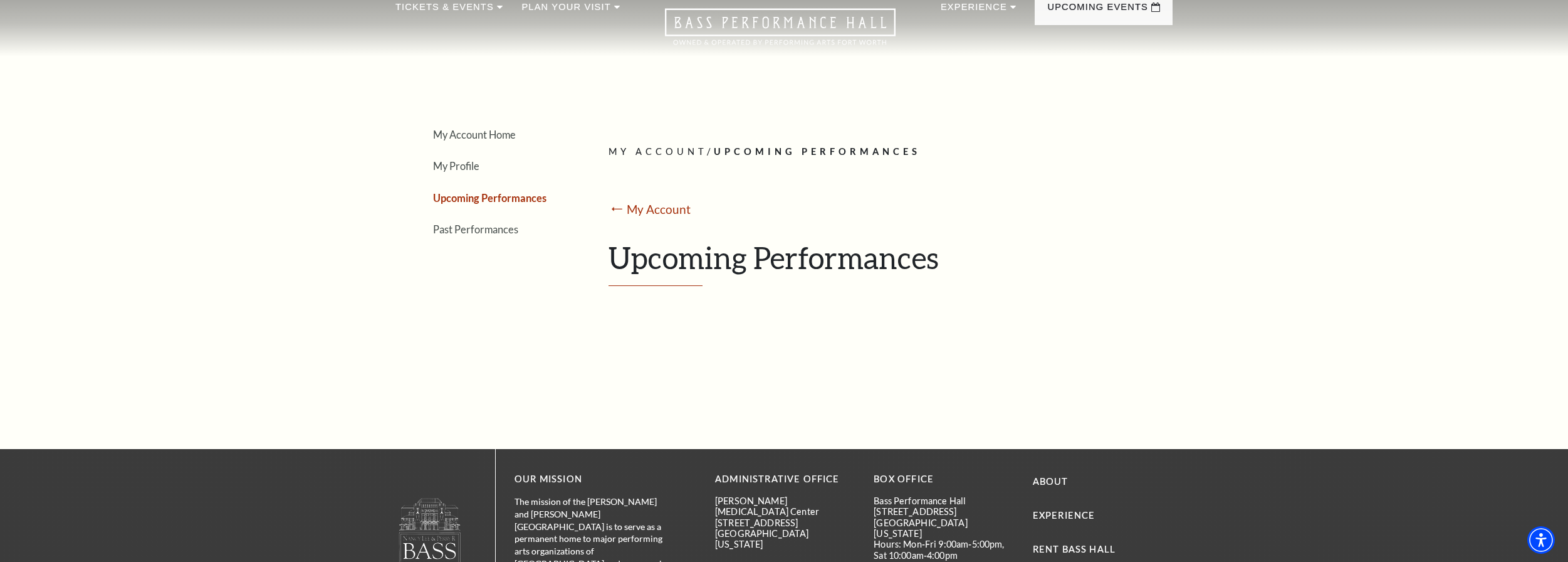
click at [212, 224] on div "My Account Home My Profile Upcoming Performances Past Performances Loading... M…" at bounding box center [784, 215] width 1568 height 468
click at [309, 258] on div "My Account Home My Profile Upcoming Performances Past Performances Loading... M…" at bounding box center [784, 215] width 1568 height 468
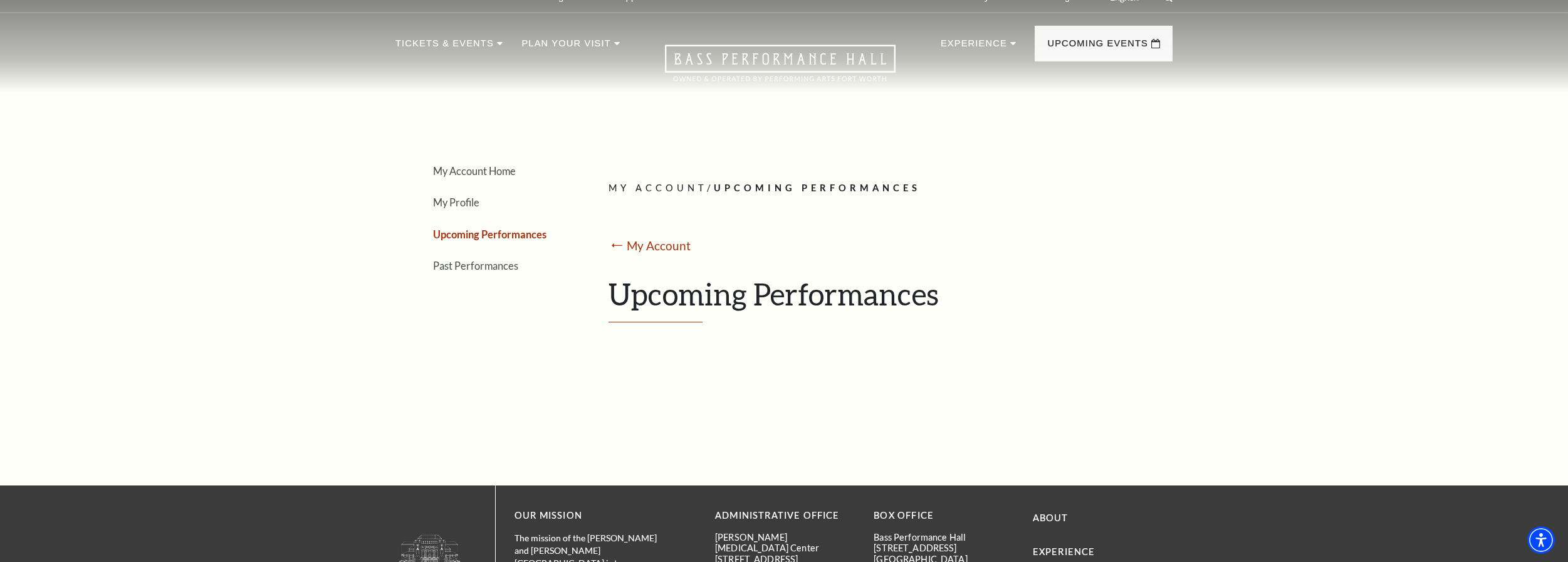
scroll to position [0, 0]
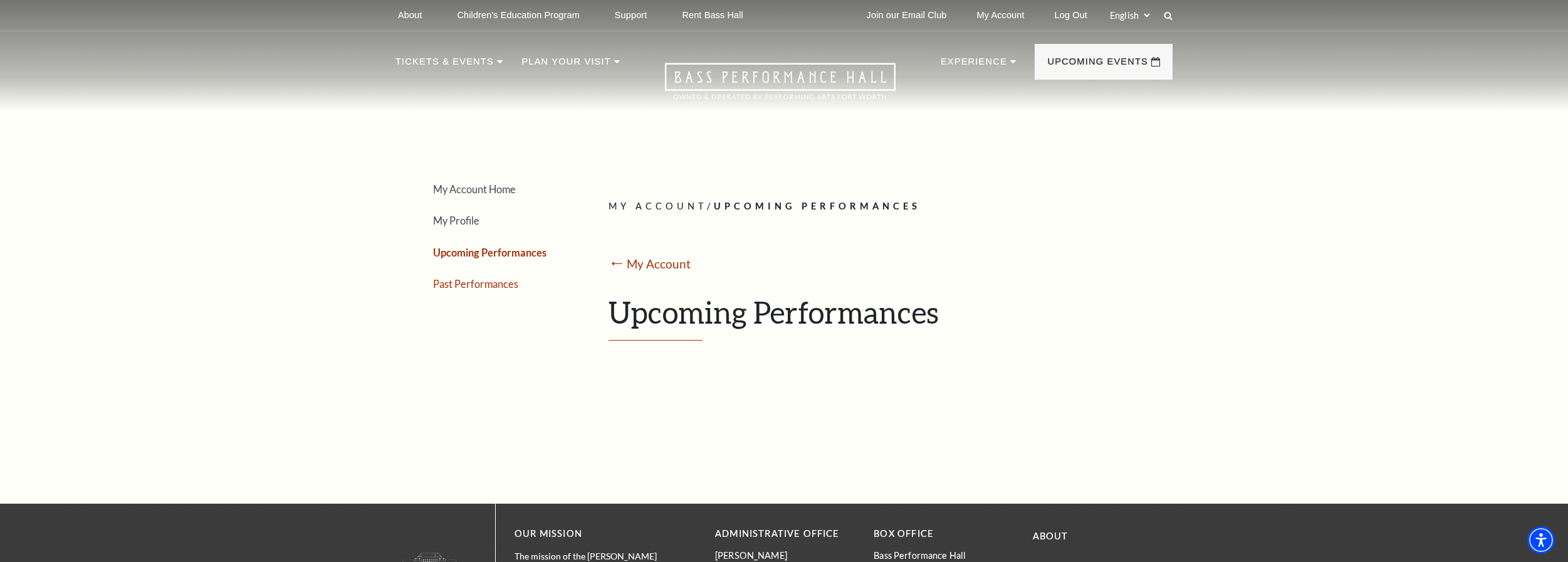
click at [458, 285] on link "Past Performances" at bounding box center [475, 283] width 85 height 12
click at [466, 188] on link "My Account Home" at bounding box center [475, 189] width 83 height 12
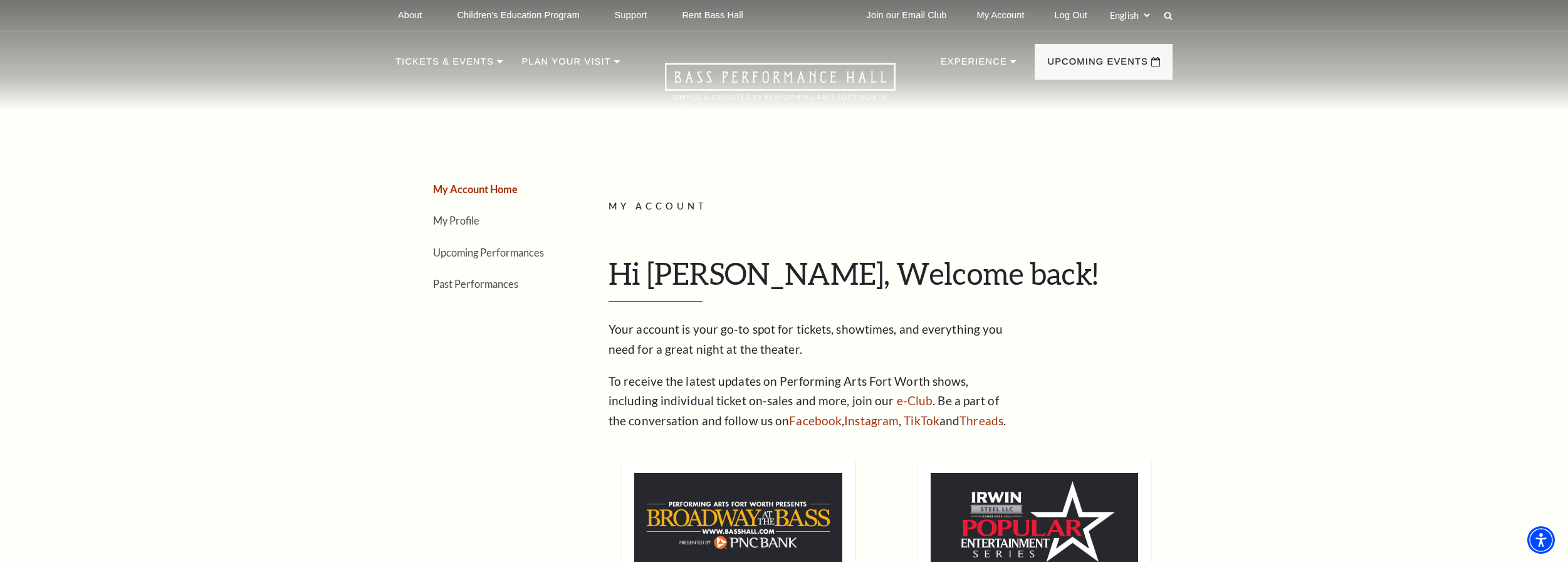
drag, startPoint x: 313, startPoint y: 239, endPoint x: 1121, endPoint y: 197, distance: 809.1
drag, startPoint x: 342, startPoint y: 338, endPoint x: 366, endPoint y: 411, distance: 76.8
